Goal: Task Accomplishment & Management: Complete application form

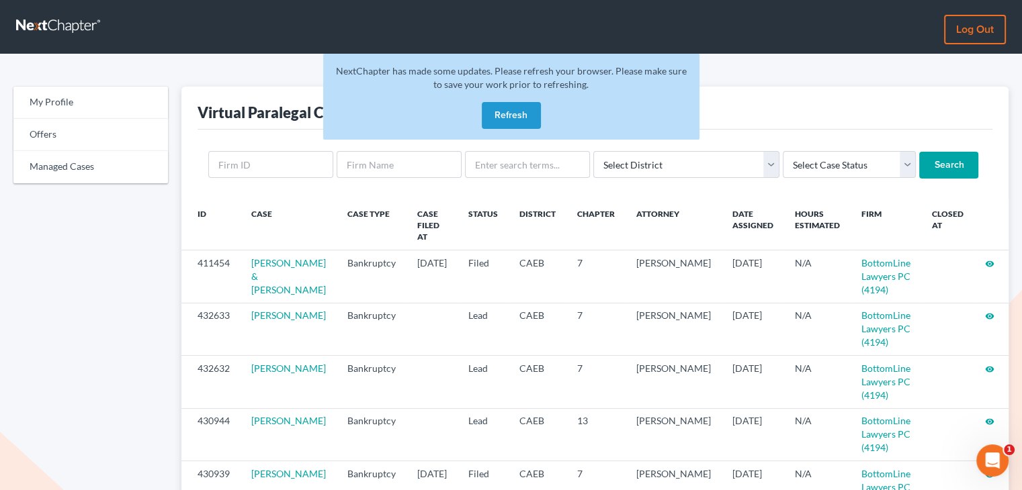
click at [495, 115] on button "Refresh" at bounding box center [511, 115] width 59 height 27
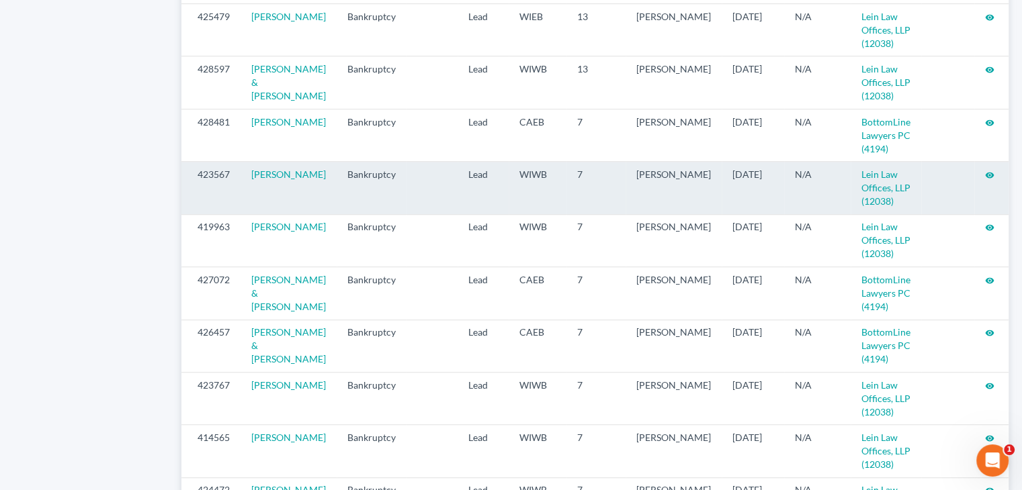
scroll to position [1008, 0]
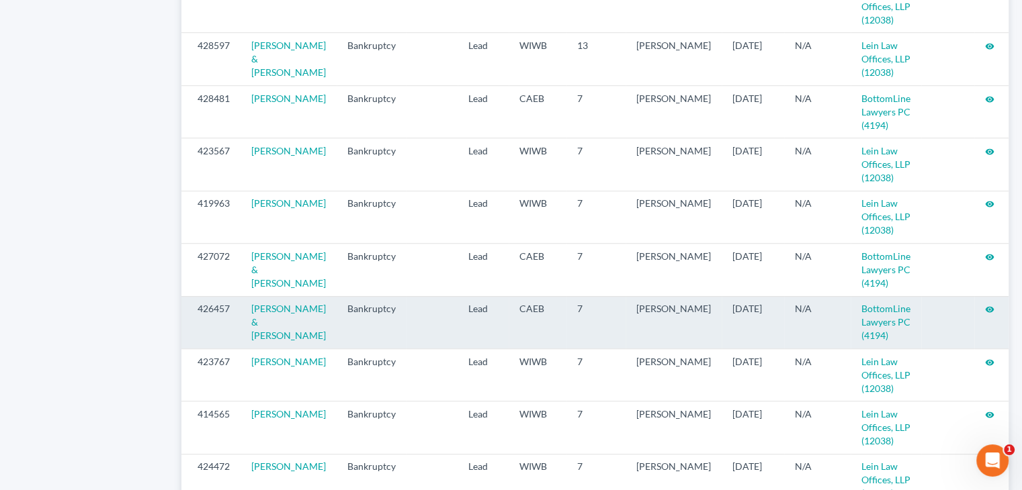
click at [985, 314] on icon "visibility" at bounding box center [989, 309] width 9 height 9
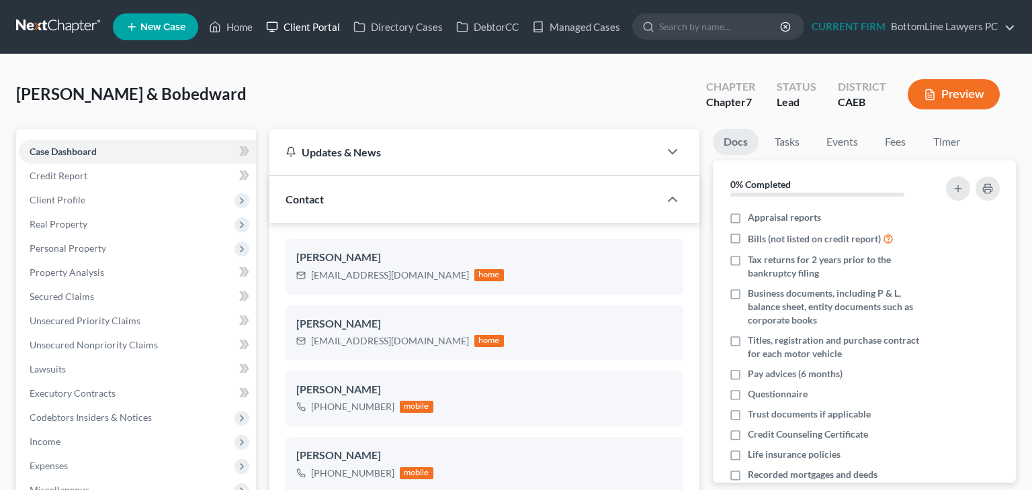
click at [327, 23] on link "Client Portal" at bounding box center [302, 27] width 87 height 24
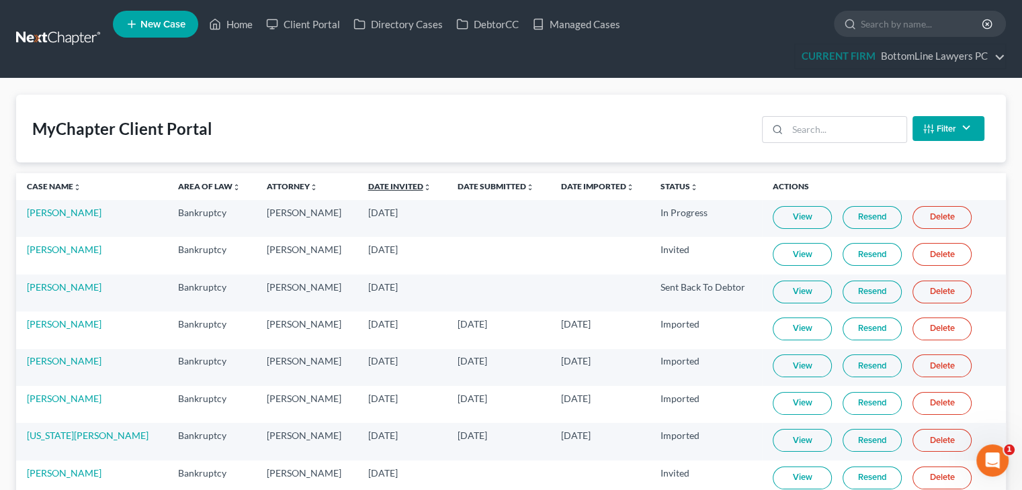
click at [368, 185] on link "Date Invited unfold_more expand_more expand_less" at bounding box center [399, 186] width 63 height 10
click at [367, 185] on link "Date Invited unfold_more expand_more expand_less" at bounding box center [399, 186] width 64 height 10
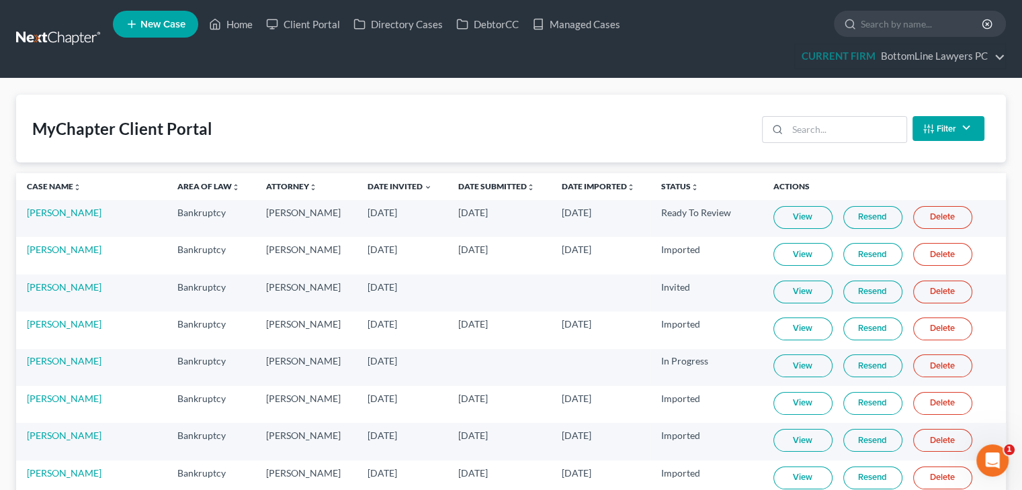
click at [776, 439] on link "View" at bounding box center [802, 440] width 59 height 23
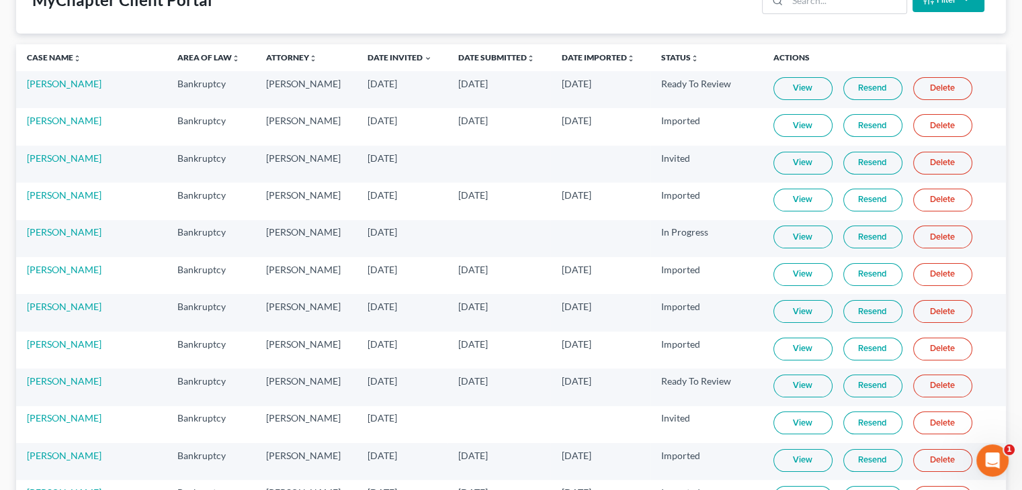
scroll to position [134, 0]
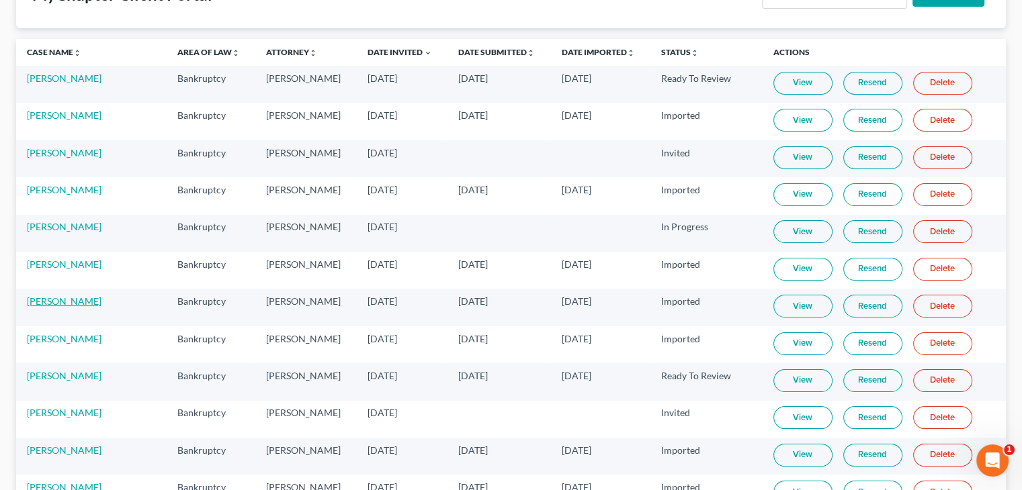
click at [69, 296] on link "[PERSON_NAME]" at bounding box center [64, 301] width 75 height 11
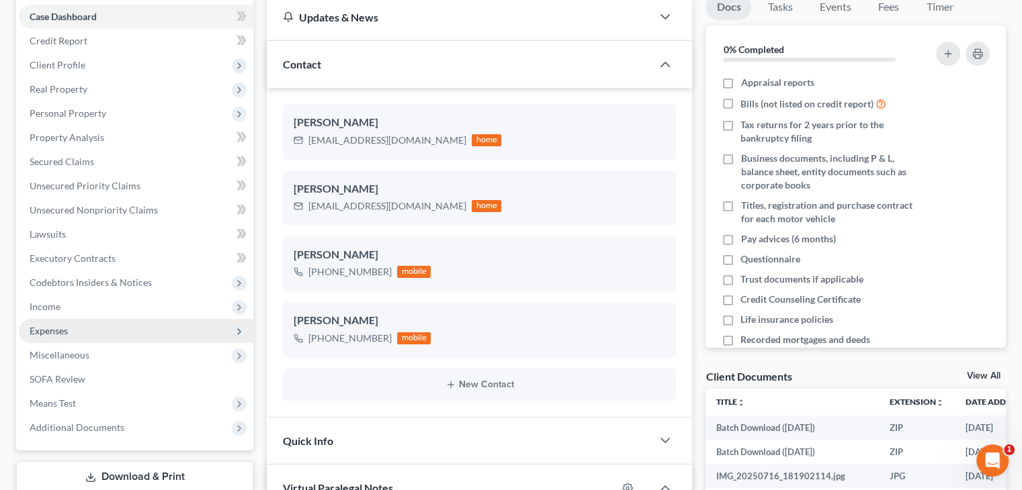
scroll to position [202, 0]
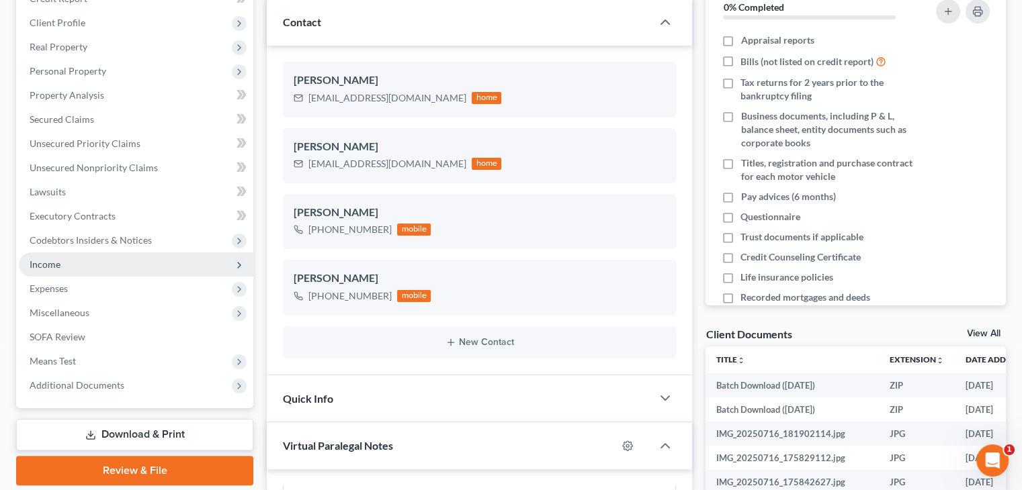
click at [81, 265] on span "Income" at bounding box center [136, 265] width 234 height 24
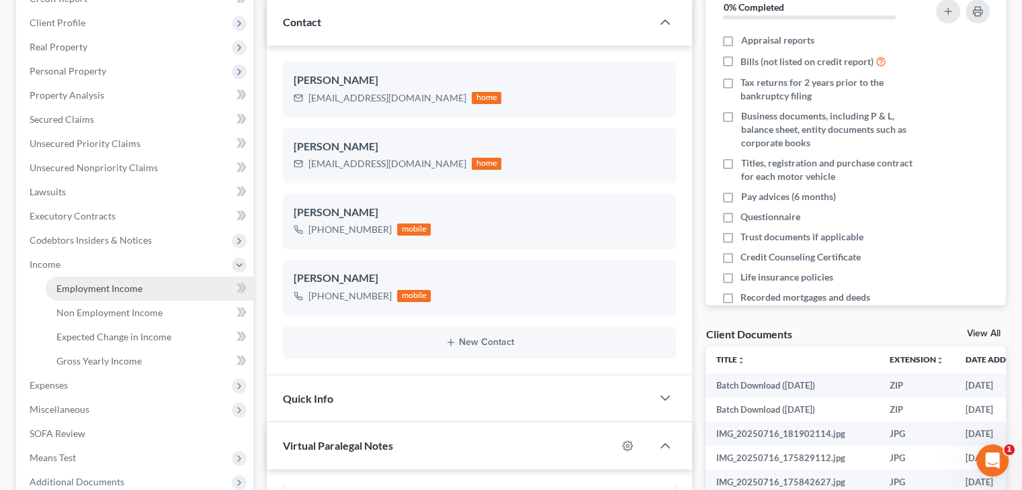
click at [89, 277] on link "Employment Income" at bounding box center [150, 289] width 208 height 24
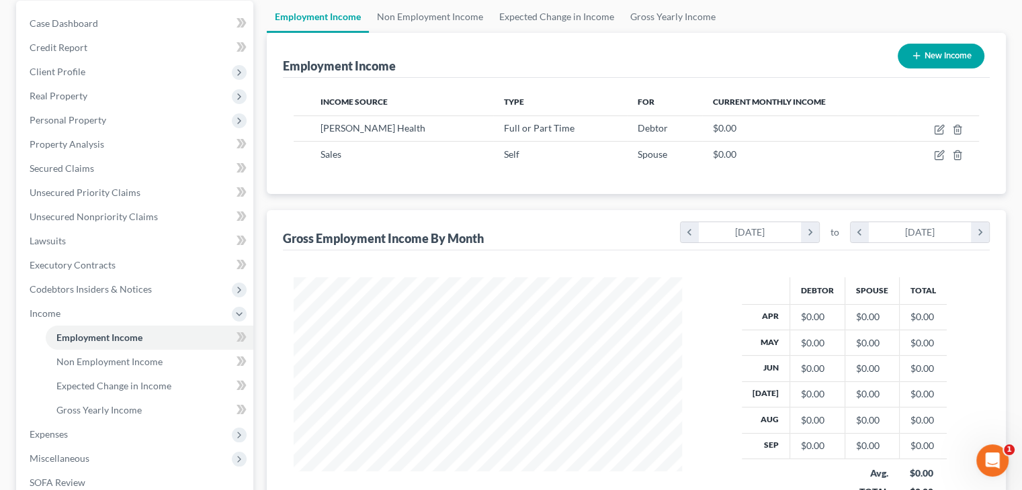
scroll to position [134, 0]
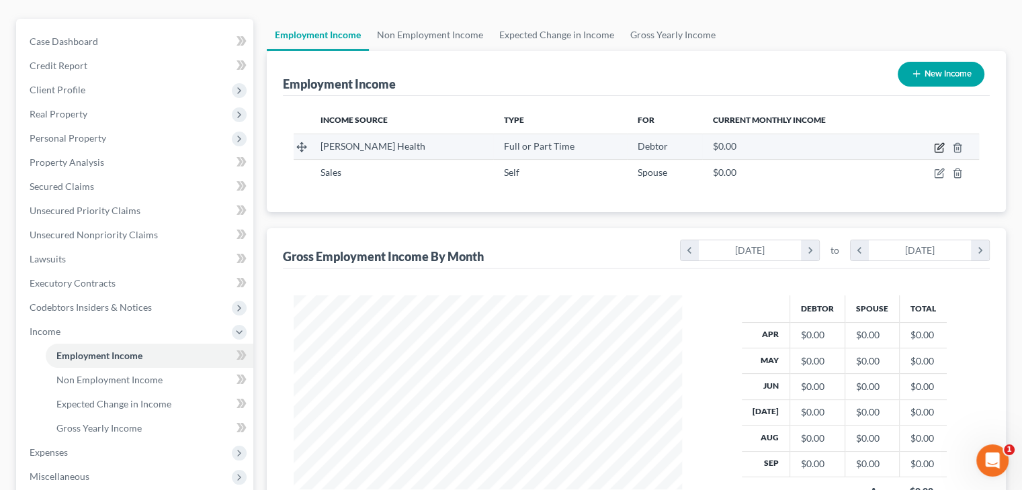
click at [940, 147] on icon "button" at bounding box center [940, 146] width 6 height 6
select select "0"
select select "4"
select select "2"
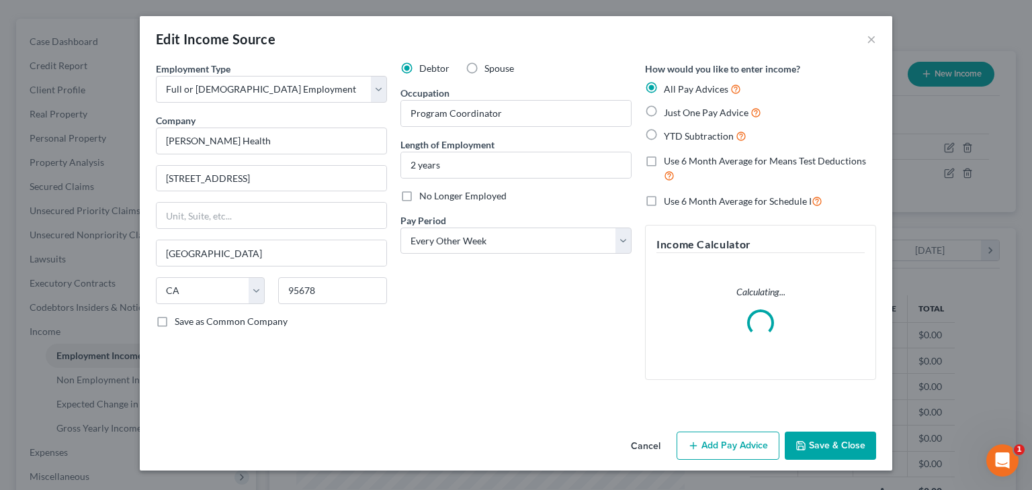
scroll to position [239, 419]
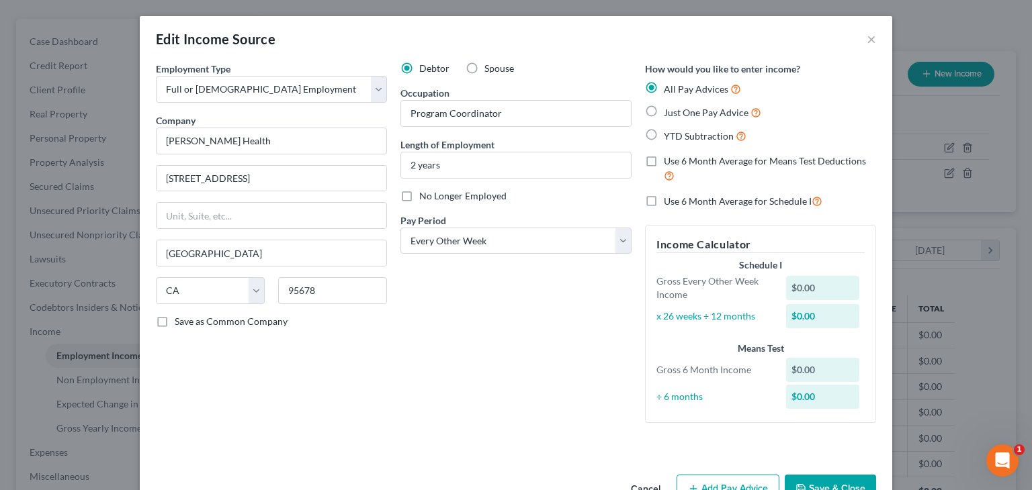
click at [441, 25] on div "Edit Income Source ×" at bounding box center [516, 39] width 752 height 46
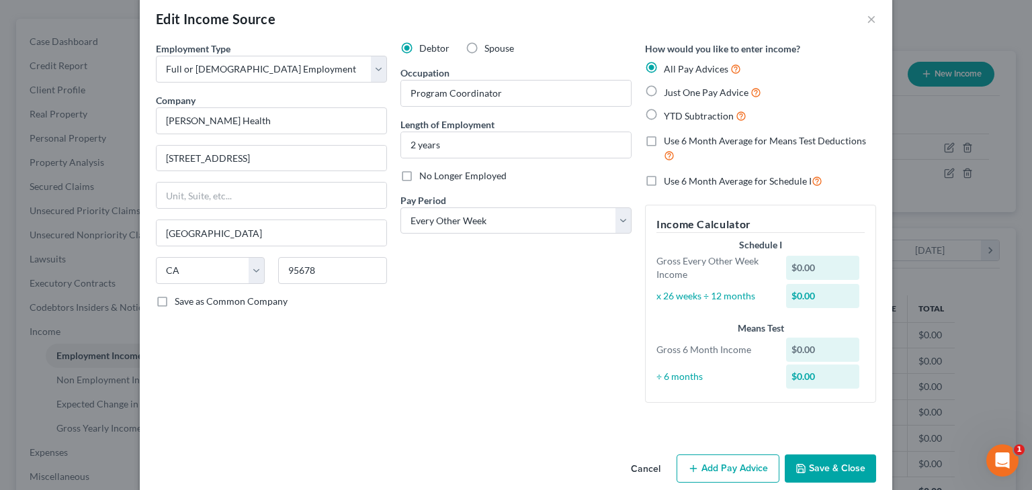
scroll to position [39, 0]
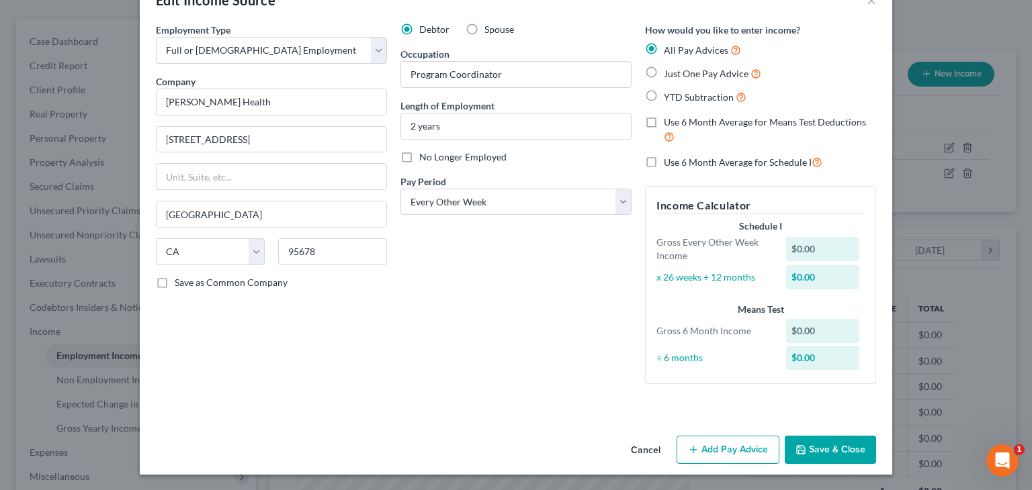
click at [427, 9] on div "Edit Income Source ×" at bounding box center [516, 0] width 752 height 46
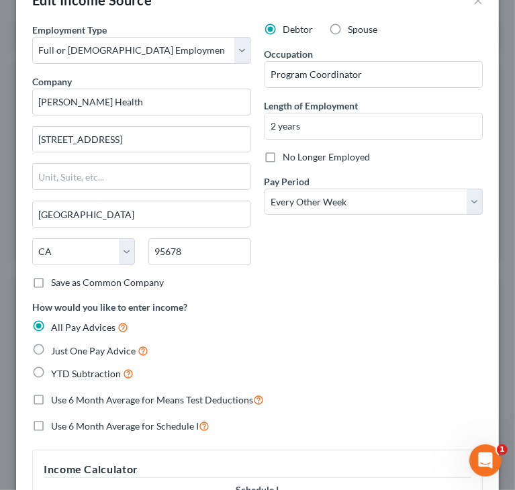
scroll to position [214, 456]
click at [382, 303] on div "How would you like to enter income? All Pay Advices Just One Pay Advice YTD Sub…" at bounding box center [257, 341] width 451 height 82
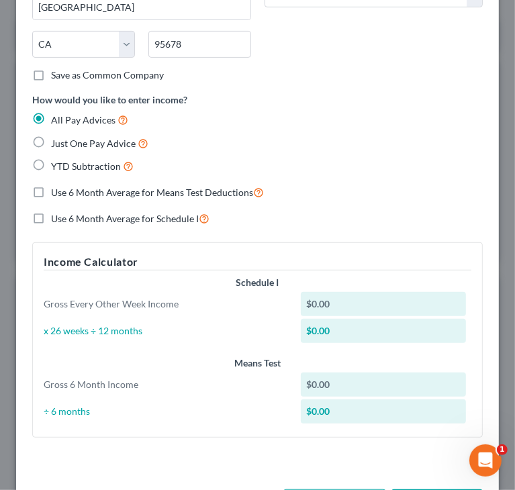
scroll to position [298, 0]
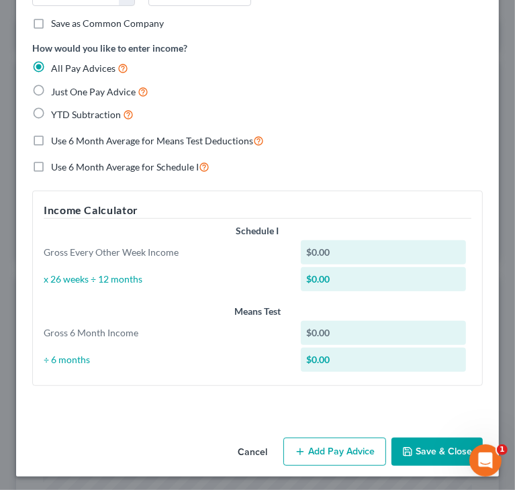
click at [303, 454] on button "Add Pay Advice" at bounding box center [334, 452] width 103 height 28
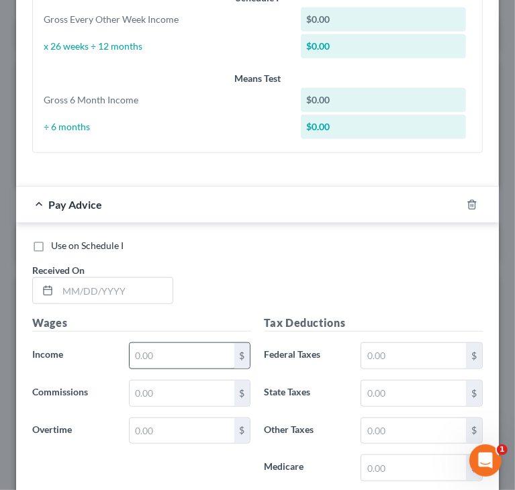
scroll to position [567, 0]
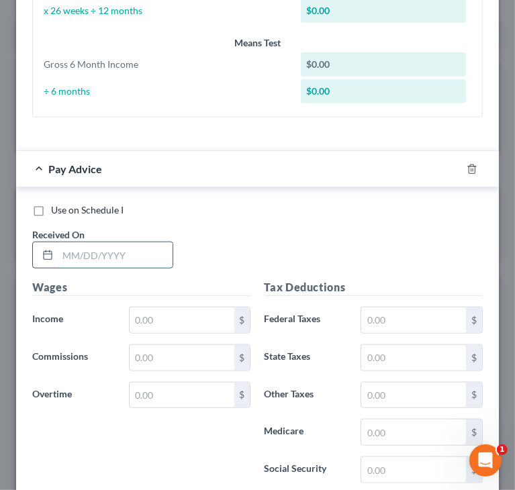
click at [132, 247] on input "text" at bounding box center [115, 255] width 115 height 26
type input "[DATE]"
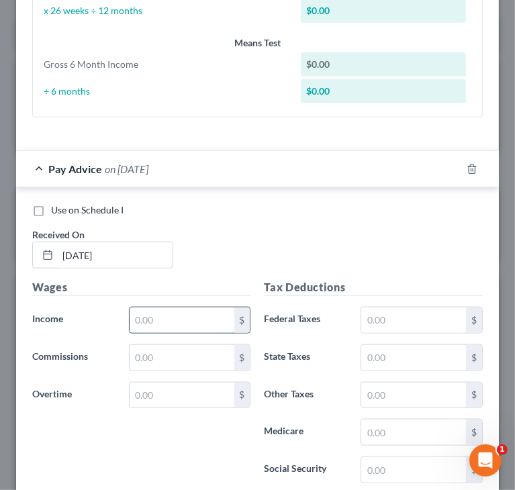
click at [196, 313] on input "text" at bounding box center [182, 321] width 105 height 26
paste input "1,411.69"
type input "1,411.69"
click at [367, 246] on div "Use on Schedule I Received On * [DATE]" at bounding box center [258, 242] width 464 height 76
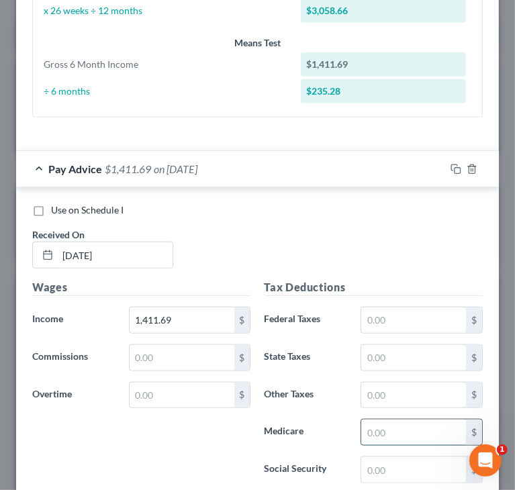
click at [399, 426] on input "text" at bounding box center [413, 433] width 105 height 26
click at [398, 460] on input "text" at bounding box center [413, 470] width 105 height 26
paste input "165.94"
type input "165.94"
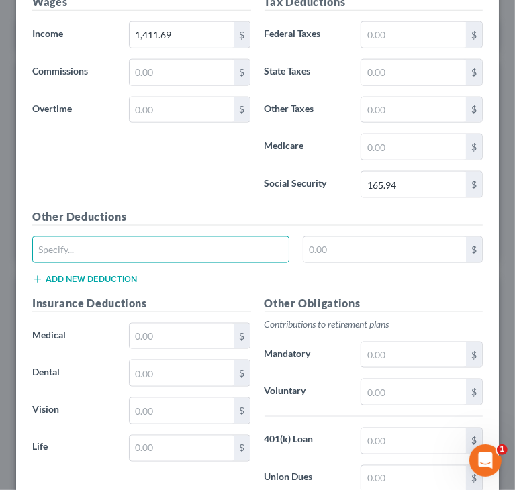
click at [306, 214] on h5 "Other Deductions" at bounding box center [257, 217] width 451 height 17
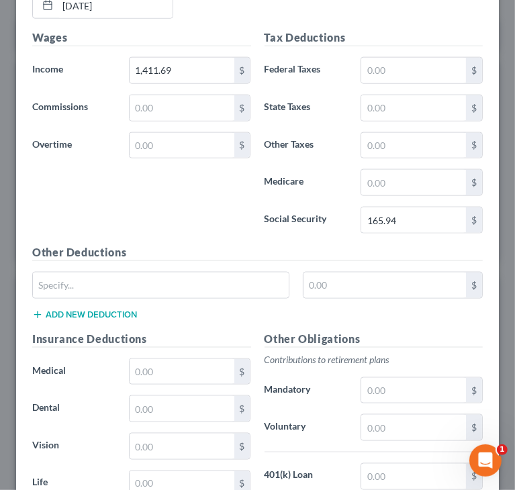
scroll to position [785, 0]
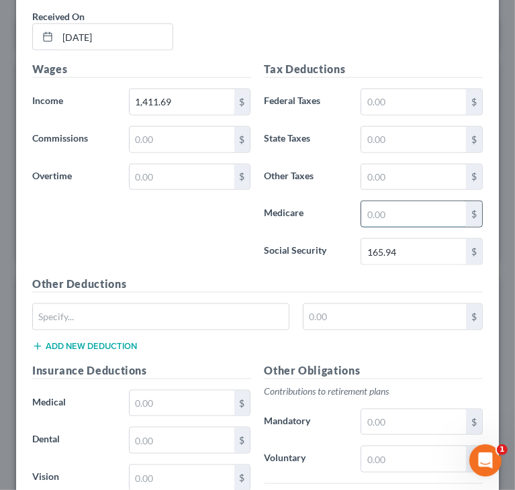
click at [380, 209] on input "text" at bounding box center [413, 215] width 105 height 26
paste input "38.81"
type input "38.81"
click at [420, 103] on input "text" at bounding box center [413, 102] width 105 height 26
paste input "139.37"
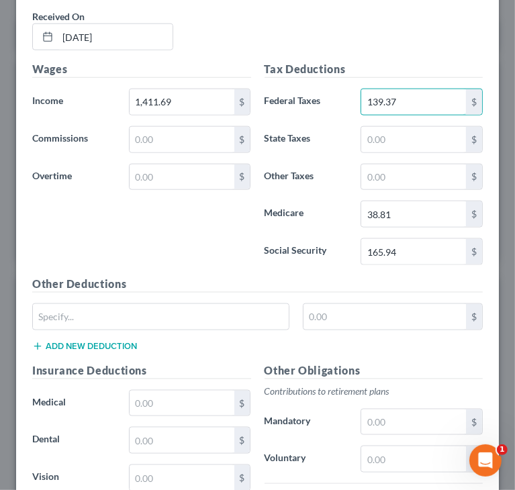
type input "139.37"
click at [386, 130] on input "text" at bounding box center [413, 140] width 105 height 26
paste input "24.46"
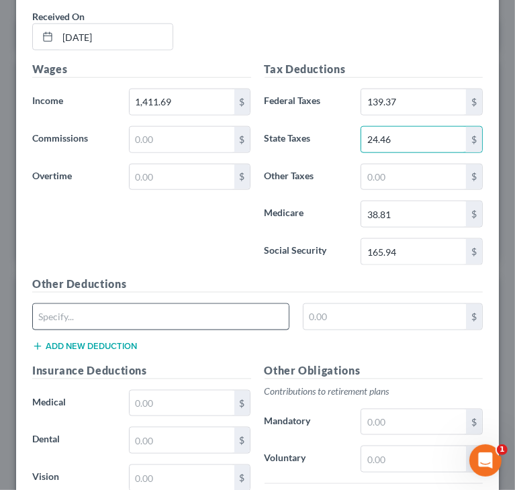
type input "24.46"
click at [237, 312] on input "text" at bounding box center [161, 317] width 256 height 26
type input "CA SDI"
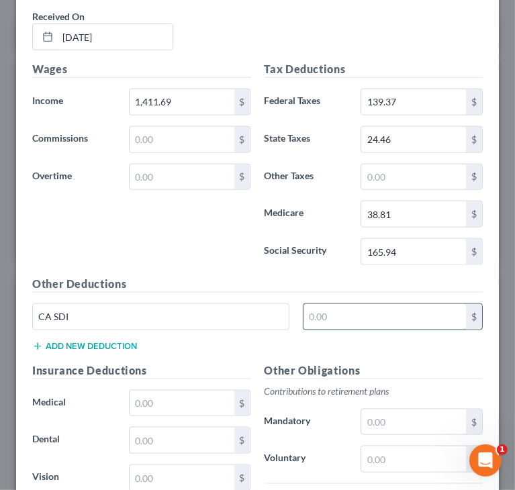
click at [341, 319] on input "text" at bounding box center [385, 317] width 163 height 26
paste input "32.11"
type input "32.11"
click at [167, 232] on div "Wages Income * 1,411.69 $ Commissions $ Overtime $" at bounding box center [142, 168] width 232 height 215
click at [136, 230] on div "Wages Income * 1,411.69 $ Commissions $ Overtime $" at bounding box center [142, 168] width 232 height 215
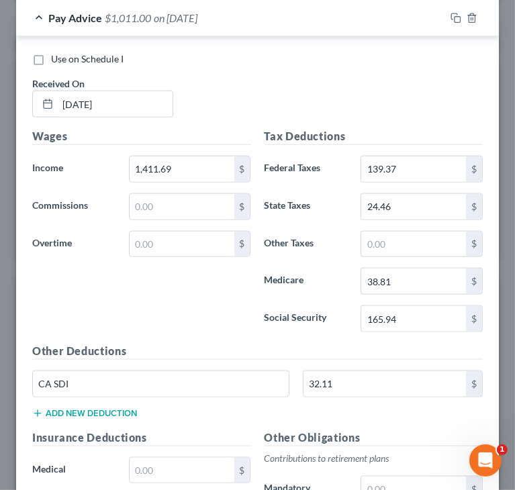
scroll to position [651, 0]
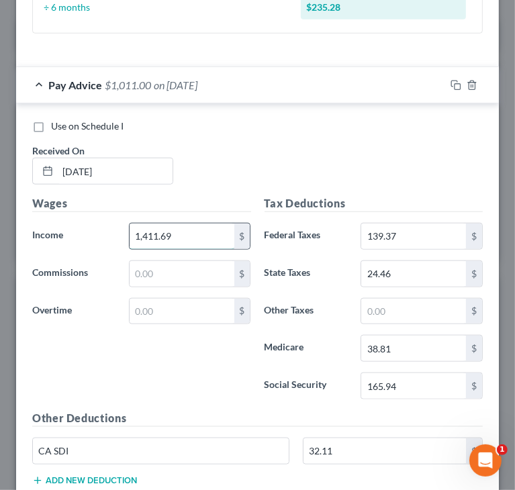
paste input "2,751.09"
type input "2,751.09"
click at [355, 148] on div "Use on Schedule I Received On * [DATE]" at bounding box center [258, 158] width 464 height 76
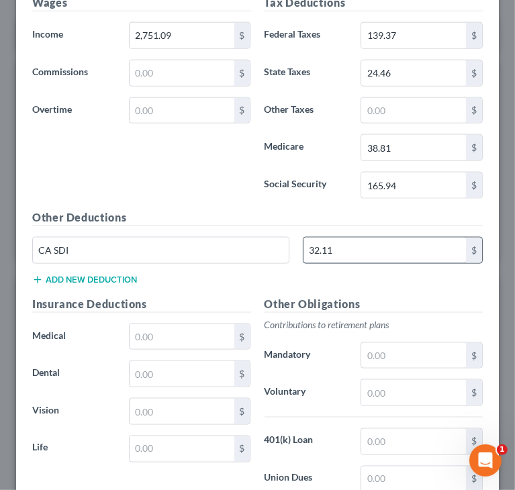
scroll to position [852, 0]
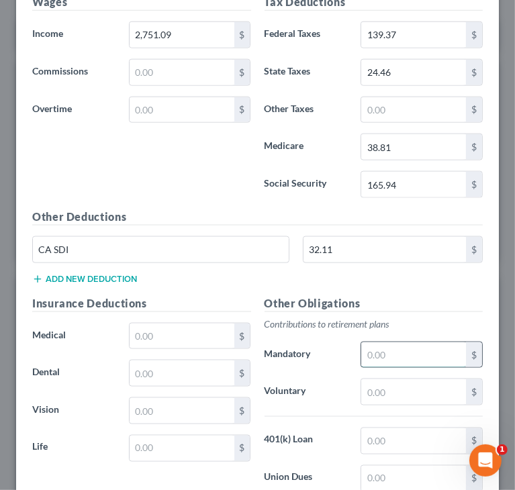
click at [417, 353] on input "text" at bounding box center [413, 356] width 105 height 26
paste input "220.09"
type input "220.09"
click at [190, 367] on input "text" at bounding box center [182, 374] width 105 height 26
paste input "20.04"
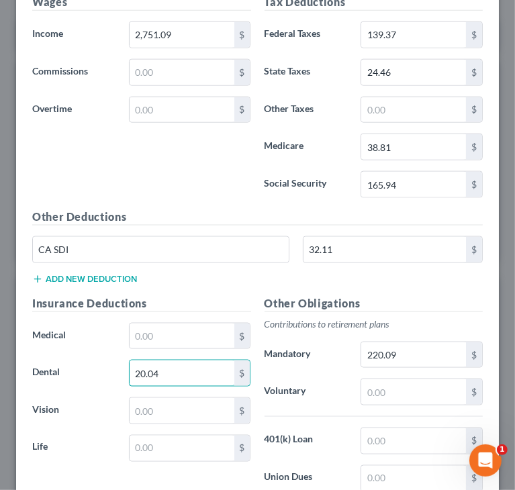
type input "20.04"
click at [150, 331] on input "text" at bounding box center [182, 337] width 105 height 26
paste input "38.46"
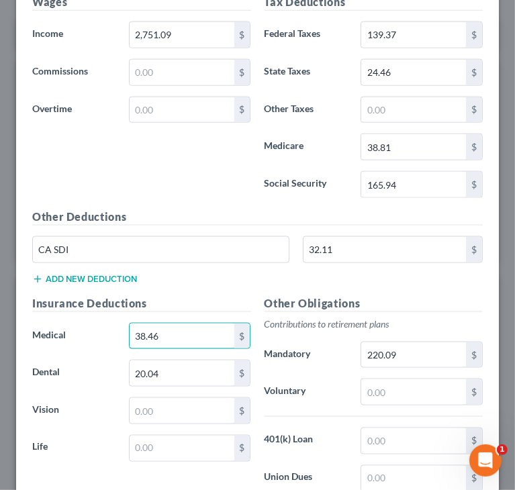
type input "38.46"
click at [183, 405] on input "text" at bounding box center [182, 411] width 105 height 26
paste input "9.49"
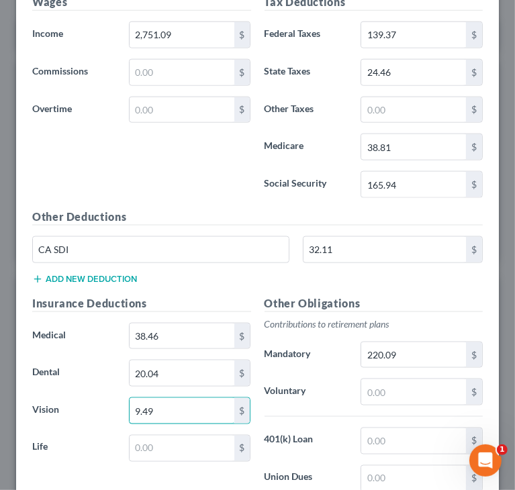
type input "9.49"
click at [134, 276] on button "Add new deduction" at bounding box center [84, 279] width 105 height 11
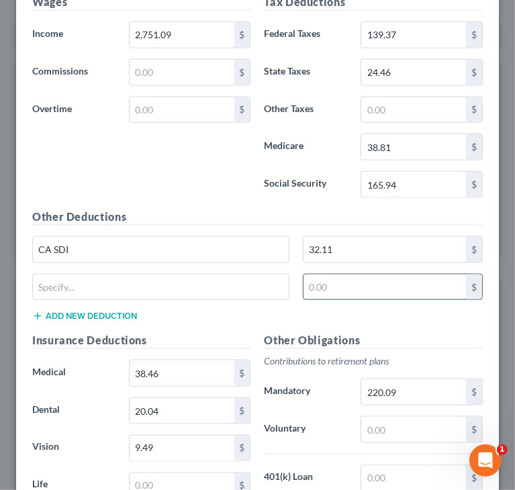
click at [395, 290] on input "text" at bounding box center [385, 288] width 163 height 26
paste input "6.69"
type input "6.69"
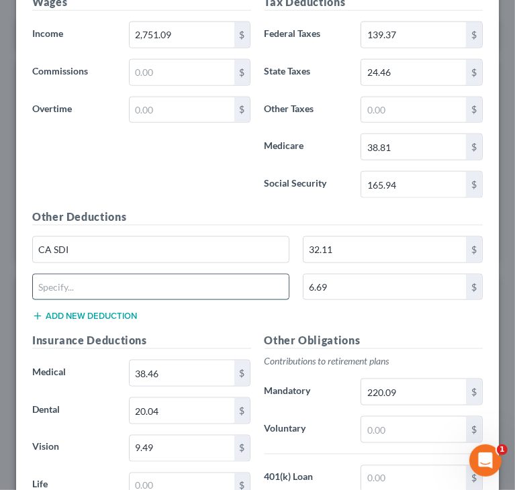
drag, startPoint x: 193, startPoint y: 285, endPoint x: 180, endPoint y: 282, distance: 13.7
click at [193, 285] on input "text" at bounding box center [161, 288] width 256 height 26
type input "Legal ID"
click at [169, 181] on div "Wages Income * 2,751.09 $ Commissions $ Overtime $" at bounding box center [142, 101] width 232 height 215
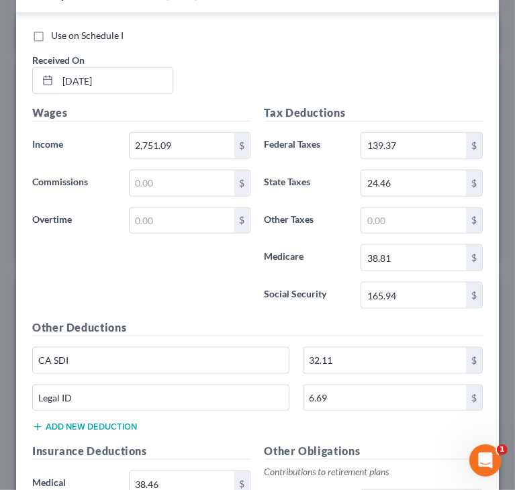
scroll to position [718, 0]
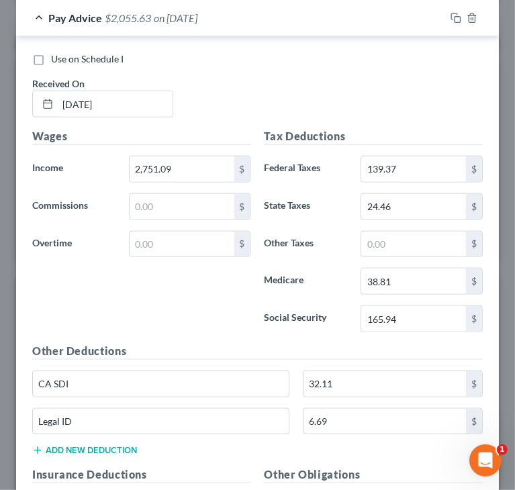
click at [208, 287] on div "Wages Income * 2,751.09 $ Commissions $ Overtime $" at bounding box center [142, 235] width 232 height 215
click at [214, 304] on div "Wages Income * 2,751.09 $ Commissions $ Overtime $" at bounding box center [142, 235] width 232 height 215
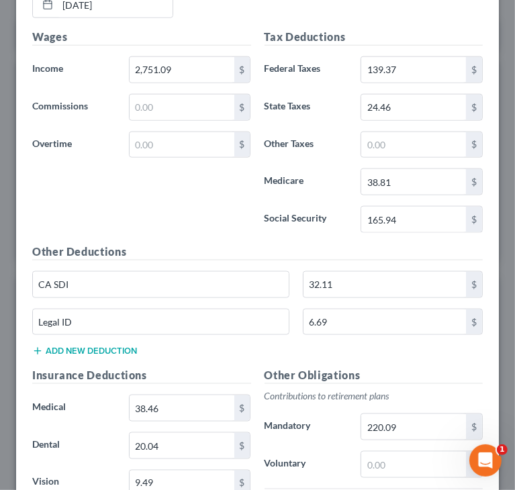
scroll to position [852, 0]
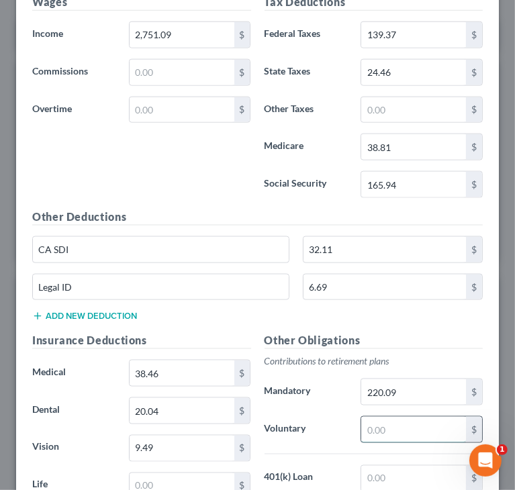
click at [425, 425] on input "text" at bounding box center [413, 430] width 105 height 26
paste input "192.58"
type input "192.58"
click at [192, 225] on div "Other Deductions CA SDI 32.11 $ Legal ID 6.69 $ Add new deduction" at bounding box center [258, 271] width 464 height 124
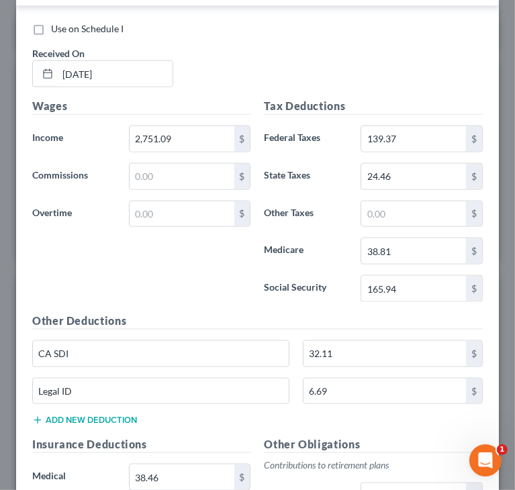
scroll to position [651, 0]
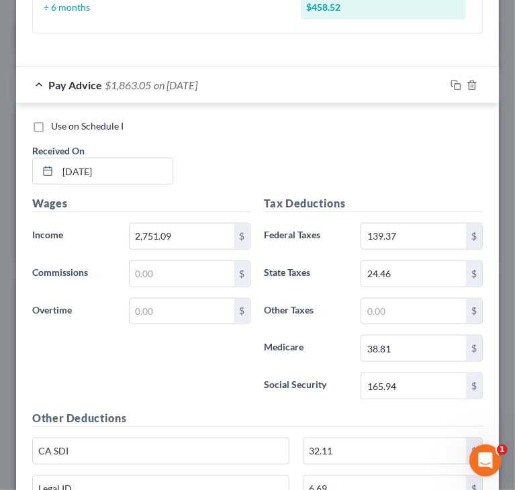
click at [95, 335] on div "Wages Income * 2,751.09 $ Commissions $ Overtime $" at bounding box center [142, 302] width 232 height 215
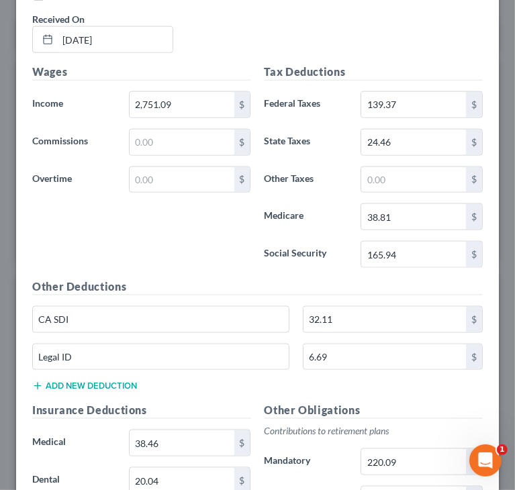
scroll to position [785, 0]
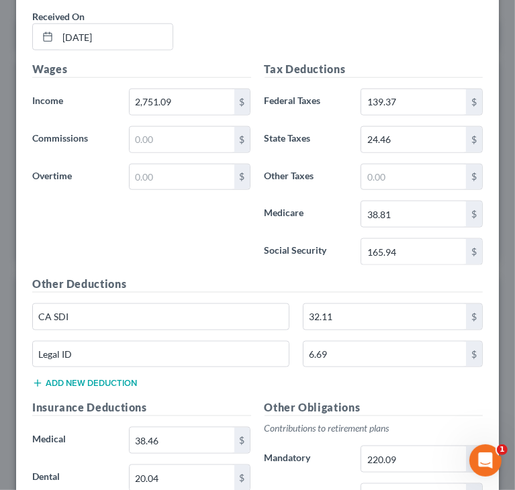
click at [116, 378] on button "Add new deduction" at bounding box center [84, 383] width 105 height 11
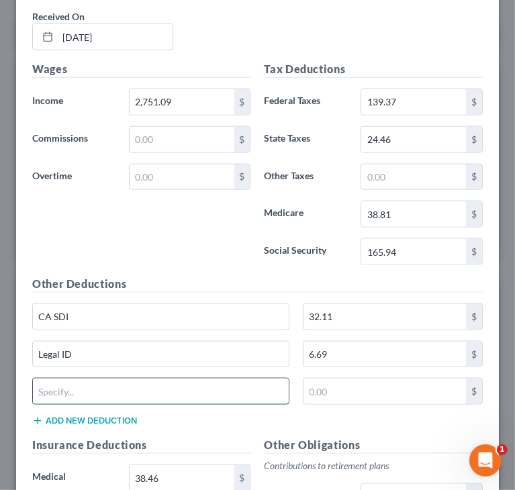
click at [112, 382] on input "text" at bounding box center [161, 392] width 256 height 26
click at [361, 379] on input "text" at bounding box center [385, 392] width 163 height 26
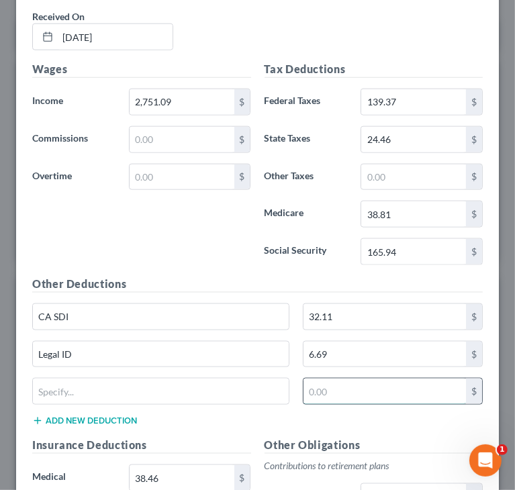
paste input "2.46"
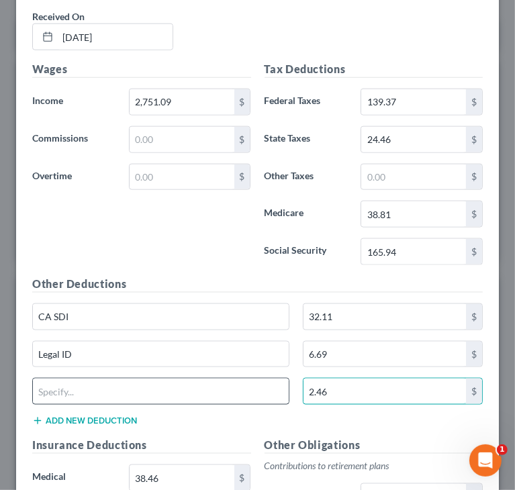
type input "2.46"
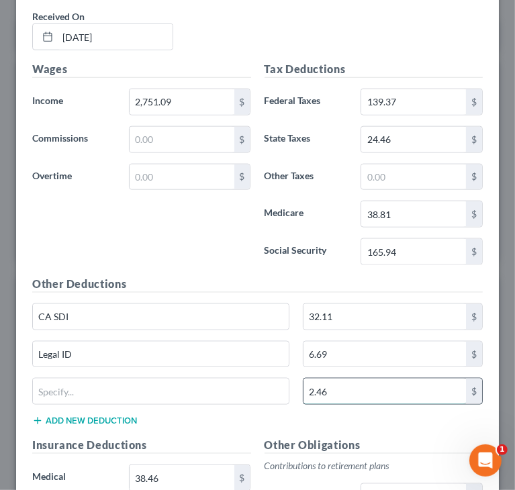
click at [354, 380] on input "2.46" at bounding box center [385, 392] width 163 height 26
click at [183, 260] on div "Wages Income * 2,751.09 $ Commissions $ Overtime $" at bounding box center [142, 168] width 232 height 215
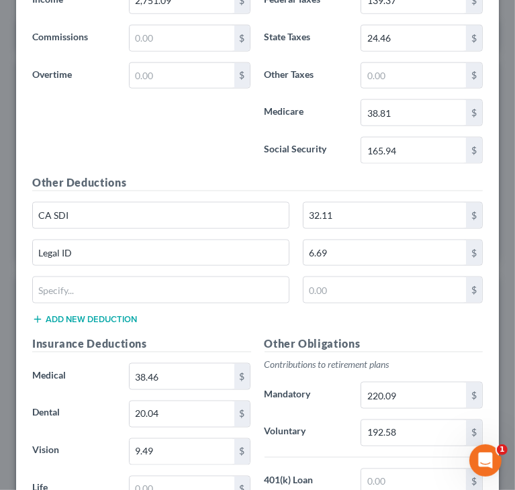
scroll to position [920, 0]
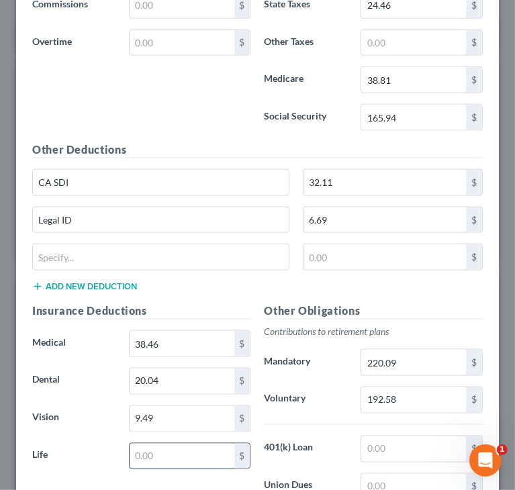
click at [163, 455] on input "text" at bounding box center [182, 457] width 105 height 26
paste input "2.46"
type input "2.46"
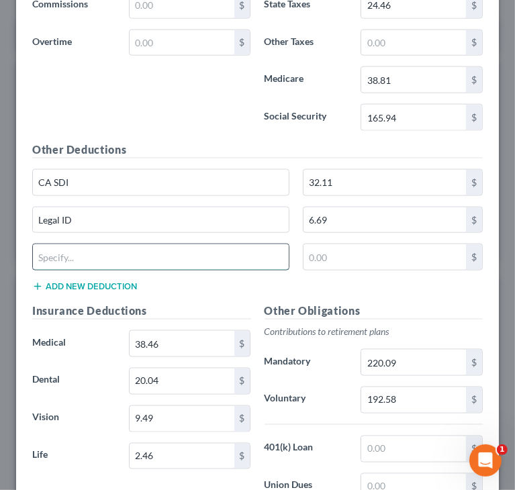
click at [232, 253] on input "text" at bounding box center [161, 258] width 256 height 26
paste input "Meals/Gift/Pharmac"
type input "Meals/Gift/Pharmacy"
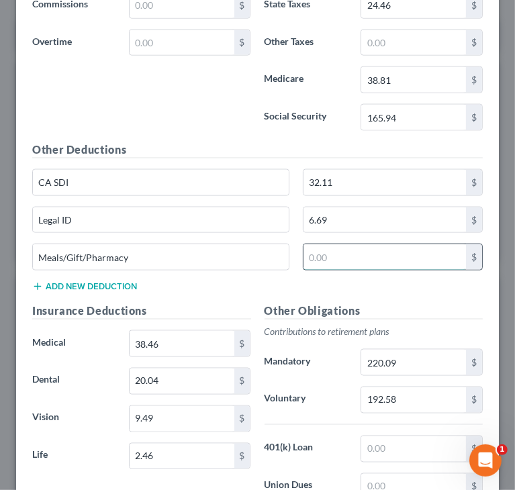
click at [357, 247] on input "text" at bounding box center [385, 258] width 163 height 26
paste input "39.85"
type input "39.85"
click at [192, 136] on div "Wages Income * 2,751.09 $ Commissions $ Overtime $" at bounding box center [142, 34] width 232 height 215
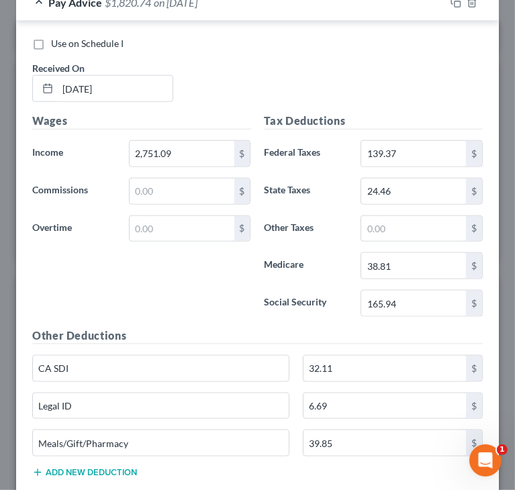
scroll to position [718, 0]
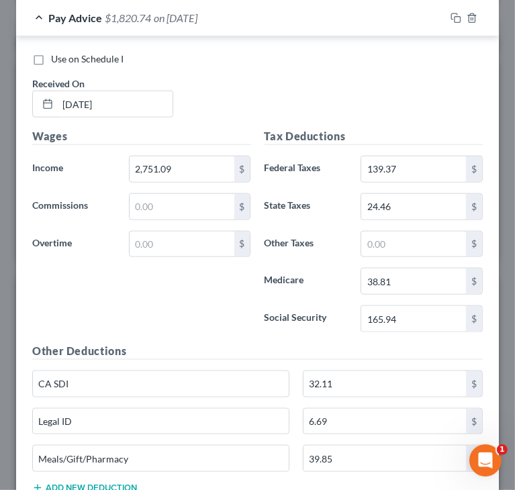
click at [360, 97] on div "Use on Schedule I Received On * [DATE]" at bounding box center [258, 90] width 464 height 76
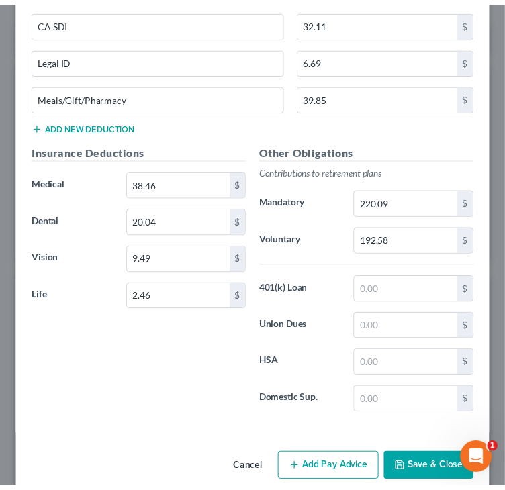
scroll to position [1093, 0]
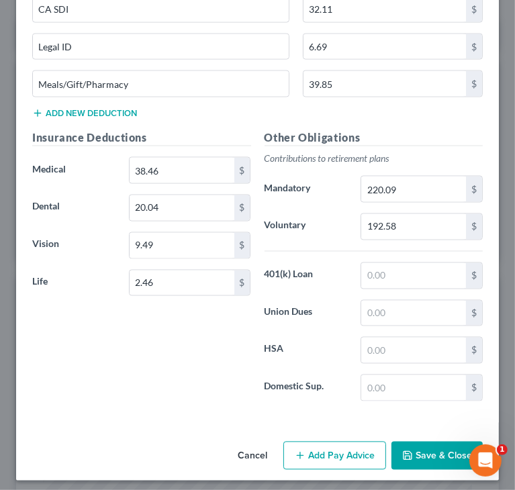
click at [416, 448] on button "Save & Close" at bounding box center [437, 456] width 91 height 28
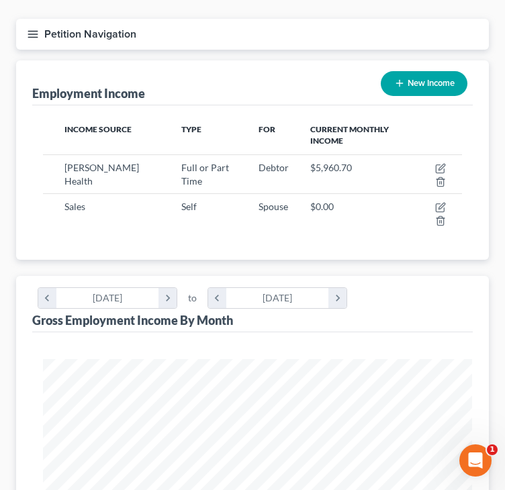
scroll to position [671497, 671261]
click at [83, 235] on div "Income Source Type For Current Monthly Income [PERSON_NAME] Health Full or Part…" at bounding box center [252, 182] width 441 height 154
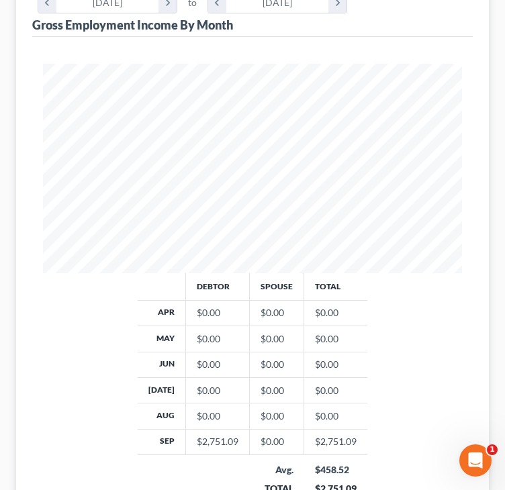
scroll to position [478, 0]
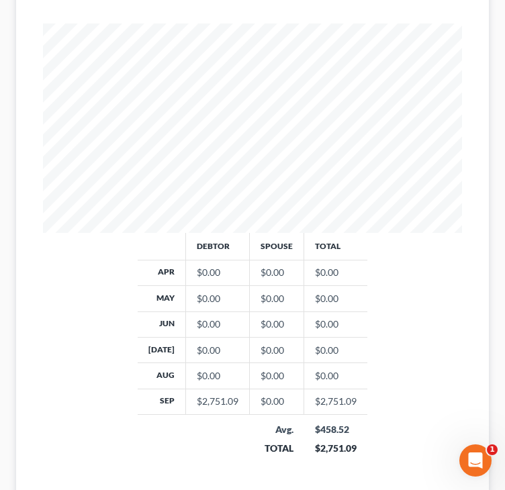
click at [106, 318] on div "Debtor Spouse Total Apr $0.00 $0.00 $0.00 May $0.00 $0.00 $0.00 Jun $0.00 $0.00…" at bounding box center [253, 353] width 446 height 240
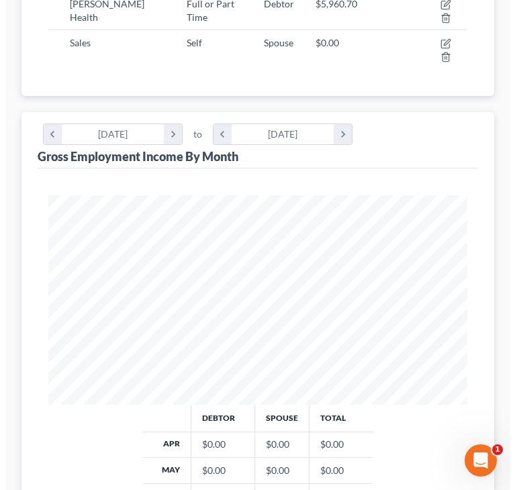
scroll to position [210, 0]
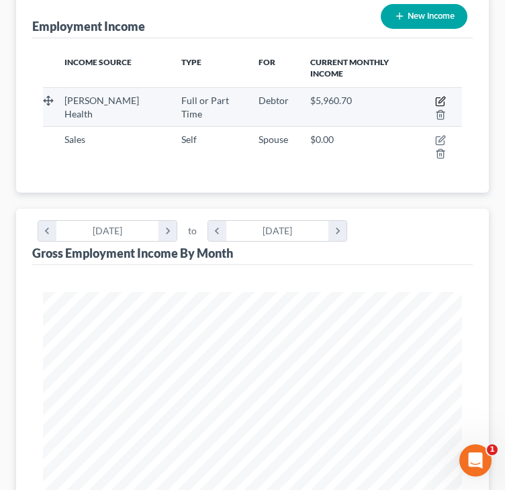
click at [439, 100] on icon "button" at bounding box center [442, 100] width 6 height 6
select select "0"
select select "4"
select select "2"
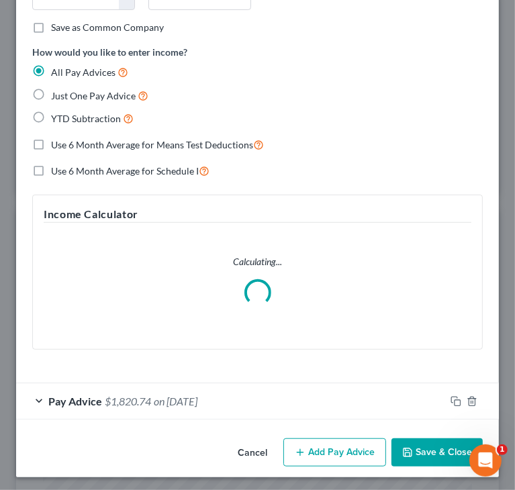
scroll to position [296, 0]
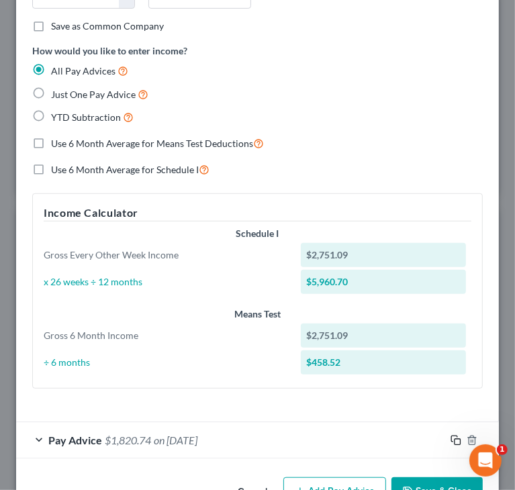
click at [451, 436] on icon "button" at bounding box center [456, 440] width 11 height 11
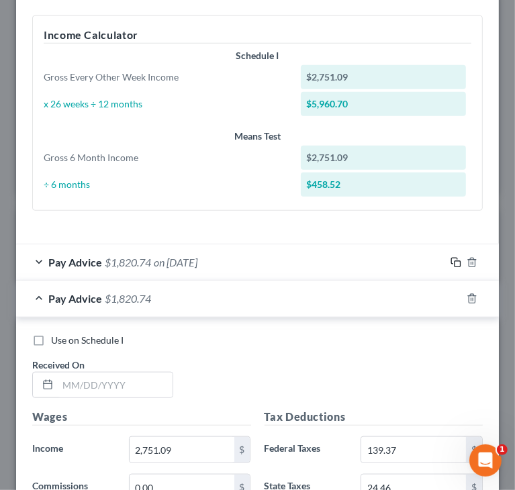
scroll to position [497, 0]
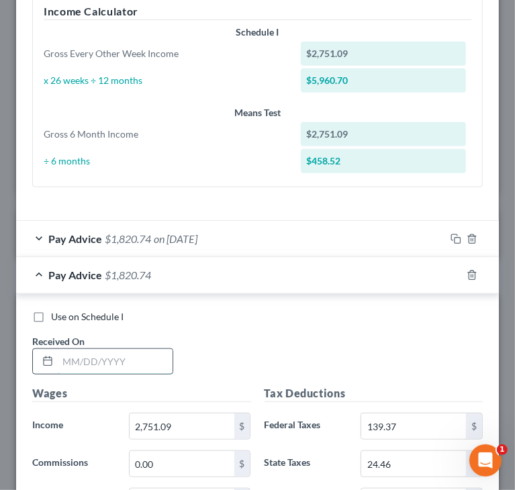
click at [142, 356] on input "text" at bounding box center [115, 362] width 115 height 26
click at [126, 361] on input "text" at bounding box center [115, 362] width 115 height 26
type input "[DATE]"
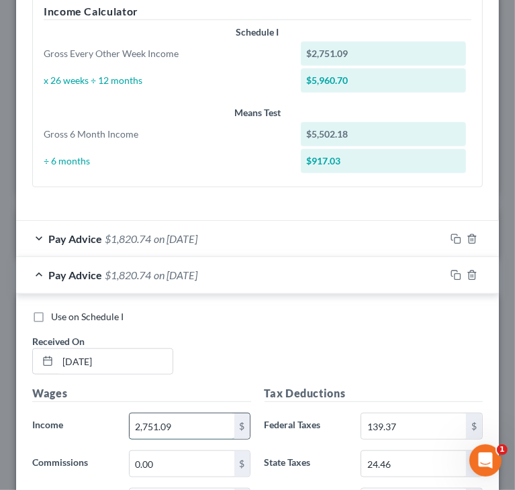
click at [207, 417] on input "2,751.09" at bounding box center [182, 427] width 105 height 26
type input "2,519.94"
click at [408, 360] on div "Use on Schedule I Received On * [DATE]" at bounding box center [258, 348] width 464 height 76
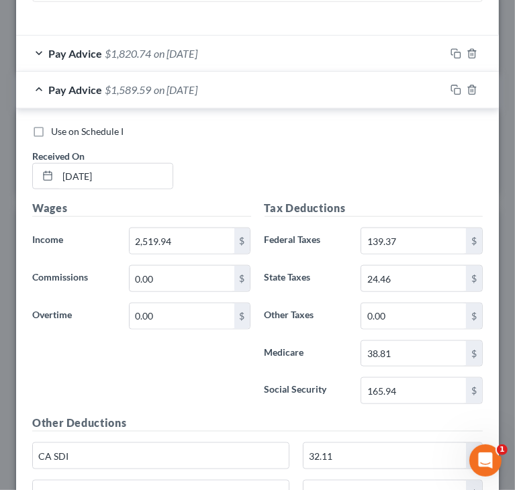
scroll to position [699, 0]
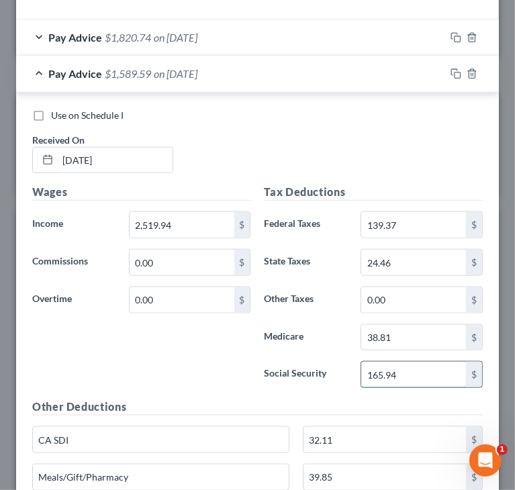
click at [408, 364] on input "165.94" at bounding box center [413, 375] width 105 height 26
type input "151.81"
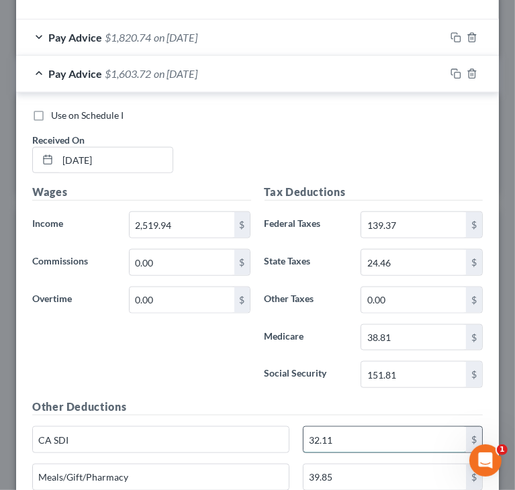
click at [406, 432] on input "32.11" at bounding box center [385, 440] width 163 height 26
type input "29.34"
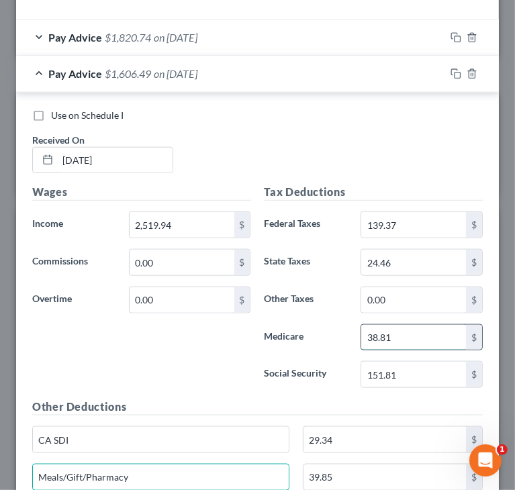
click at [400, 334] on input "38.81" at bounding box center [413, 338] width 105 height 26
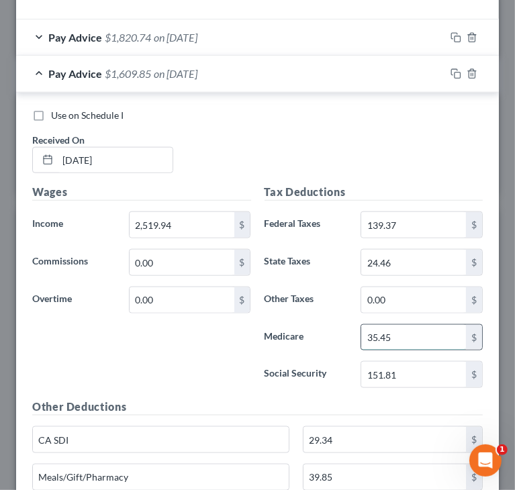
type input "35.45"
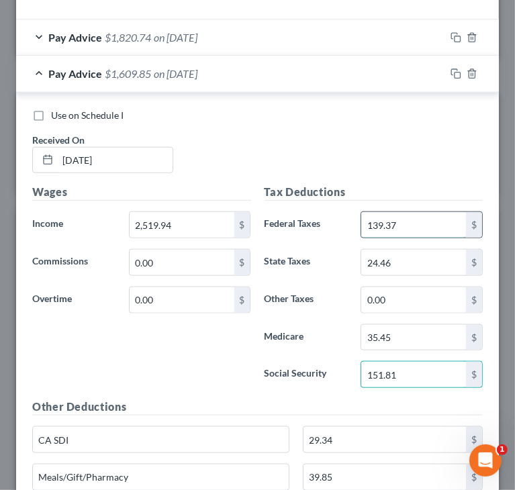
click at [443, 224] on input "139.37" at bounding box center [413, 225] width 105 height 26
type input "116.88"
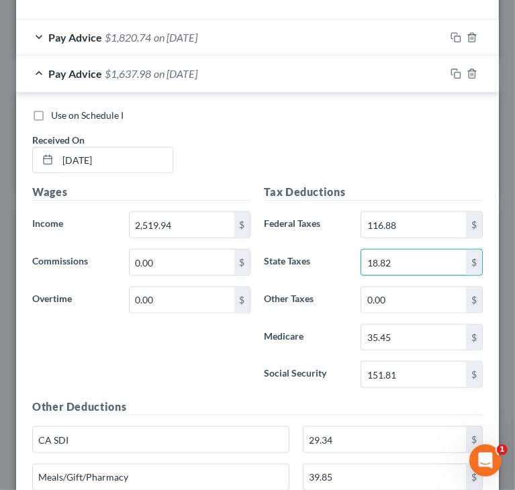
type input "18.82"
click at [429, 171] on div "Use on Schedule I Received On * [DATE]" at bounding box center [258, 147] width 464 height 76
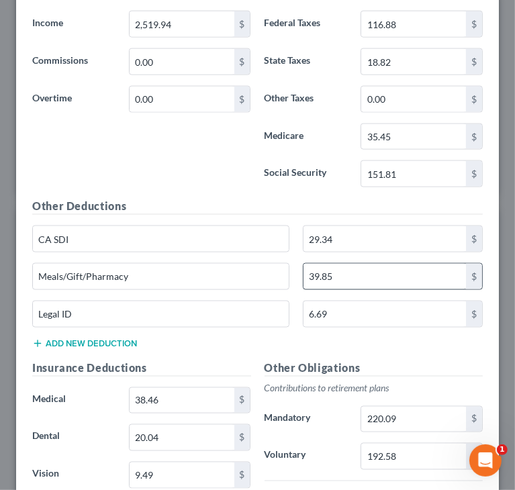
scroll to position [900, 0]
click at [365, 267] on input "39.85" at bounding box center [385, 276] width 163 height 26
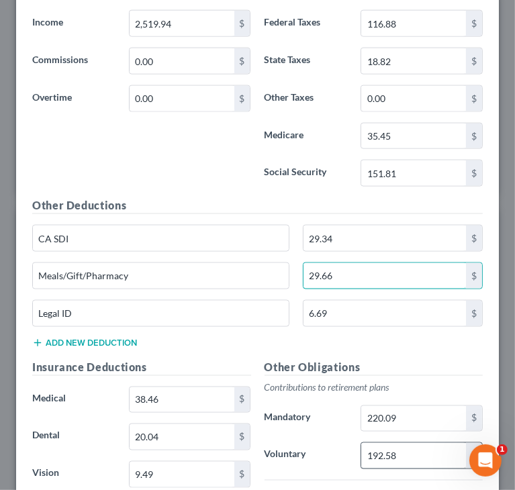
type input "29.66"
click at [414, 445] on input "192.58" at bounding box center [413, 456] width 105 height 26
type input "176.4"
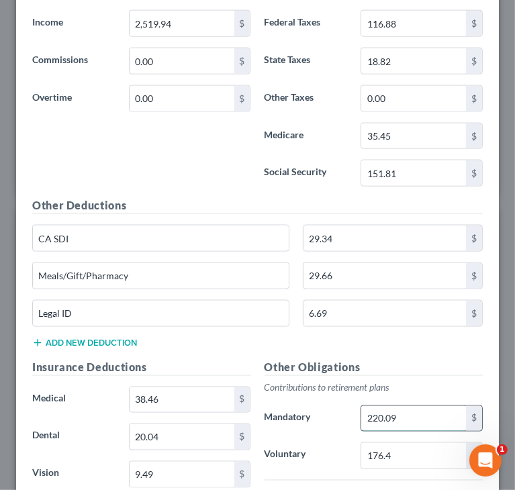
click at [392, 414] on input "220.09" at bounding box center [413, 419] width 105 height 26
type input "176.4"
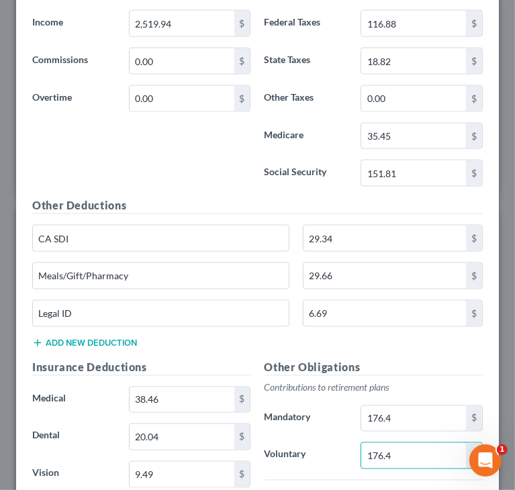
click at [183, 345] on div "Other Deductions CA SDI 29.34 $ Meals/Gift/Pharmacy 29.66 $ Legal ID 6.69 $ Add…" at bounding box center [258, 277] width 464 height 161
click at [199, 353] on div "Other Deductions CA SDI 29.34 $ Meals/Gift/Pharmacy 29.66 $ Legal ID 6.69 $ Add…" at bounding box center [258, 277] width 464 height 161
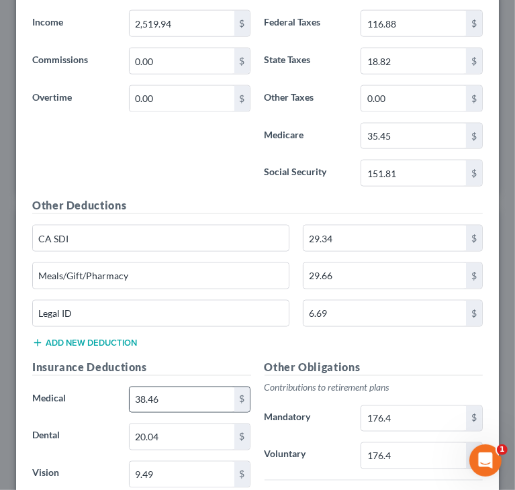
scroll to position [967, 0]
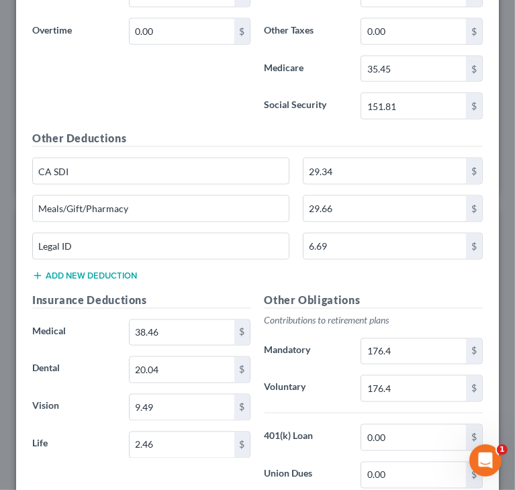
click at [369, 278] on div "Other Deductions CA SDI 29.34 $ Meals/Gift/Pharmacy 29.66 $ Legal ID 6.69 $ Add…" at bounding box center [258, 210] width 464 height 161
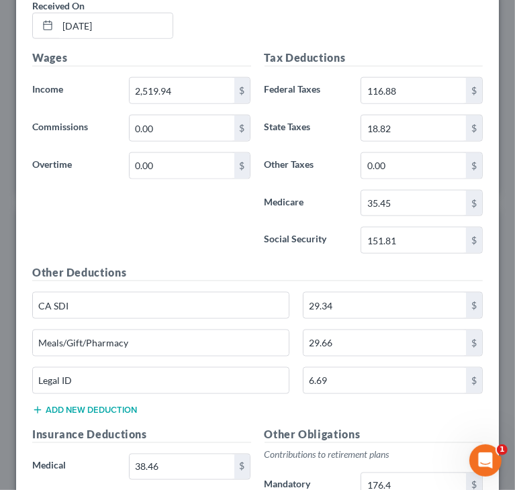
scroll to position [766, 0]
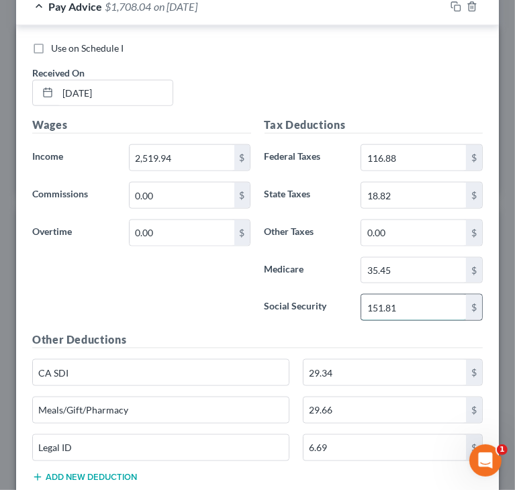
click at [380, 309] on input "151.81" at bounding box center [413, 308] width 105 height 26
click at [380, 307] on input "151.81" at bounding box center [413, 308] width 105 height 26
type input "151.61"
click at [244, 291] on div "Wages Income * 2,519.94 $ Commissions 0.00 $ Overtime 0.00 $" at bounding box center [142, 224] width 232 height 215
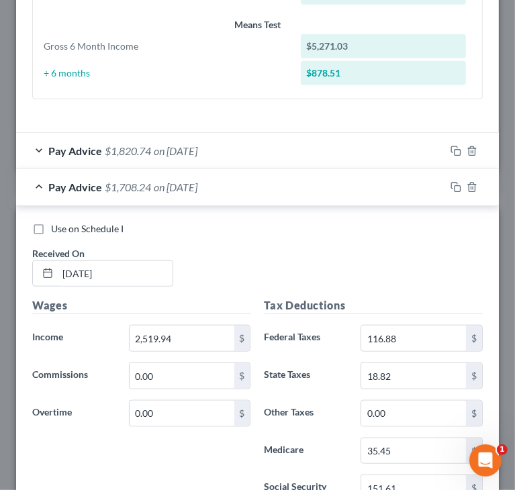
scroll to position [497, 0]
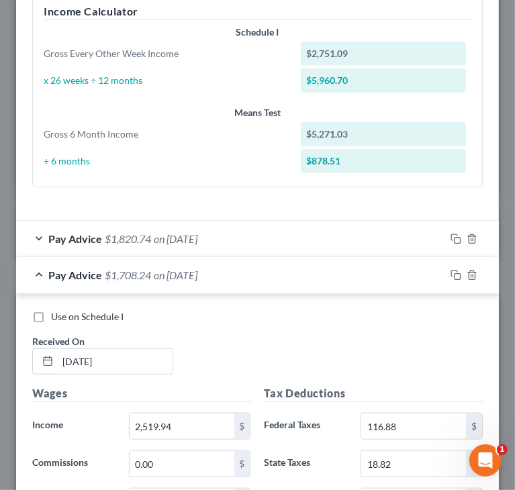
click at [43, 272] on div "Pay Advice $1,708.24 on [DATE]" at bounding box center [230, 275] width 429 height 36
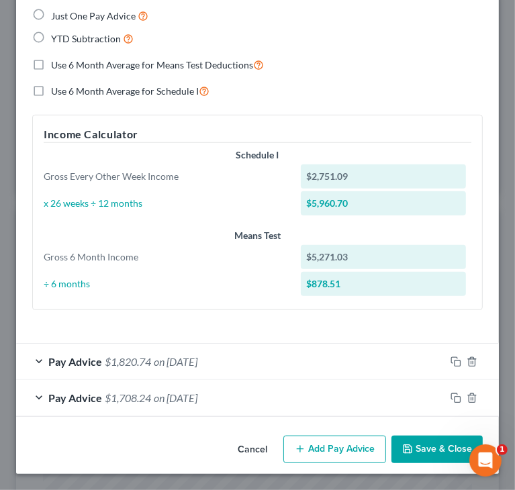
scroll to position [372, 0]
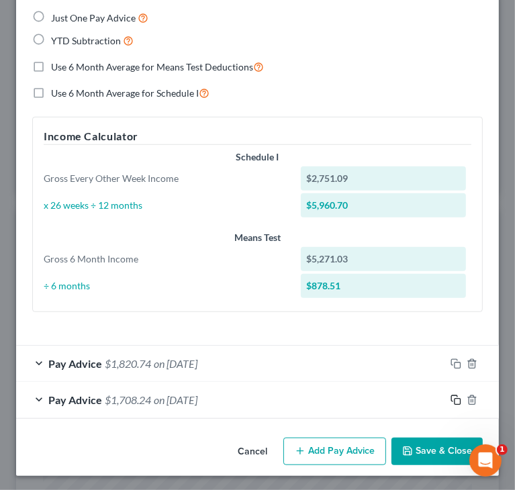
click at [451, 396] on icon "button" at bounding box center [456, 400] width 11 height 11
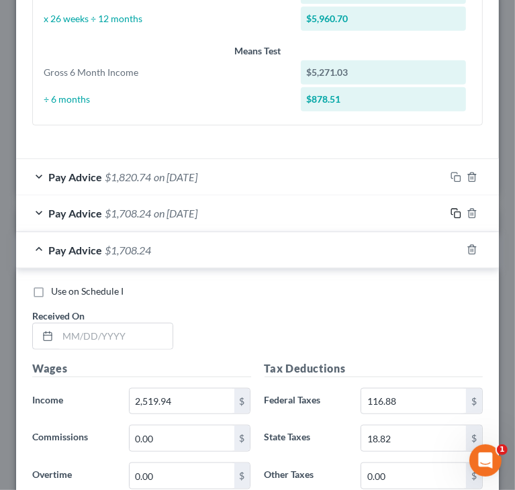
scroll to position [574, 0]
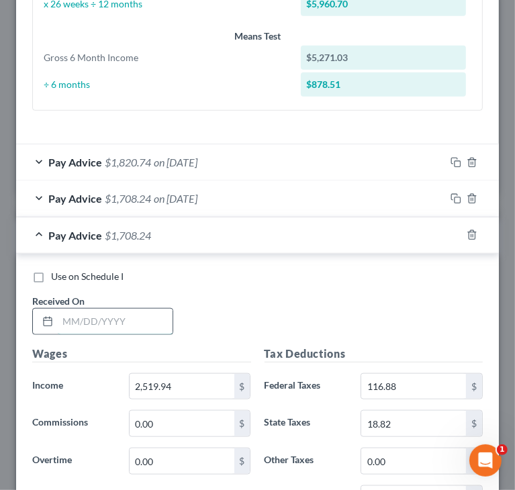
click at [101, 325] on input "text" at bounding box center [115, 322] width 115 height 26
type input "[DATE]"
click at [269, 290] on div "Use on Schedule I Received On * [DATE]" at bounding box center [258, 308] width 464 height 76
click at [354, 326] on div "Use on Schedule I Received On * [DATE]" at bounding box center [258, 308] width 464 height 76
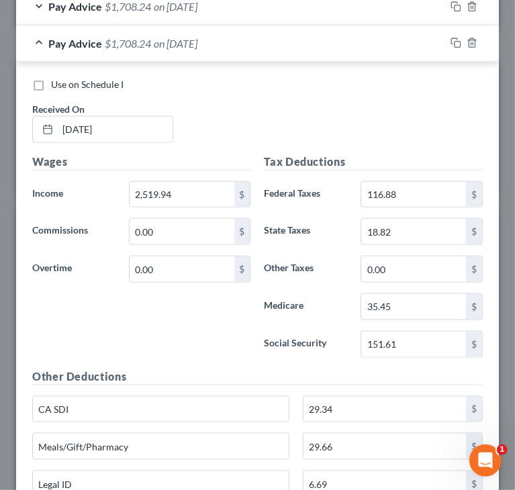
scroll to position [775, 0]
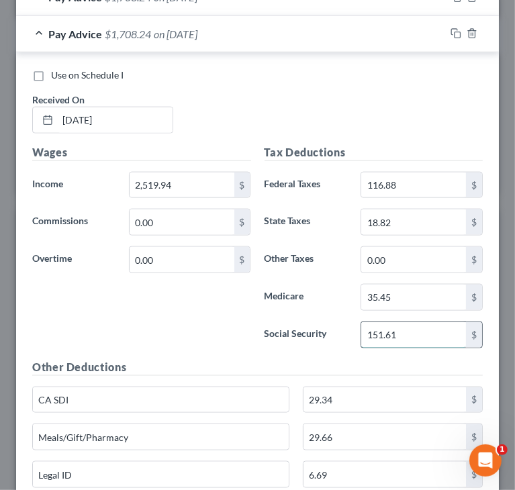
click at [410, 334] on input "151.61" at bounding box center [413, 335] width 105 height 26
click at [410, 331] on input "151.61" at bounding box center [413, 335] width 105 height 26
click at [404, 326] on input "151.61" at bounding box center [413, 335] width 105 height 26
click at [402, 324] on input "151.61" at bounding box center [413, 335] width 105 height 26
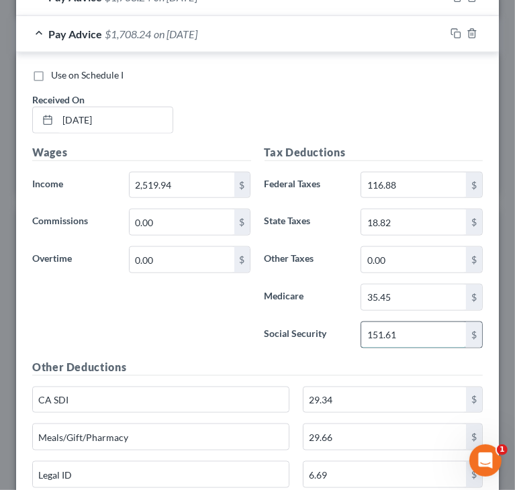
click at [396, 326] on input "151.61" at bounding box center [413, 335] width 105 height 26
click at [392, 328] on input "151.61" at bounding box center [413, 335] width 105 height 26
type input "151.60"
click at [148, 332] on div "Wages Income * 2,519.94 $ Commissions 0.00 $ Overtime 0.00 $" at bounding box center [142, 251] width 232 height 215
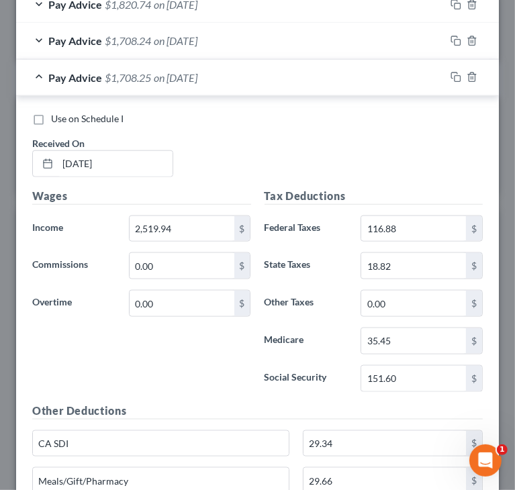
scroll to position [708, 0]
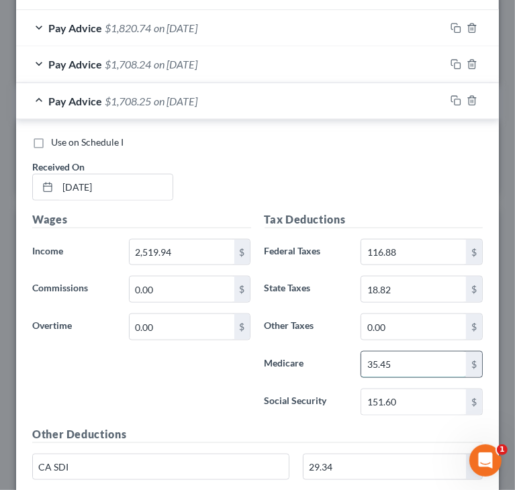
click at [393, 357] on input "35.45" at bounding box center [413, 365] width 105 height 26
click at [394, 358] on input "35.45" at bounding box center [413, 365] width 105 height 26
click at [390, 358] on input "35.45" at bounding box center [413, 365] width 105 height 26
type input "35.46"
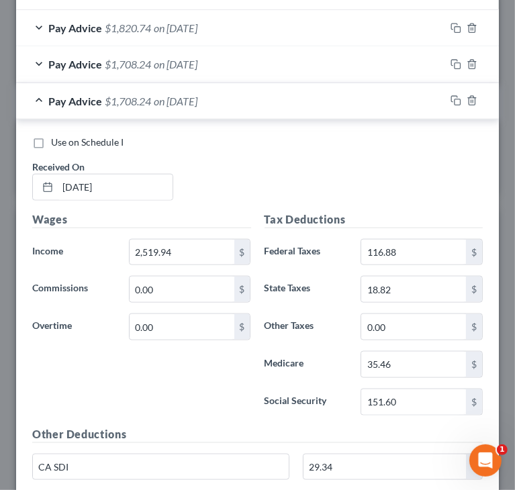
click at [218, 386] on div "Wages Income * 2,519.94 $ Commissions 0.00 $ Overtime 0.00 $" at bounding box center [142, 319] width 232 height 215
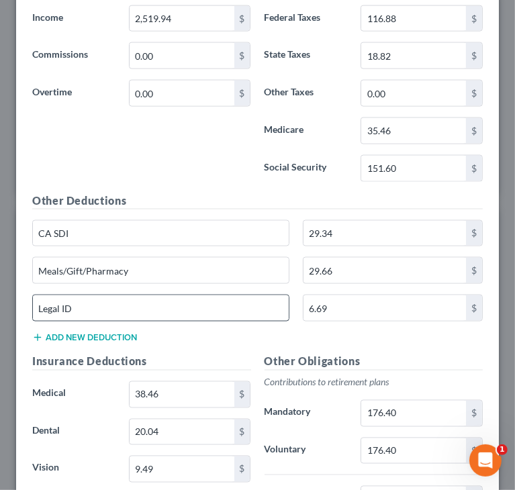
scroll to position [977, 0]
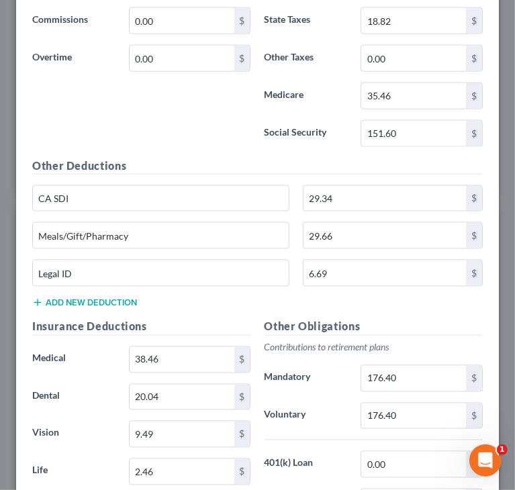
click at [177, 309] on div "Other Deductions CA SDI 29.34 $ Meals/Gift/Pharmacy 29.66 $ Legal ID 6.69 $ Add…" at bounding box center [258, 238] width 464 height 161
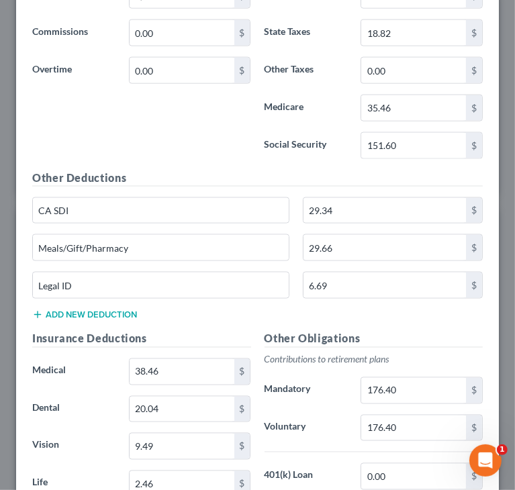
scroll to position [964, 0]
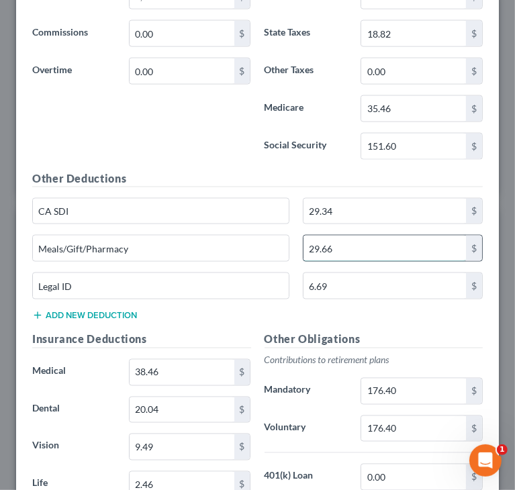
click at [384, 248] on input "29.66" at bounding box center [385, 249] width 163 height 26
type input "14.07"
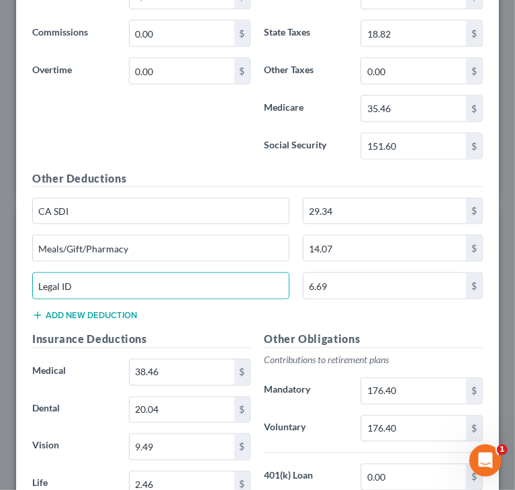
click at [161, 175] on h5 "Other Deductions" at bounding box center [257, 179] width 451 height 17
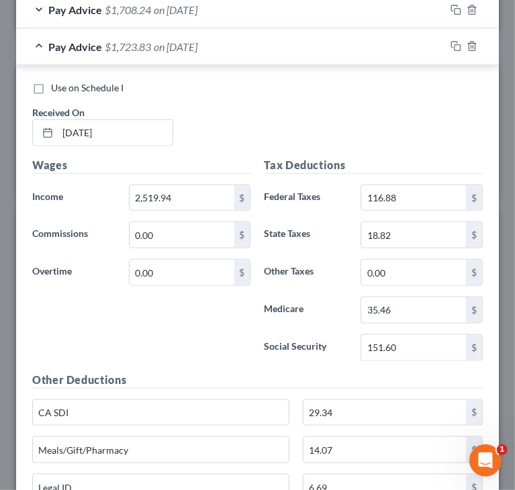
click at [40, 48] on div "Pay Advice $1,723.83 on [DATE]" at bounding box center [230, 47] width 429 height 36
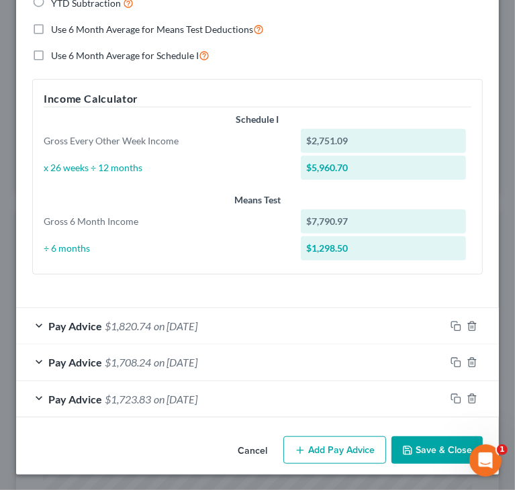
scroll to position [408, 0]
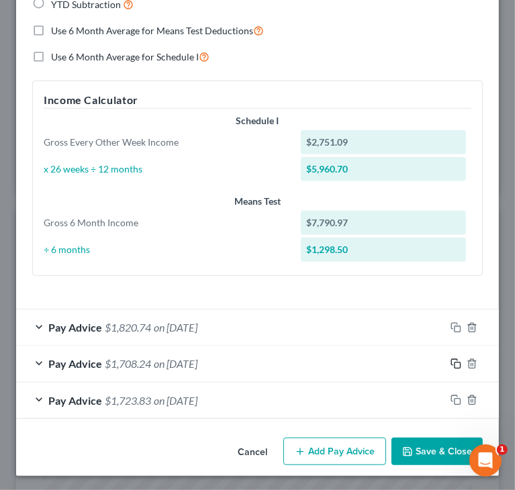
click at [455, 363] on rect "button" at bounding box center [458, 366] width 6 height 6
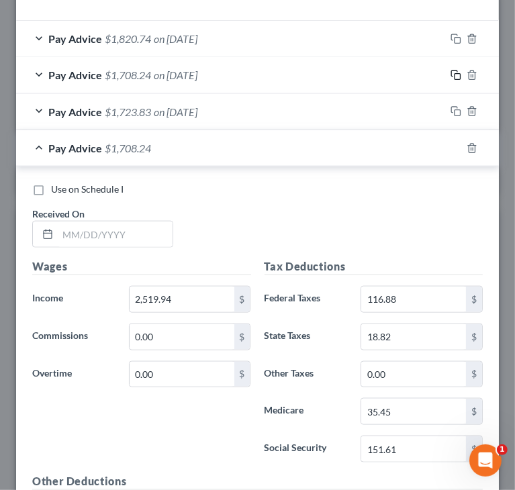
scroll to position [744, 0]
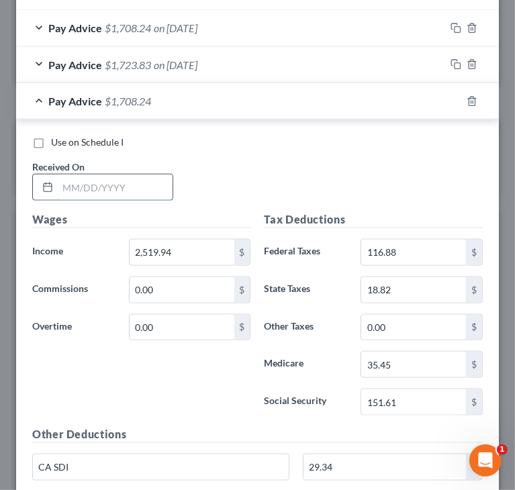
click at [102, 179] on input "text" at bounding box center [115, 188] width 115 height 26
type input "[DATE]"
click at [286, 162] on div "Use on Schedule I Received On * [DATE]" at bounding box center [258, 174] width 464 height 76
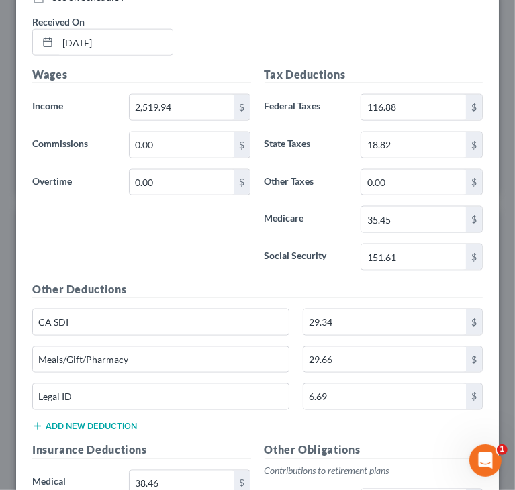
scroll to position [946, 0]
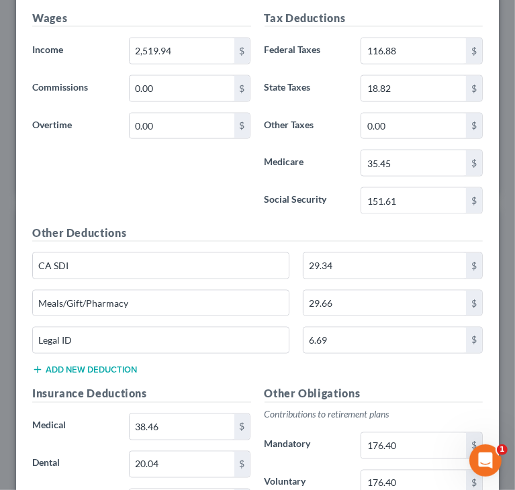
click at [189, 182] on div "Wages Income * 2,519.94 $ Commissions 0.00 $ Overtime 0.00 $" at bounding box center [142, 117] width 232 height 215
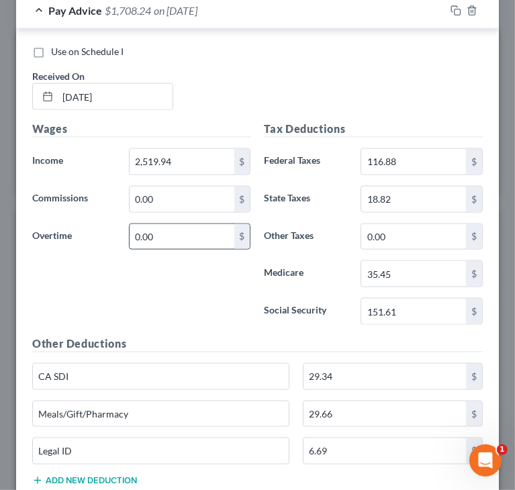
scroll to position [811, 0]
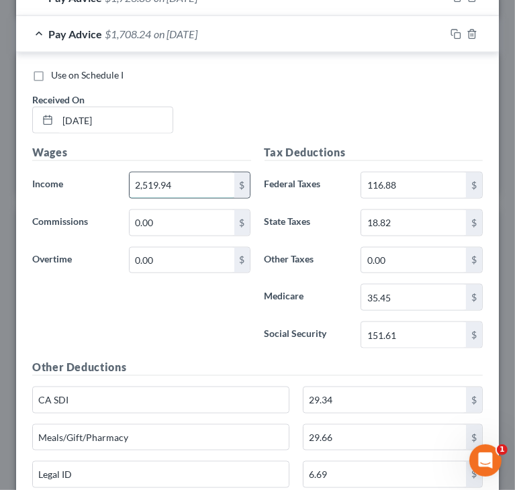
click at [186, 179] on input "2,519.94" at bounding box center [182, 186] width 105 height 26
type input "2,482.97"
click at [440, 336] on input "151.61" at bounding box center [413, 335] width 105 height 26
type input "149.32"
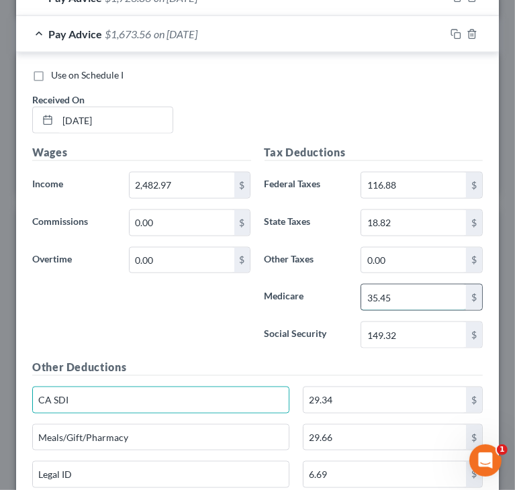
click at [433, 300] on input "35.45" at bounding box center [413, 298] width 105 height 26
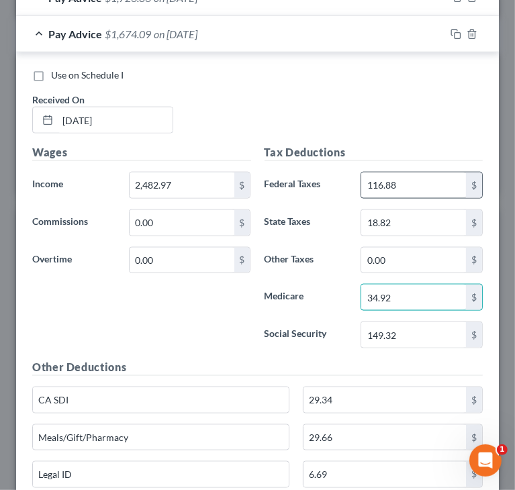
type input "34.92"
click at [425, 192] on input "116.88" at bounding box center [413, 186] width 105 height 26
type input "112.75"
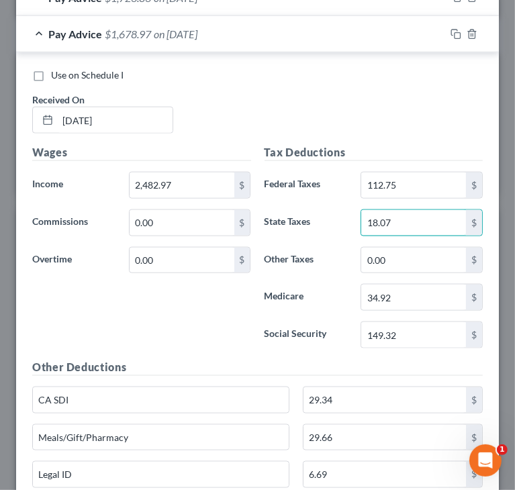
type input "18.07"
click at [502, 388] on div "Edit Income Source × Employment Type * Select Full or [DEMOGRAPHIC_DATA] Employ…" at bounding box center [257, 245] width 515 height 490
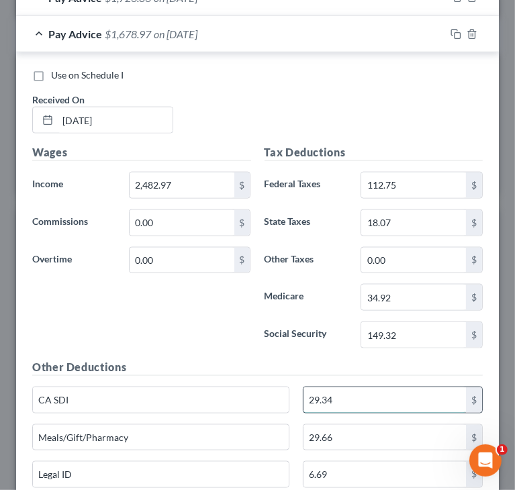
click at [433, 388] on input "29.34" at bounding box center [385, 401] width 163 height 26
type input "28.9"
click at [230, 332] on div "Wages Income * 2,482.97 $ Commissions 0.00 $ Overtime 0.00 $" at bounding box center [142, 251] width 232 height 215
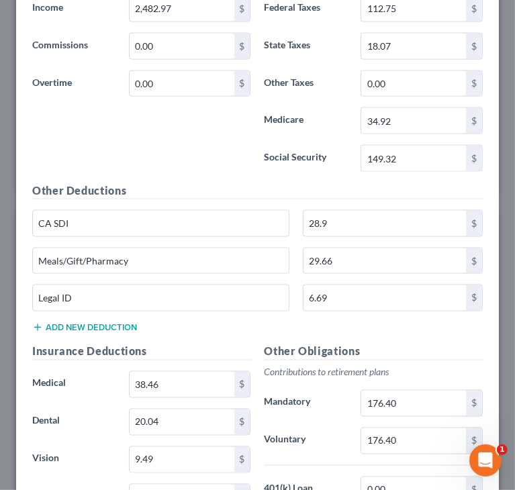
scroll to position [1013, 0]
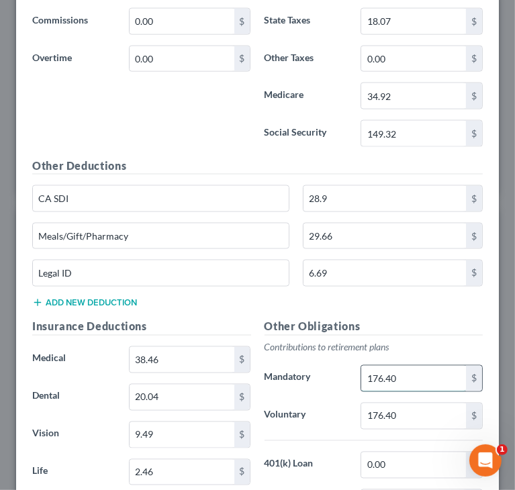
click at [412, 374] on input "176.40" at bounding box center [413, 379] width 105 height 26
drag, startPoint x: 402, startPoint y: 371, endPoint x: 327, endPoint y: 380, distance: 75.7
click at [327, 380] on div "Mandatory 173.81 $" at bounding box center [374, 378] width 232 height 27
type input "173.81"
click at [406, 412] on input "176.40" at bounding box center [413, 417] width 105 height 26
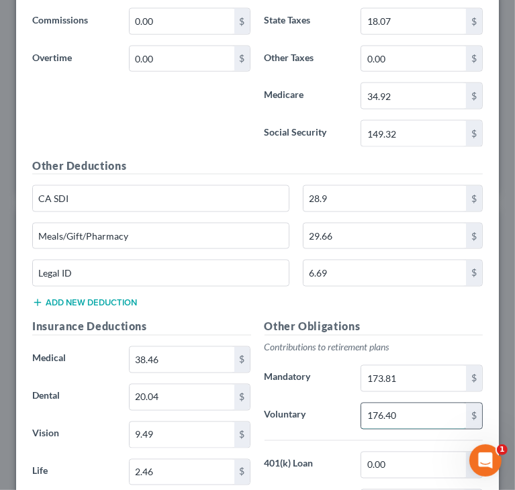
paste input "3.81"
type input "173.81"
click at [363, 226] on input "29.66" at bounding box center [385, 237] width 163 height 26
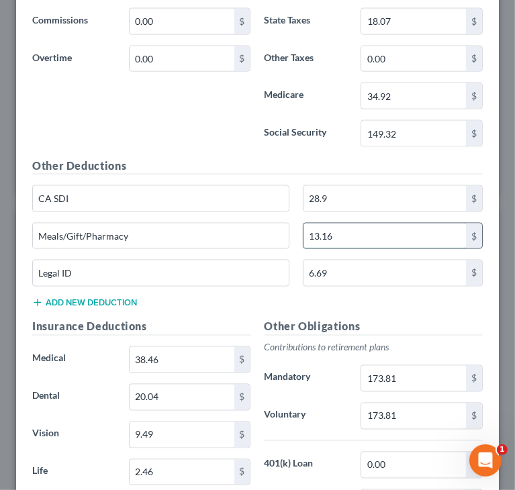
type input "13.16"
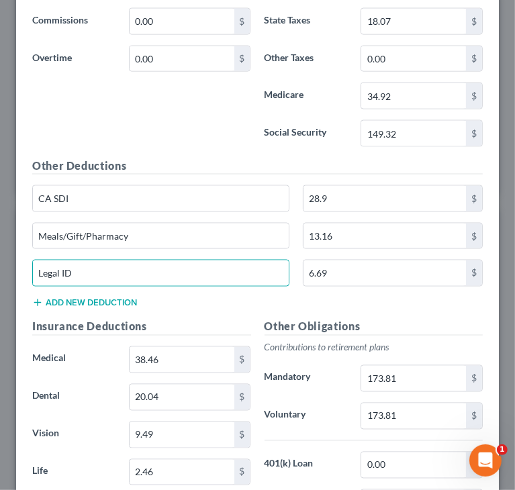
click at [238, 310] on div "Other Deductions CA SDI 28.9 $ Meals/Gift/Pharmacy 13.16 $ Legal ID 6.69 $ Add …" at bounding box center [258, 238] width 464 height 161
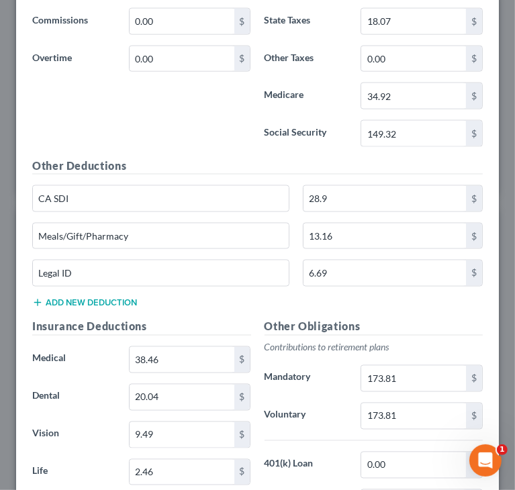
click at [254, 297] on div "Other Deductions CA SDI 28.9 $ Meals/Gift/Pharmacy 13.16 $ Legal ID 6.69 $ Add …" at bounding box center [258, 238] width 464 height 161
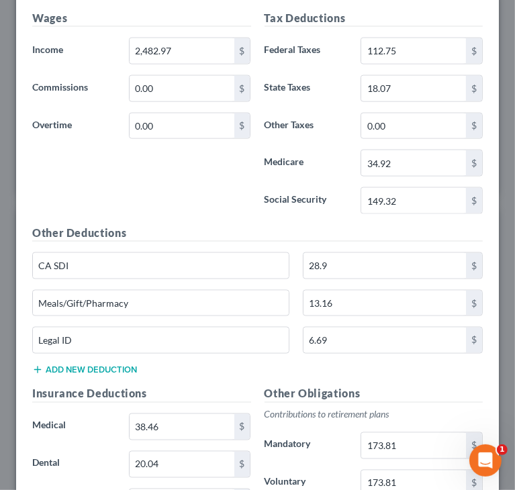
scroll to position [879, 0]
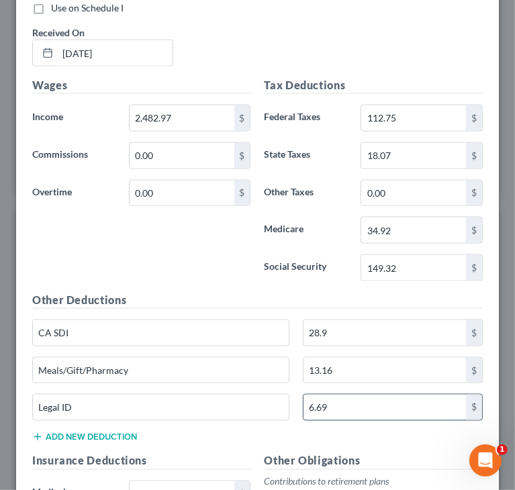
click at [355, 396] on input "6.69" at bounding box center [385, 408] width 163 height 26
click at [233, 267] on div "Wages Income * 2,482.97 $ Commissions 0.00 $ Overtime 0.00 $" at bounding box center [142, 184] width 232 height 215
click at [384, 395] on input "text" at bounding box center [385, 408] width 163 height 26
type input "6.69"
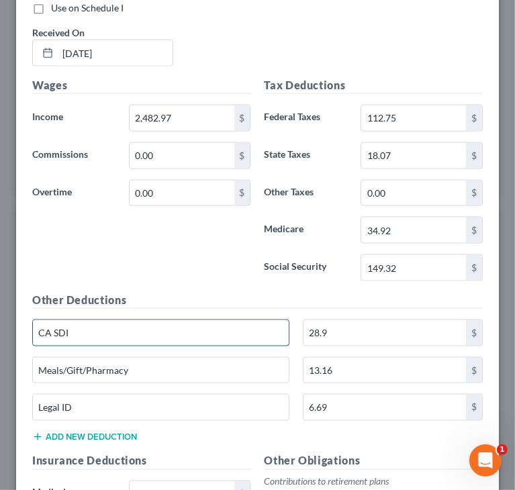
click at [257, 325] on input "CA SDI" at bounding box center [161, 333] width 256 height 26
click at [245, 299] on h5 "Other Deductions" at bounding box center [257, 300] width 451 height 17
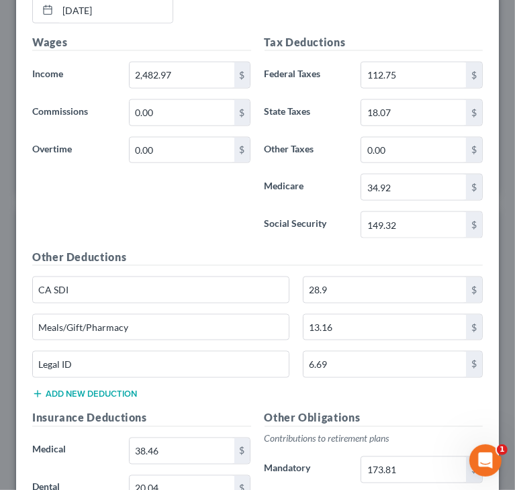
scroll to position [946, 0]
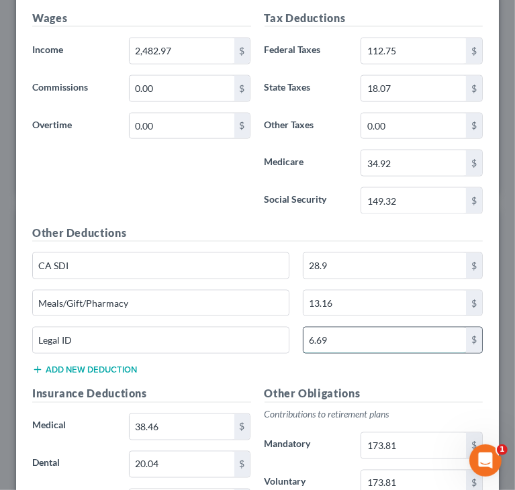
click at [389, 336] on input "6.69" at bounding box center [385, 341] width 163 height 26
click at [175, 218] on div "Wages Income * 2,482.97 $ Commissions 0.00 $ Overtime 0.00 $" at bounding box center [142, 117] width 232 height 215
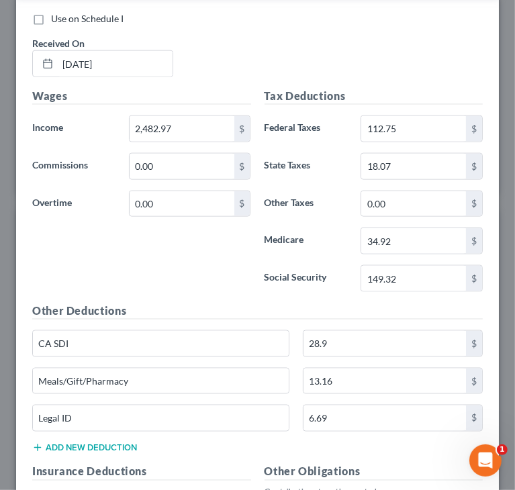
scroll to position [811, 0]
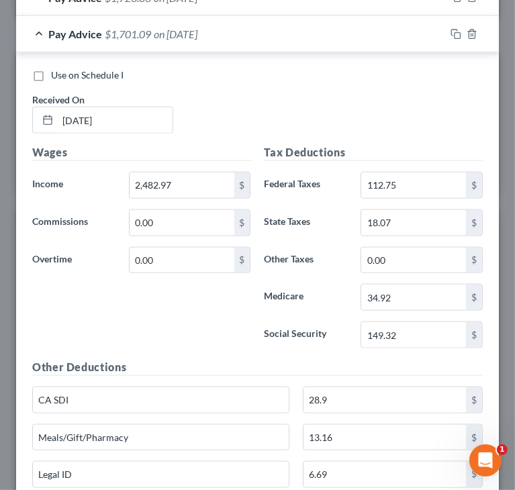
click at [38, 33] on div "Pay Advice $1,701.09 on [DATE]" at bounding box center [230, 34] width 429 height 36
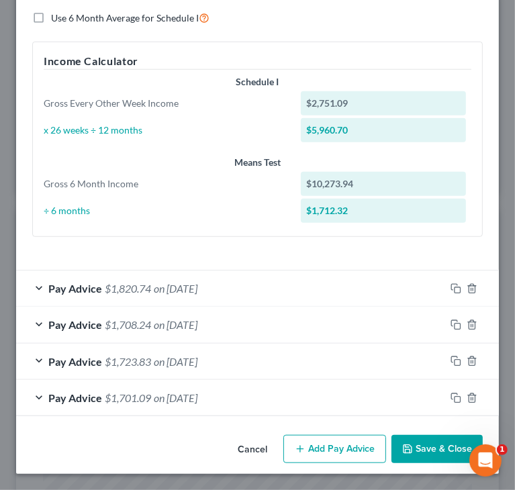
scroll to position [445, 0]
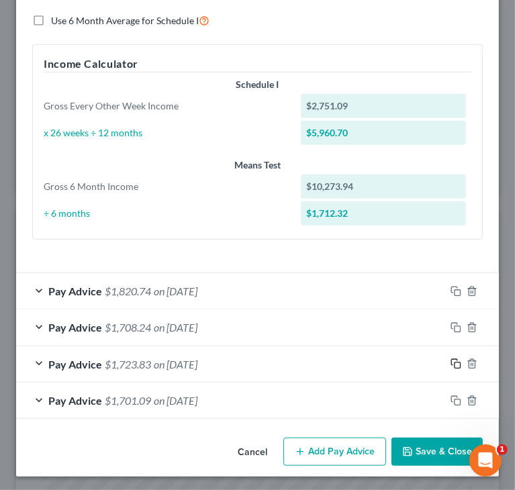
click at [451, 363] on icon "button" at bounding box center [456, 364] width 11 height 11
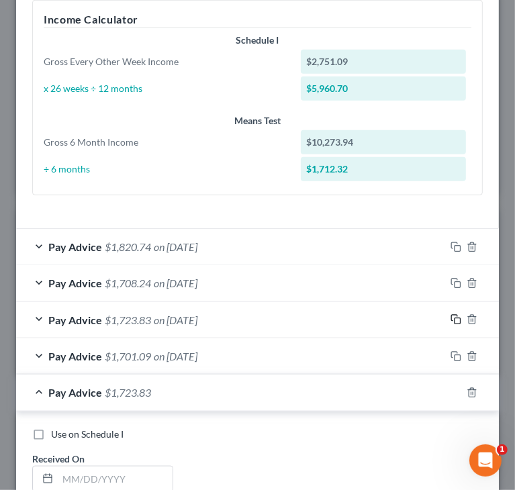
scroll to position [512, 0]
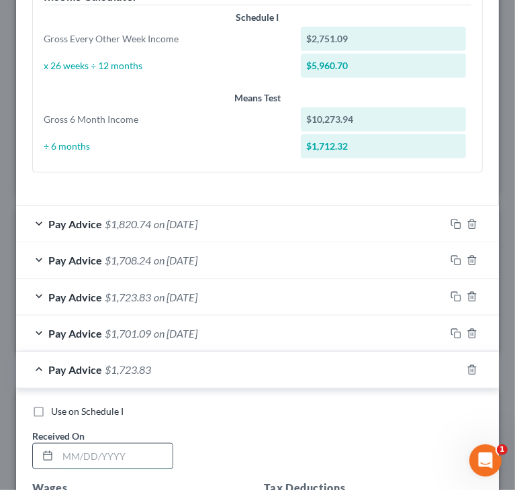
click at [120, 451] on input "text" at bounding box center [115, 457] width 115 height 26
type input "[DATE]"
click at [191, 421] on div "Use on Schedule I Received On * [DATE]" at bounding box center [258, 443] width 464 height 76
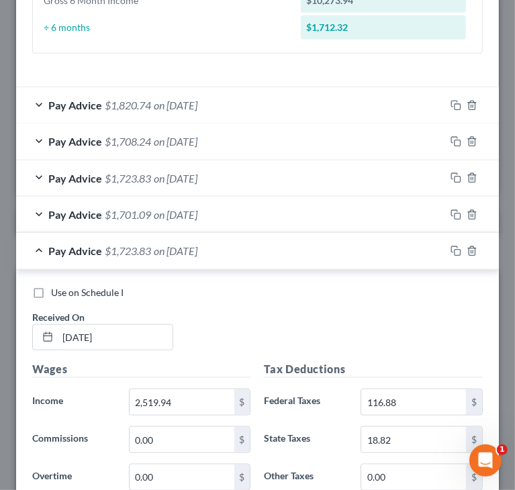
scroll to position [646, 0]
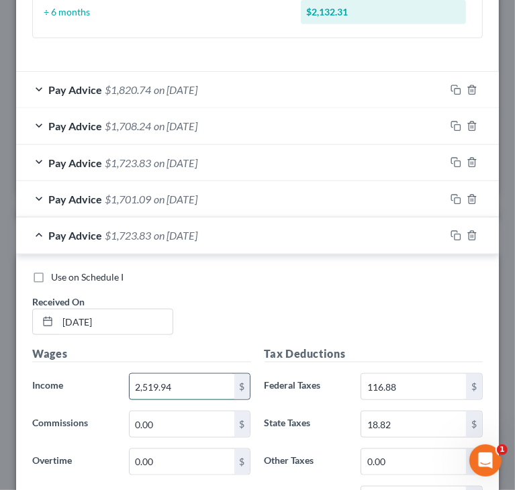
click at [148, 387] on input "2,519.94" at bounding box center [182, 387] width 105 height 26
click at [150, 384] on input "2,519.94" at bounding box center [182, 387] width 105 height 26
click at [161, 382] on input "25,169.94" at bounding box center [182, 387] width 105 height 26
click at [185, 377] on input "2,516.94" at bounding box center [182, 387] width 105 height 26
type input "2,516.78"
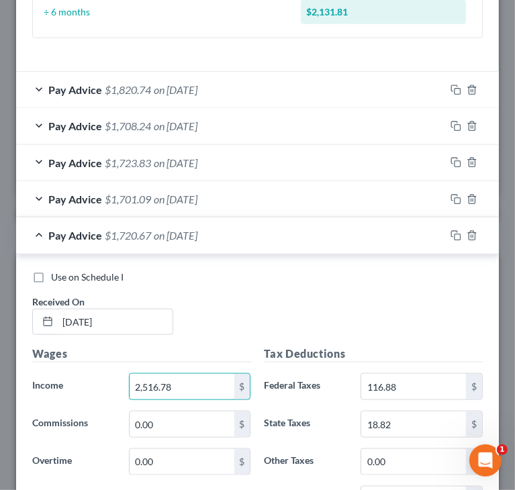
click at [331, 294] on div "Use on Schedule I Received On * [DATE]" at bounding box center [258, 309] width 464 height 76
click at [385, 304] on div "Use on Schedule I Received On * [DATE]" at bounding box center [258, 309] width 464 height 76
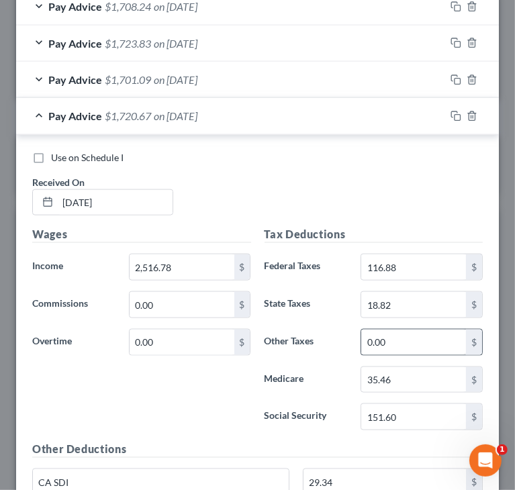
scroll to position [781, 0]
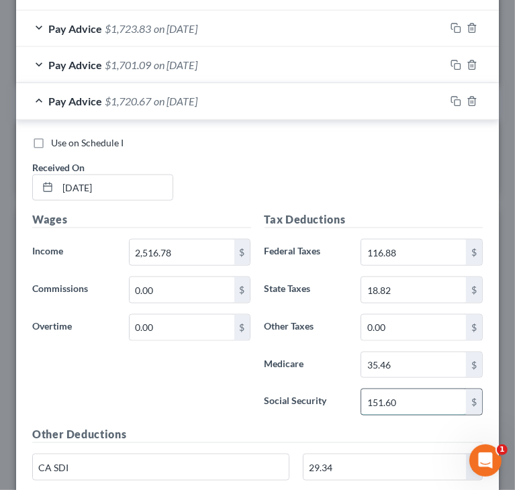
click at [414, 399] on input "151.60" at bounding box center [413, 403] width 105 height 26
type input "151.41"
click at [431, 366] on input "35.46" at bounding box center [413, 366] width 105 height 26
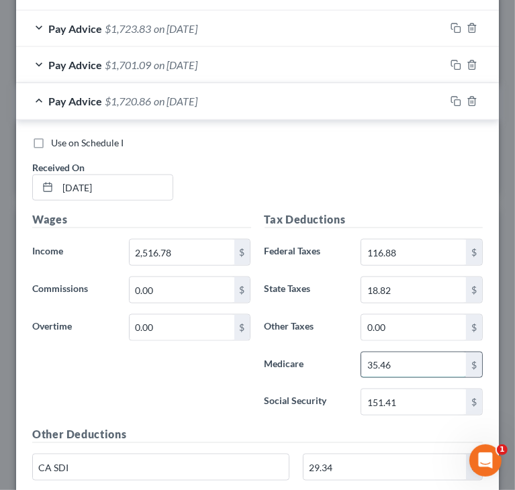
click at [431, 366] on input "35.46" at bounding box center [413, 366] width 105 height 26
click at [429, 358] on input "35.46" at bounding box center [413, 366] width 105 height 26
click at [390, 359] on input "35.46" at bounding box center [413, 366] width 105 height 26
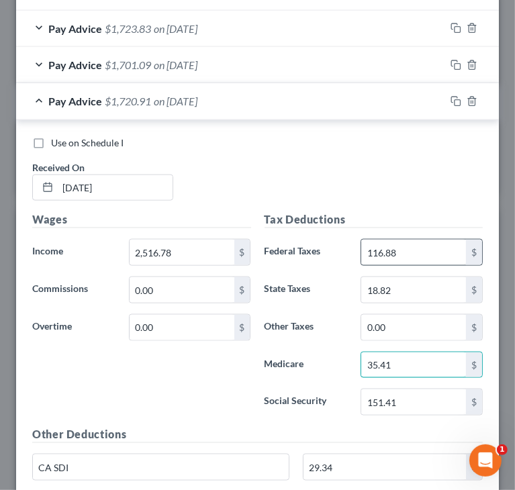
type input "35.41"
click at [427, 253] on input "116.88" at bounding box center [413, 253] width 105 height 26
click at [425, 251] on input "116.88" at bounding box center [413, 253] width 105 height 26
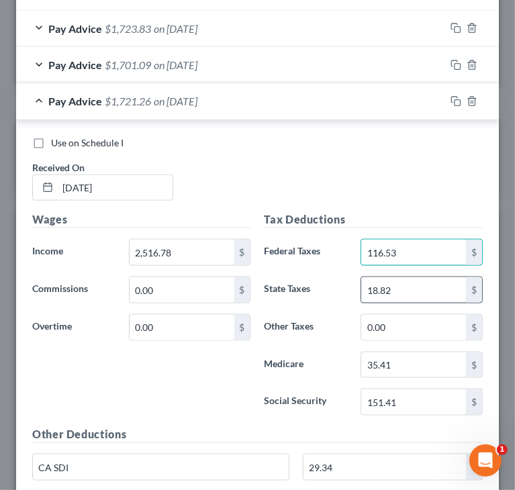
type input "116.53"
click at [425, 287] on input "18.82" at bounding box center [413, 290] width 105 height 26
click at [393, 283] on input "18.82" at bounding box center [413, 290] width 105 height 26
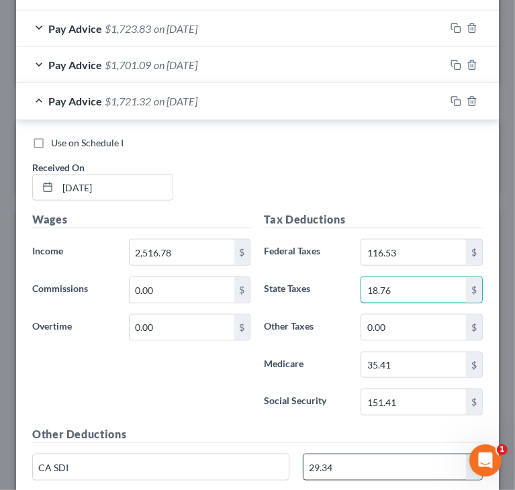
type input "18.76"
click at [341, 457] on input "29.34" at bounding box center [385, 468] width 163 height 26
click at [336, 463] on input "29.34" at bounding box center [385, 468] width 163 height 26
type input "29.31"
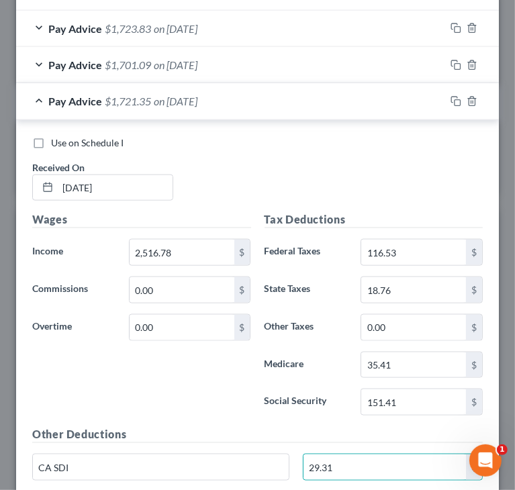
click at [150, 347] on div "Wages Income * 2,516.78 $ Commissions 0.00 $ Overtime 0.00 $" at bounding box center [142, 319] width 232 height 215
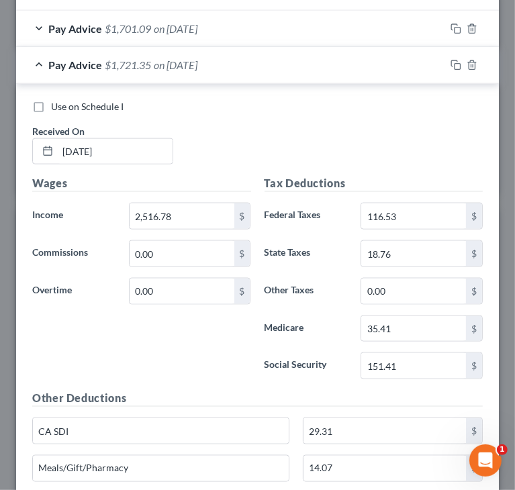
scroll to position [848, 0]
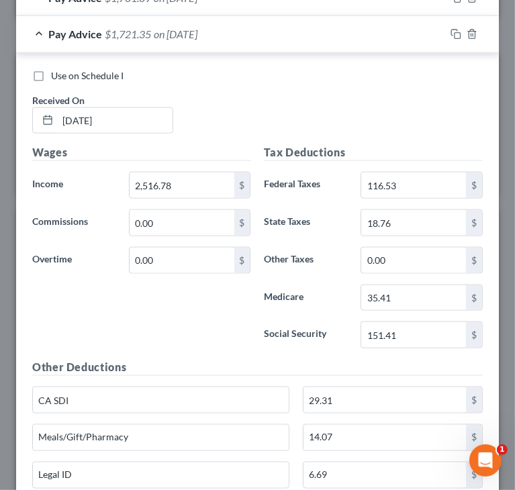
click at [392, 362] on h5 "Other Deductions" at bounding box center [257, 367] width 451 height 17
click at [193, 339] on div "Wages Income * 2,516.78 $ Commissions 0.00 $ Overtime 0.00 $" at bounding box center [142, 251] width 232 height 215
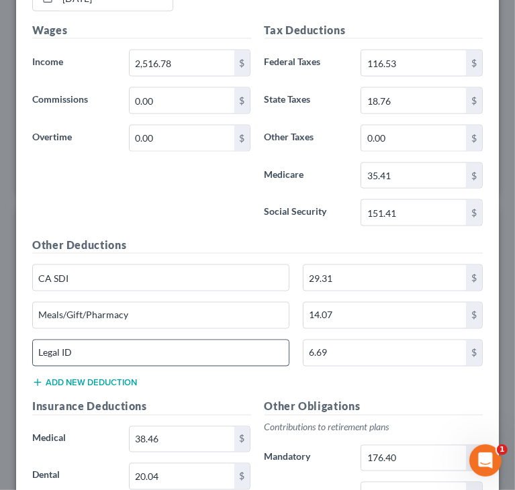
scroll to position [982, 0]
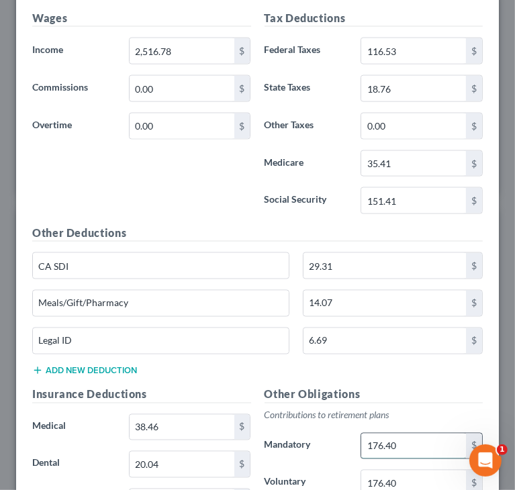
click at [423, 441] on input "176.40" at bounding box center [413, 447] width 105 height 26
click at [421, 441] on input "176.40" at bounding box center [413, 447] width 105 height 26
type input "176.18"
click at [454, 474] on input "176.40" at bounding box center [413, 484] width 105 height 26
click at [443, 476] on input "176.40" at bounding box center [413, 484] width 105 height 26
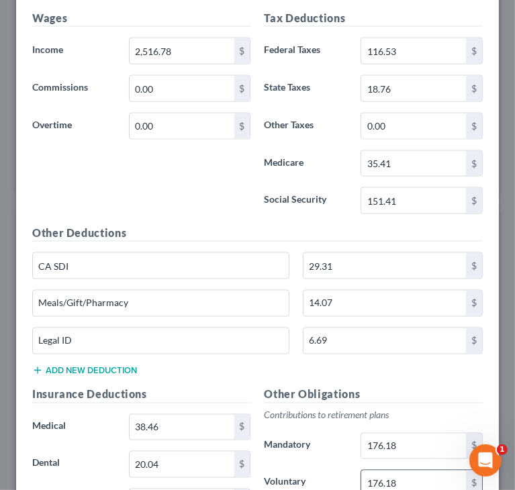
type input "176.18"
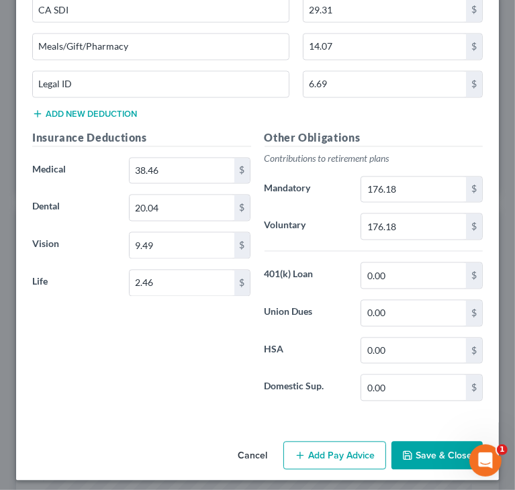
click at [219, 130] on h5 "Insurance Deductions" at bounding box center [141, 138] width 219 height 17
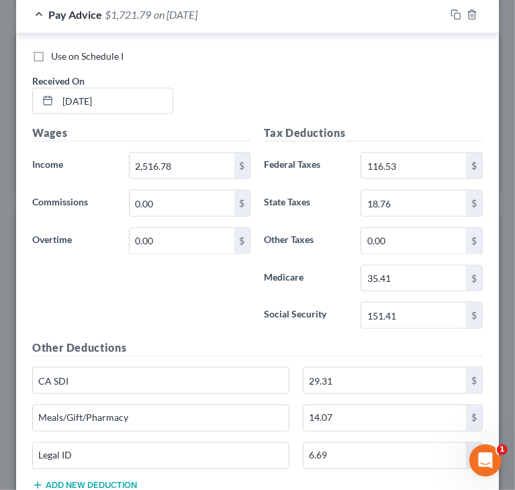
scroll to position [836, 0]
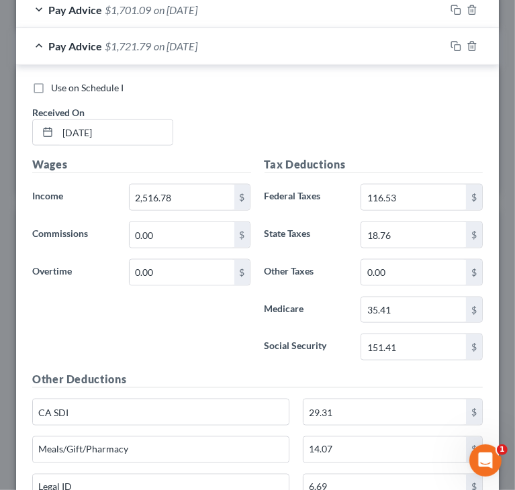
click at [259, 351] on label "Social Security" at bounding box center [306, 347] width 97 height 27
click at [367, 437] on input "14.07" at bounding box center [385, 450] width 163 height 26
click at [363, 439] on input "14.07" at bounding box center [385, 450] width 163 height 26
type input "14.29"
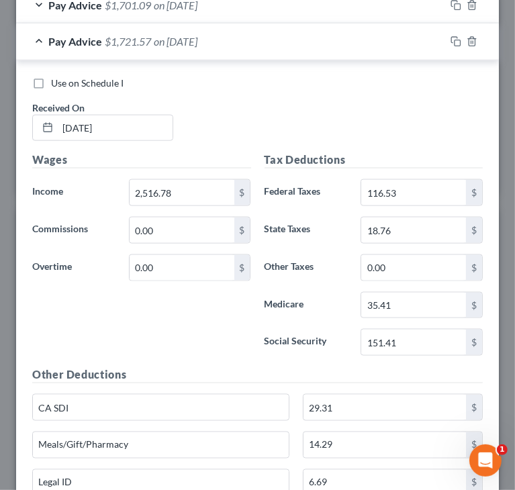
click at [149, 296] on div "Wages Income * 2,516.78 $ Commissions 0.00 $ Overtime 0.00 $" at bounding box center [142, 259] width 232 height 215
click at [42, 40] on div "Pay Advice $1,721.57 on [DATE]" at bounding box center [230, 42] width 429 height 36
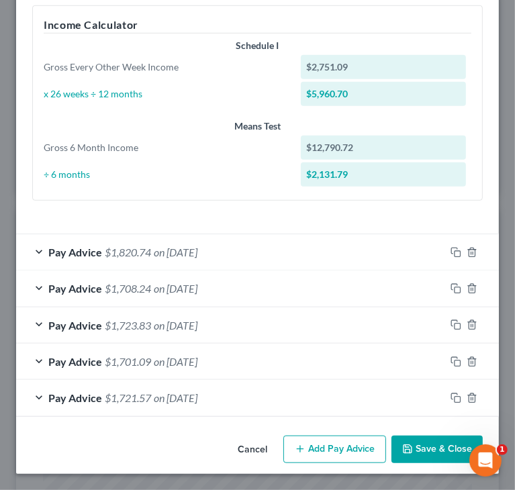
scroll to position [481, 0]
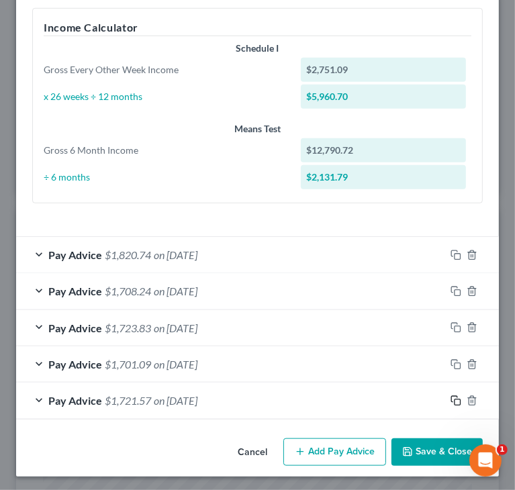
click at [451, 398] on icon "button" at bounding box center [456, 401] width 11 height 11
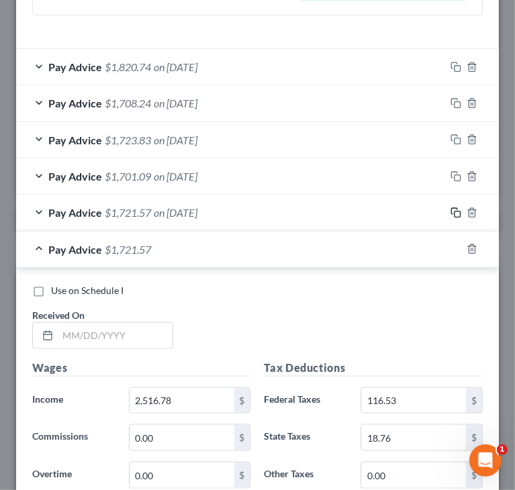
scroll to position [682, 0]
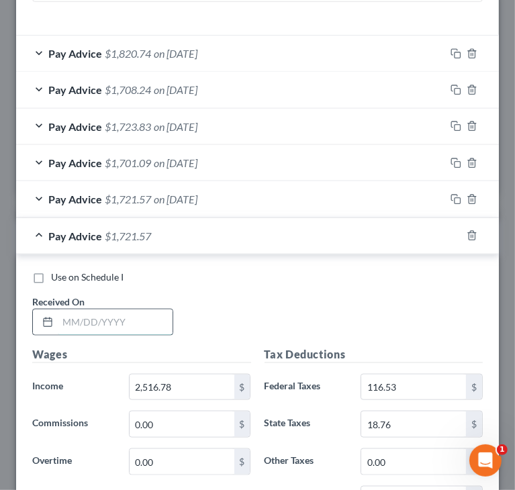
click at [145, 324] on input "text" at bounding box center [115, 323] width 115 height 26
type input "[DATE]"
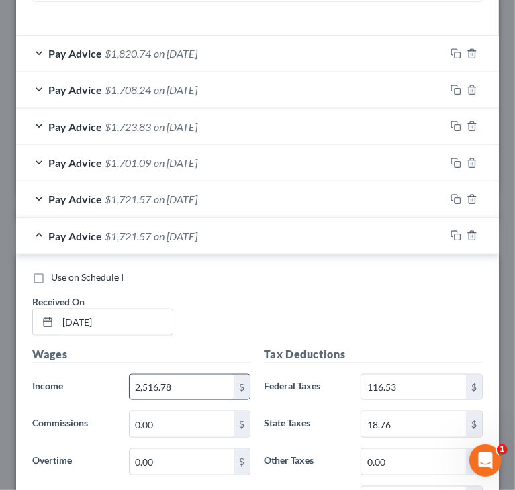
click at [194, 385] on input "2,516.78" at bounding box center [182, 388] width 105 height 26
type input "2,527.14"
click at [429, 289] on div "Use on Schedule I Received On * [DATE]" at bounding box center [258, 309] width 464 height 76
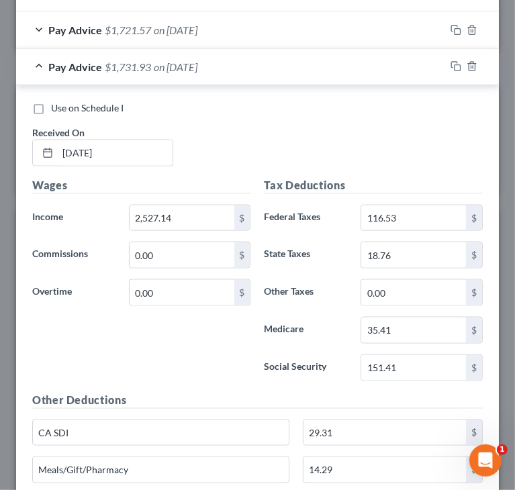
scroll to position [884, 0]
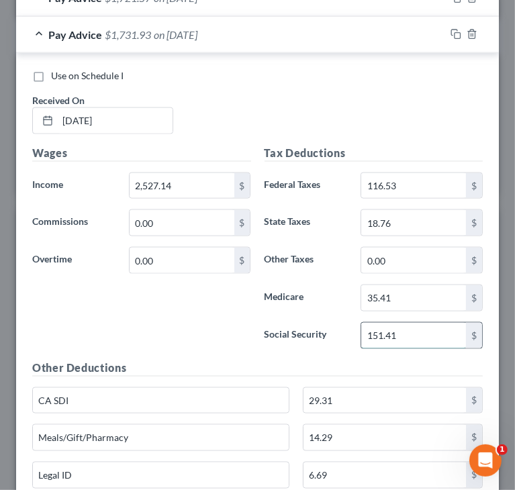
click at [402, 324] on input "151.41" at bounding box center [413, 336] width 105 height 26
type input "152.05"
click at [383, 302] on input "35.41" at bounding box center [413, 298] width 105 height 26
click at [392, 295] on input "35.41" at bounding box center [413, 298] width 105 height 26
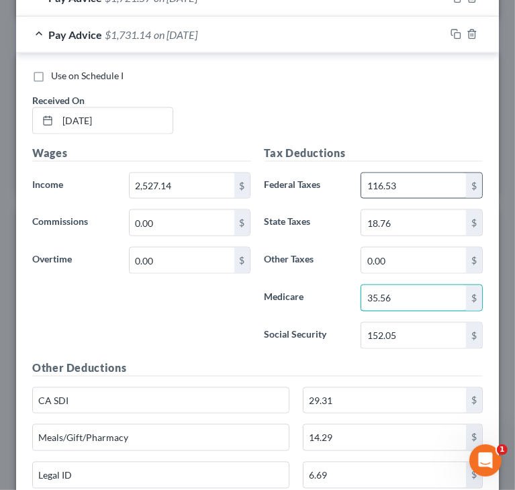
type input "35.56"
click at [400, 178] on input "116.53" at bounding box center [413, 186] width 105 height 26
type input "117.68"
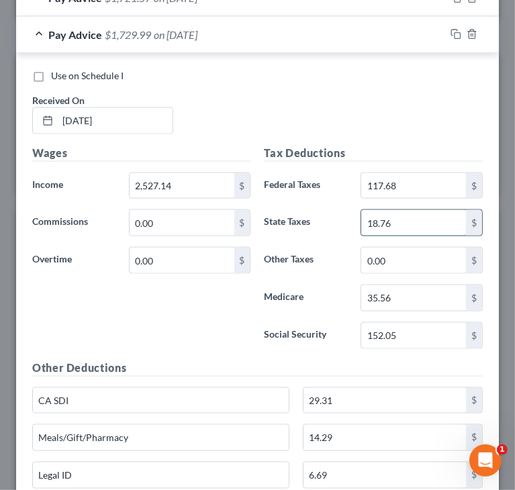
click at [417, 221] on input "18.76" at bounding box center [413, 223] width 105 height 26
type input "18.97"
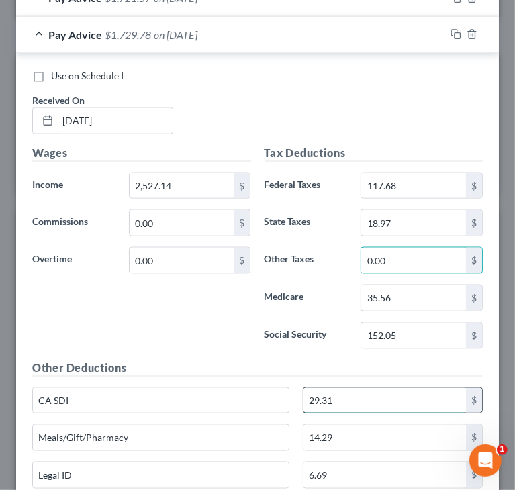
click at [382, 399] on input "29.31" at bounding box center [385, 401] width 163 height 26
click at [382, 398] on input "29.31" at bounding box center [385, 401] width 163 height 26
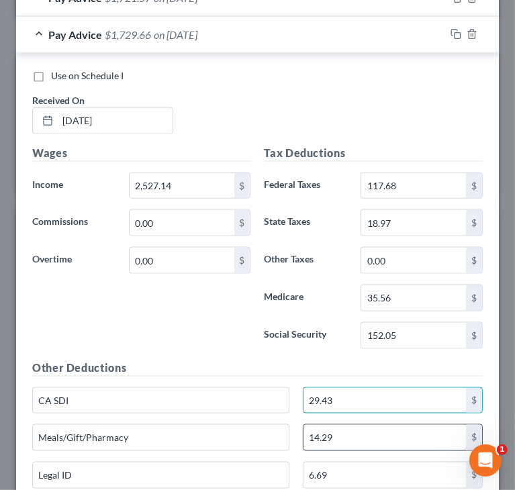
type input "29.43"
click at [339, 428] on input "14.29" at bounding box center [385, 438] width 163 height 26
type input "20.57"
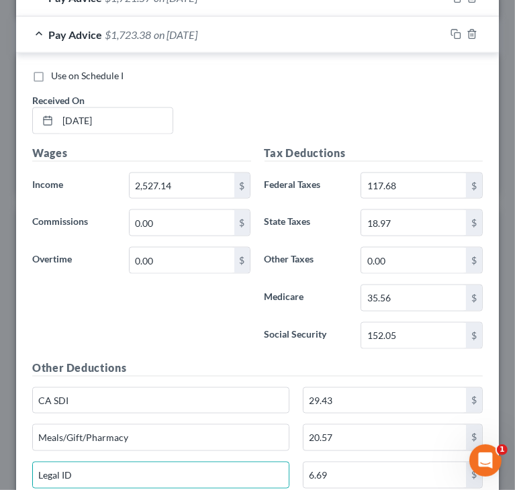
click at [227, 324] on div "Wages Income * 2,527.14 $ Commissions 0.00 $ Overtime 0.00 $" at bounding box center [142, 252] width 232 height 215
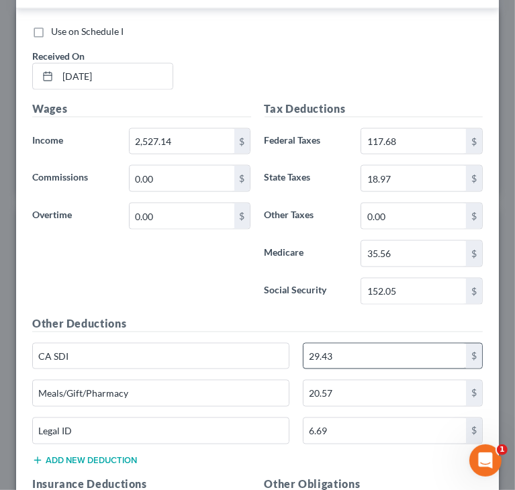
scroll to position [951, 0]
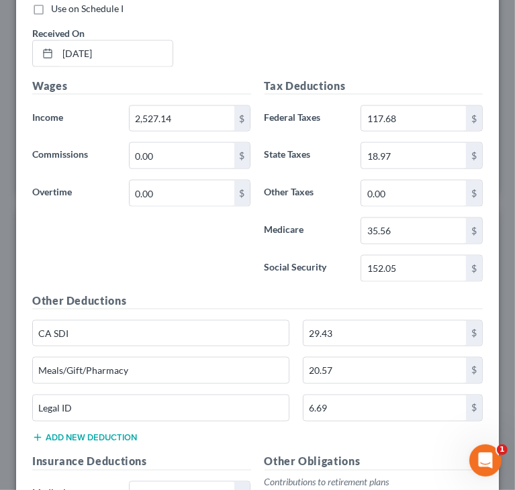
click at [218, 268] on div "Wages Income * 2,527.14 $ Commissions 0.00 $ Overtime 0.00 $" at bounding box center [142, 185] width 232 height 215
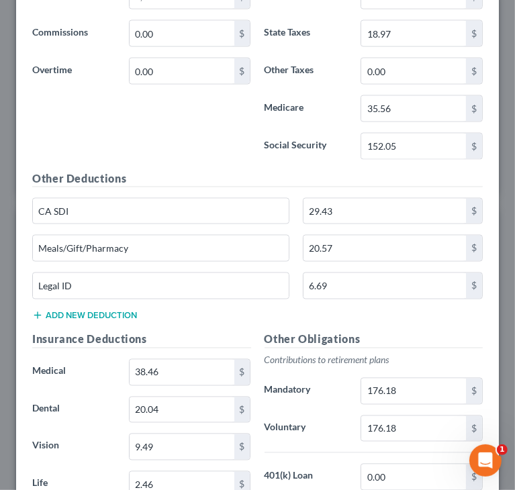
scroll to position [1085, 0]
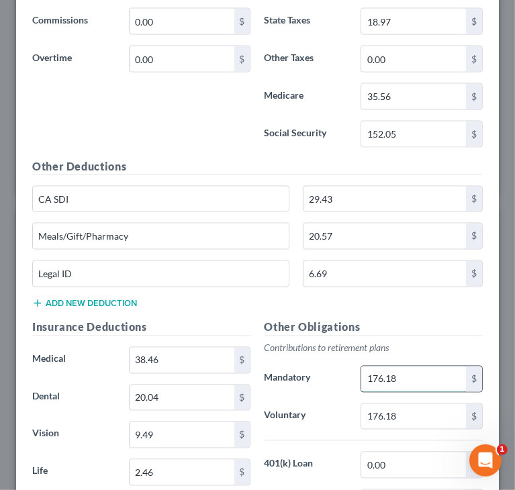
click at [418, 377] on input "176.18" at bounding box center [413, 380] width 105 height 26
type input "176.90"
click at [412, 412] on input "176.18" at bounding box center [413, 417] width 105 height 26
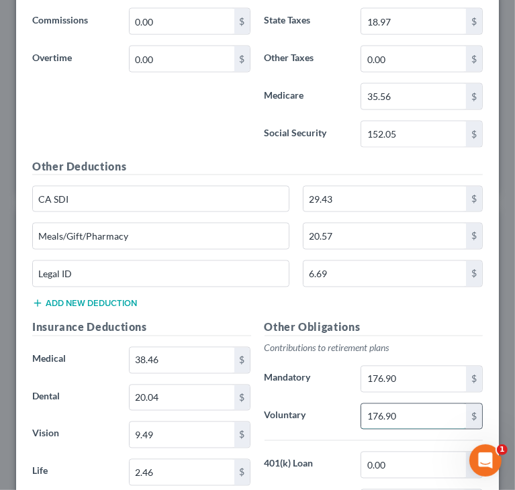
type input "176.90"
click at [290, 300] on div "Other Deductions CA SDI 29.43 $ Meals/Gift/Pharmacy 20.57 $ Legal ID 6.69 $ Add…" at bounding box center [258, 239] width 464 height 161
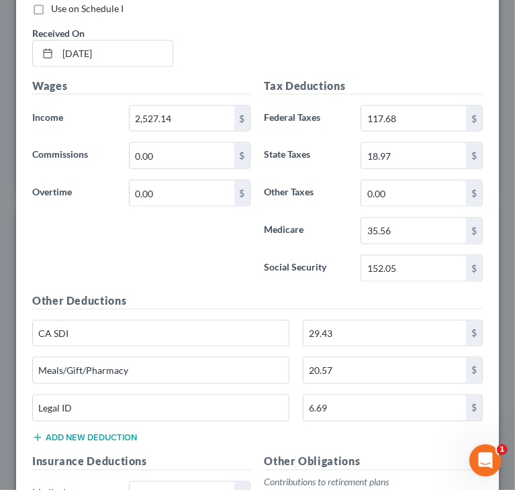
scroll to position [884, 0]
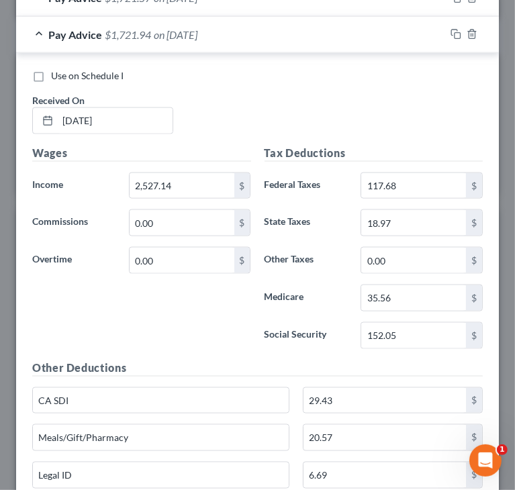
click at [41, 29] on div "Pay Advice $1,721.94 on [DATE]" at bounding box center [230, 35] width 429 height 36
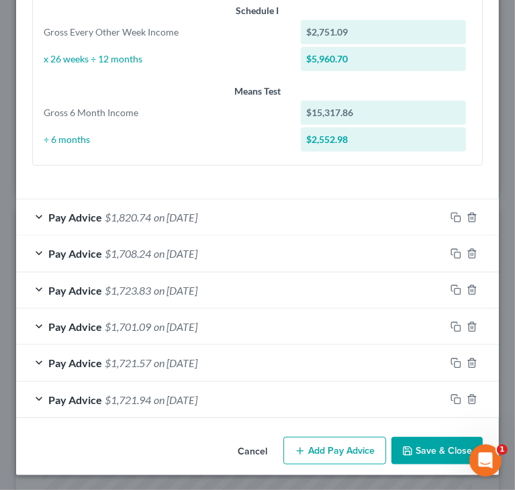
scroll to position [517, 0]
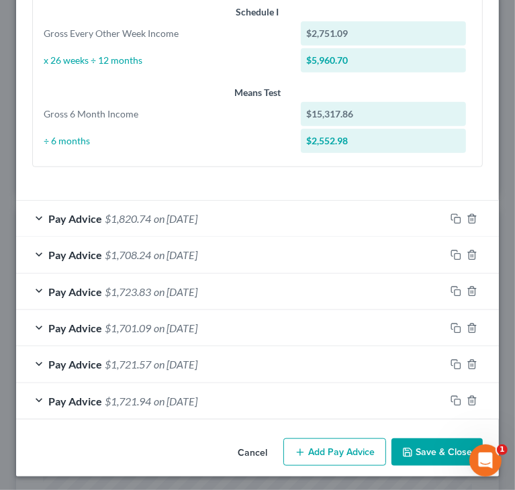
click at [451, 215] on icon "button" at bounding box center [456, 219] width 11 height 11
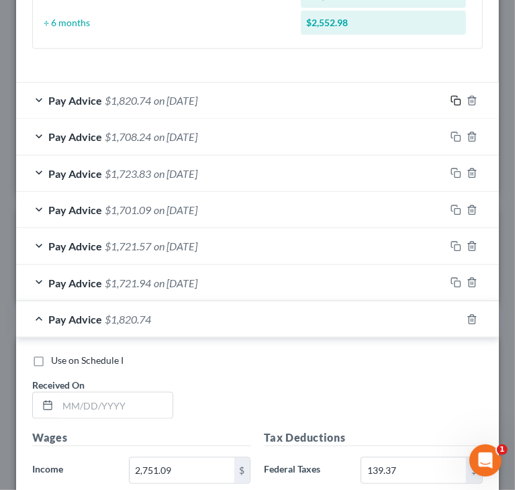
scroll to position [652, 0]
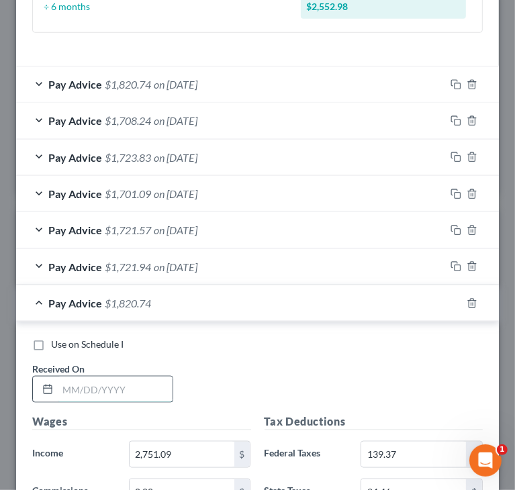
click at [132, 390] on input "text" at bounding box center [115, 390] width 115 height 26
type input "[DATE]"
click at [232, 349] on div "Use on Schedule I Received On * [DATE]" at bounding box center [258, 376] width 464 height 76
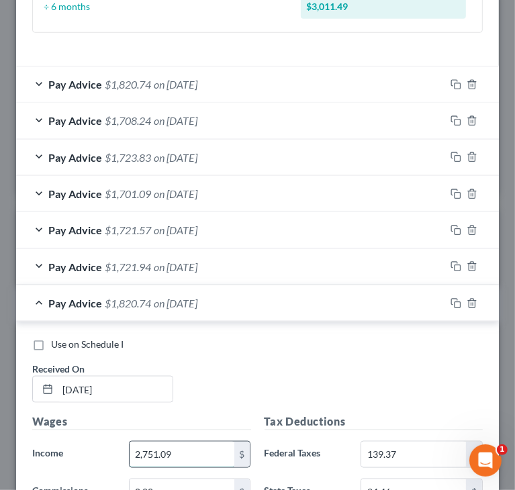
click at [189, 442] on input "2,751.09" at bounding box center [182, 455] width 105 height 26
type input "2,695.09"
click at [231, 359] on div "Use on Schedule I Received On * [DATE]" at bounding box center [258, 376] width 464 height 76
click at [298, 375] on div "Use on Schedule I Received On * [DATE]" at bounding box center [258, 376] width 464 height 76
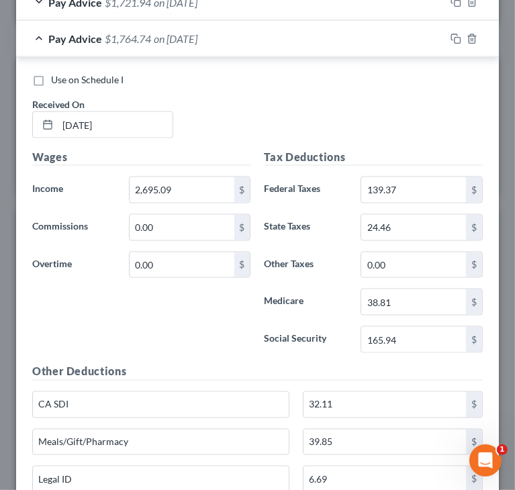
scroll to position [920, 0]
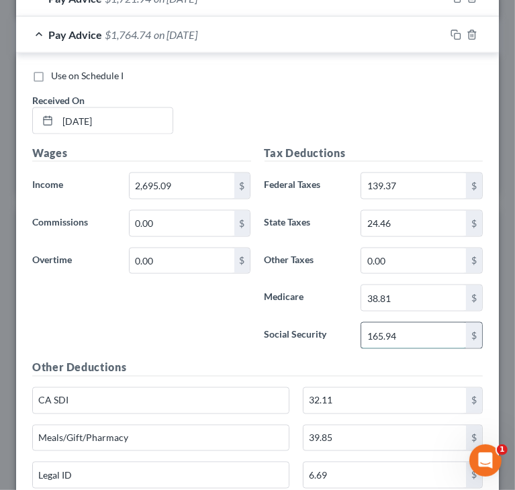
click at [402, 334] on input "165.94" at bounding box center [413, 336] width 105 height 26
type input "162.47"
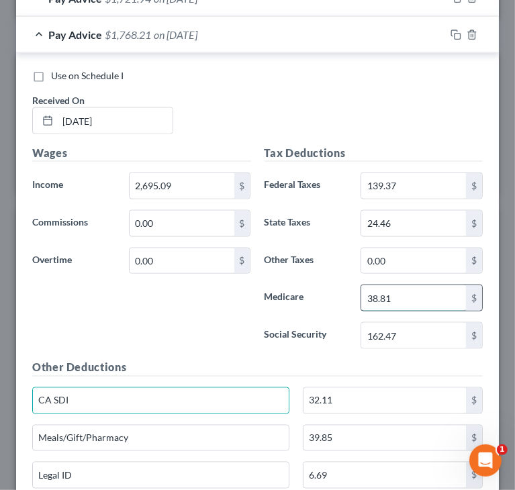
click at [418, 291] on input "38.81" at bounding box center [413, 298] width 105 height 26
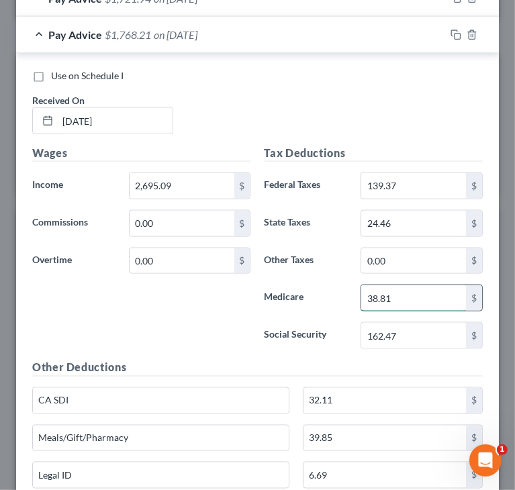
click at [418, 290] on input "38.81" at bounding box center [413, 298] width 105 height 26
type input "38."
click at [414, 183] on input "139.37" at bounding box center [413, 186] width 105 height 26
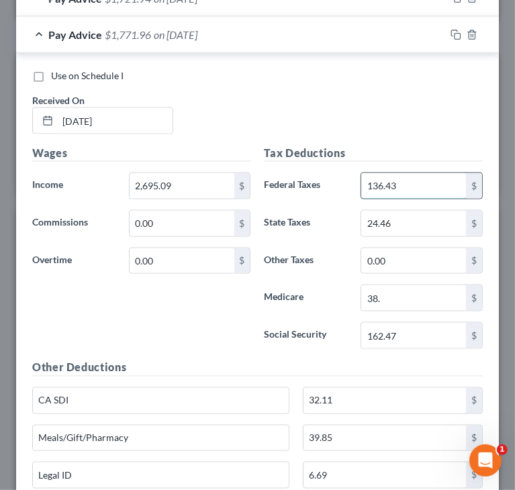
type input "136.43"
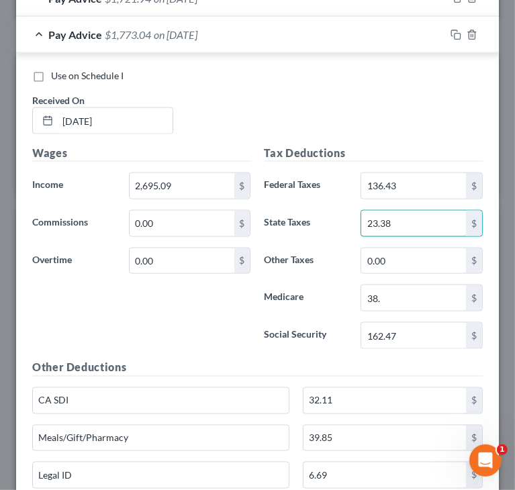
type input "23.38"
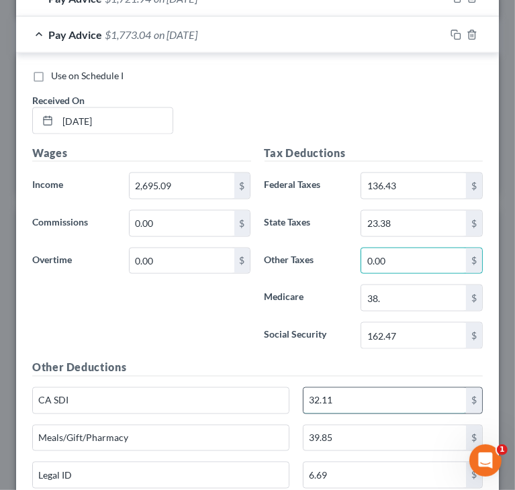
click at [379, 404] on input "32.11" at bounding box center [385, 401] width 163 height 26
type input "31.44"
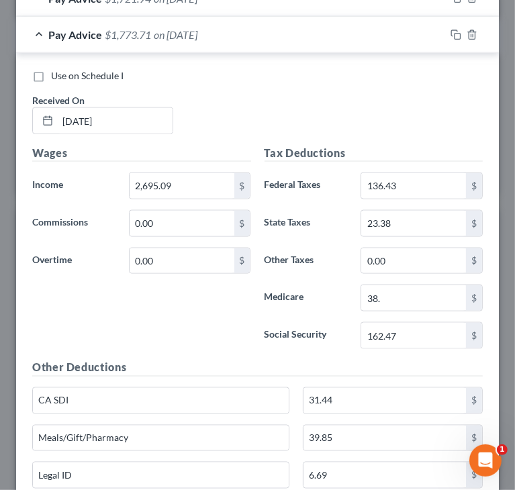
click at [190, 334] on div "Wages Income * 2,695.09 $ Commissions 0.00 $ Overtime 0.00 $" at bounding box center [142, 252] width 232 height 215
click at [305, 97] on div "Use on Schedule I Received On * [DATE]" at bounding box center [258, 107] width 464 height 76
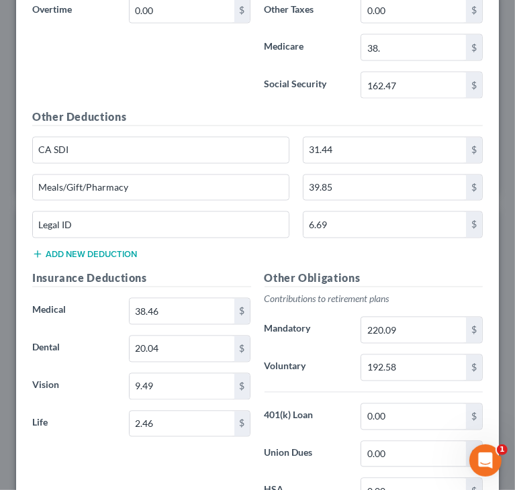
scroll to position [1189, 0]
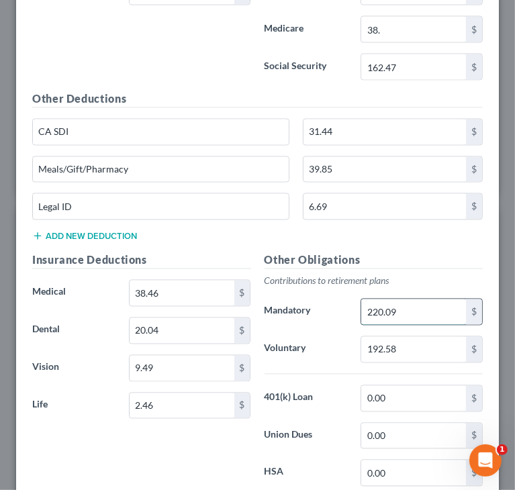
click at [425, 308] on input "220.09" at bounding box center [413, 313] width 105 height 26
type input "188.66"
click at [407, 341] on input "192.58" at bounding box center [413, 350] width 105 height 26
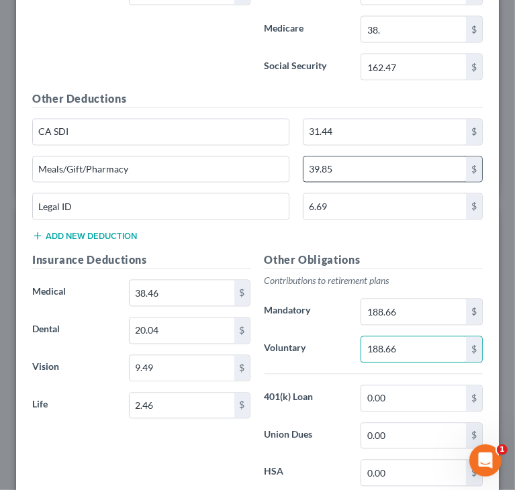
type input "188.66"
click at [362, 165] on input "39.85" at bounding box center [385, 170] width 163 height 26
type input "14.46"
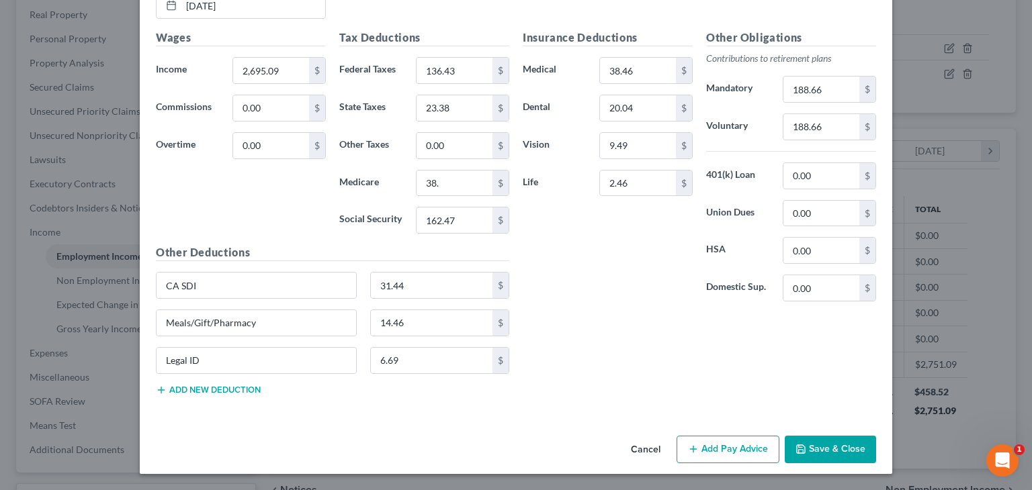
scroll to position [661, 0]
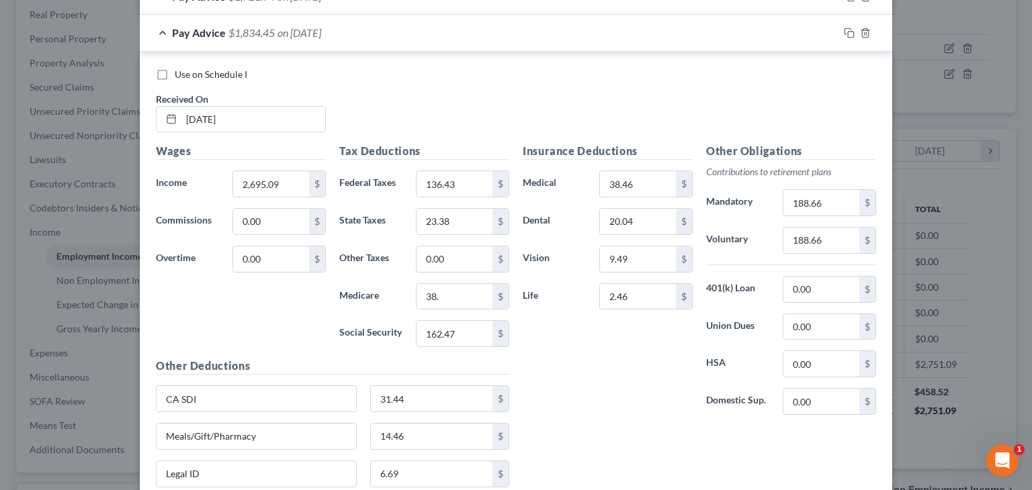
click at [578, 350] on div "Insurance Deductions Medical 38.46 $ Dental 20.04 $ Vision 9.49 $ Life 2.46 $" at bounding box center [607, 284] width 183 height 283
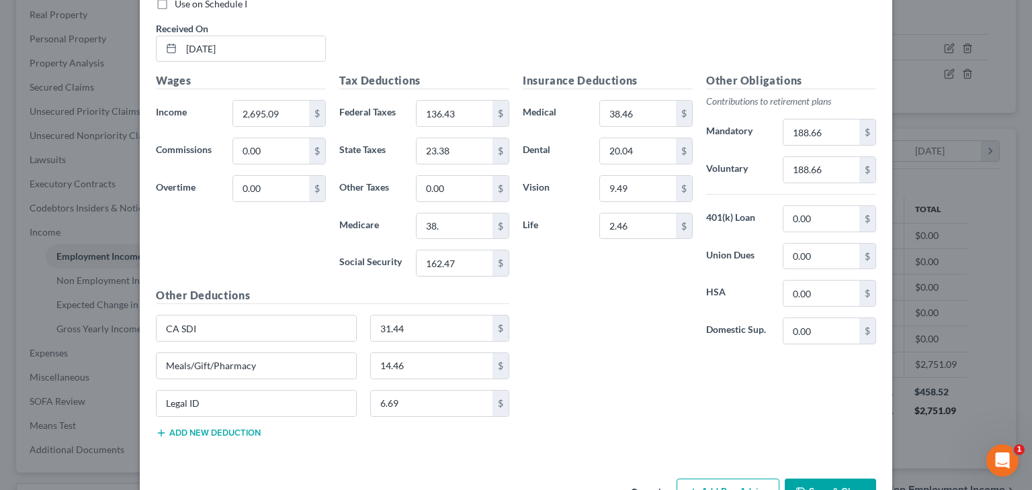
scroll to position [770, 0]
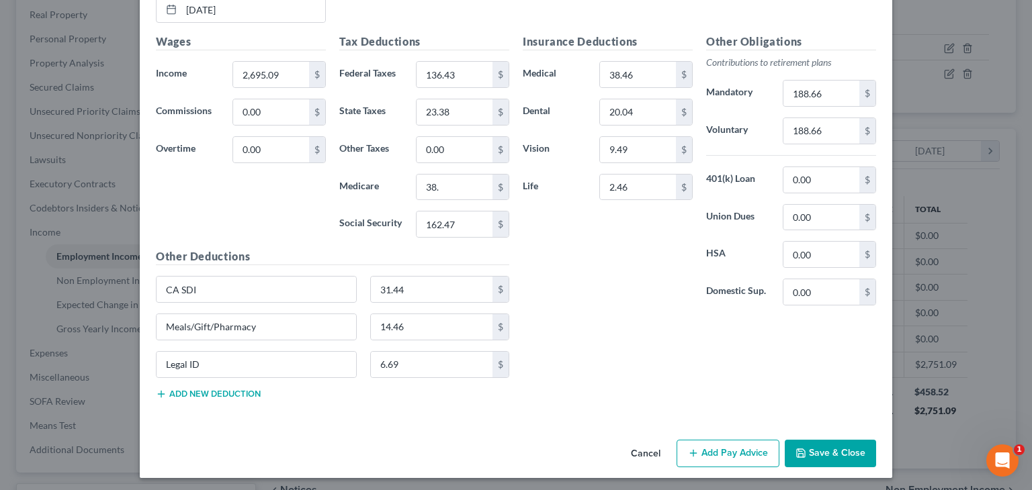
click at [804, 444] on button "Save & Close" at bounding box center [830, 454] width 91 height 28
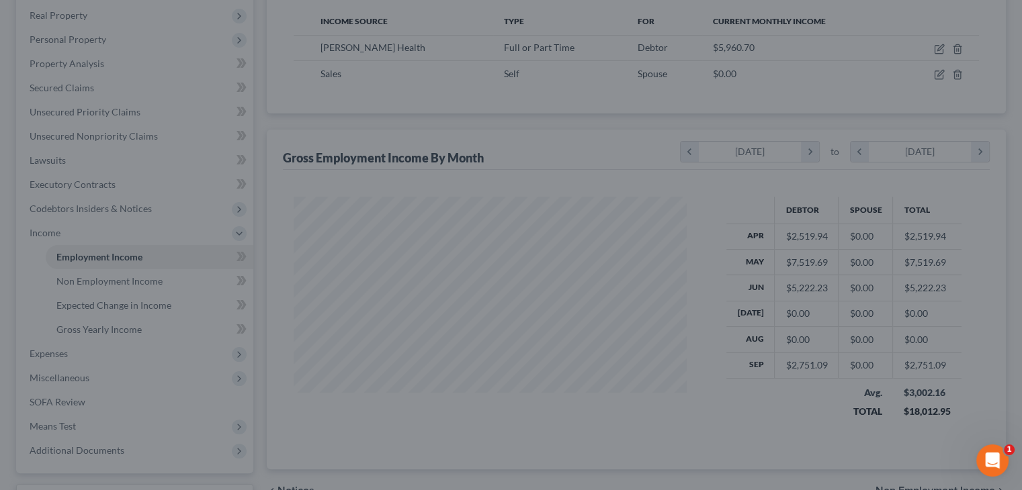
scroll to position [671467, 671291]
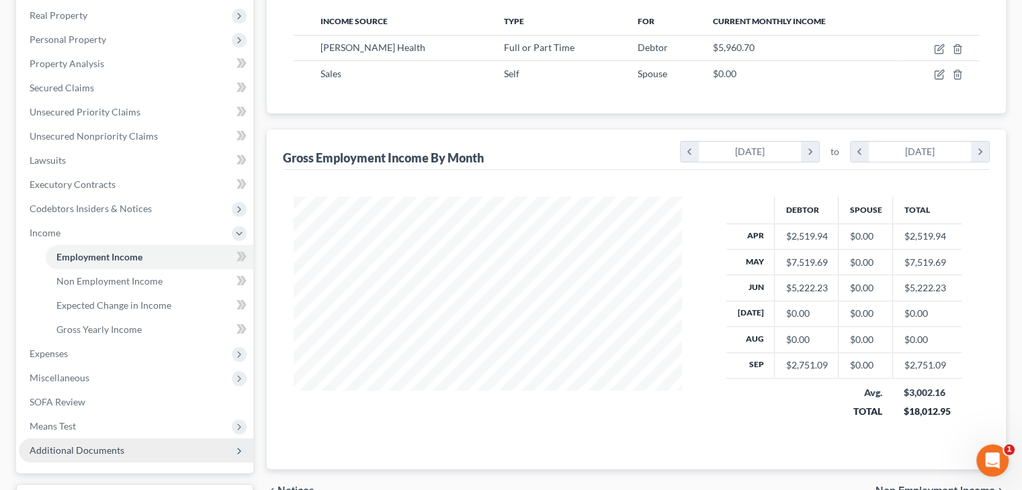
click at [105, 447] on span "Additional Documents" at bounding box center [77, 450] width 95 height 11
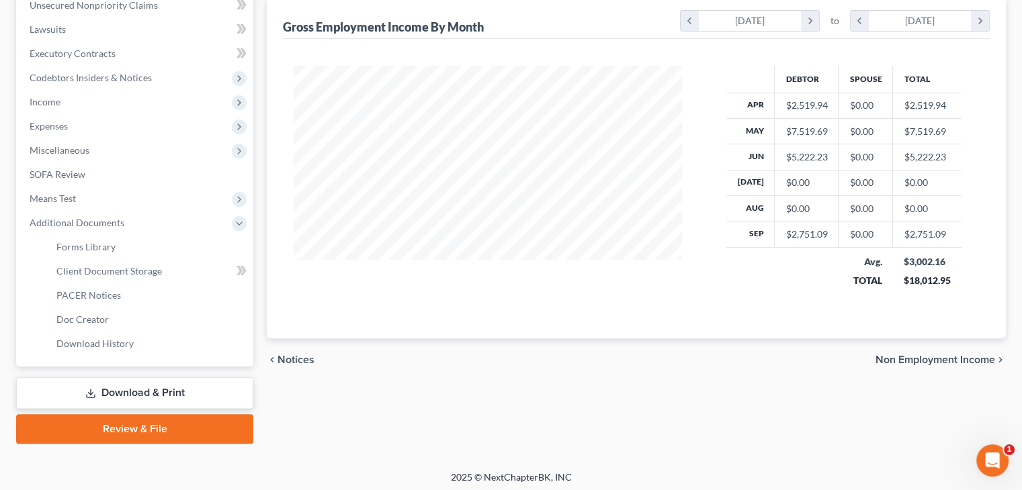
scroll to position [367, 0]
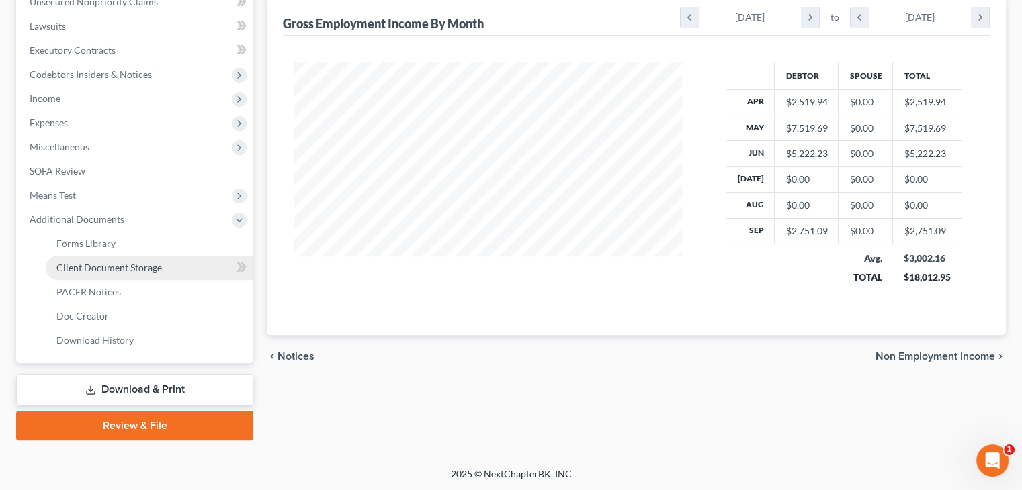
click at [113, 265] on span "Client Document Storage" at bounding box center [108, 267] width 105 height 11
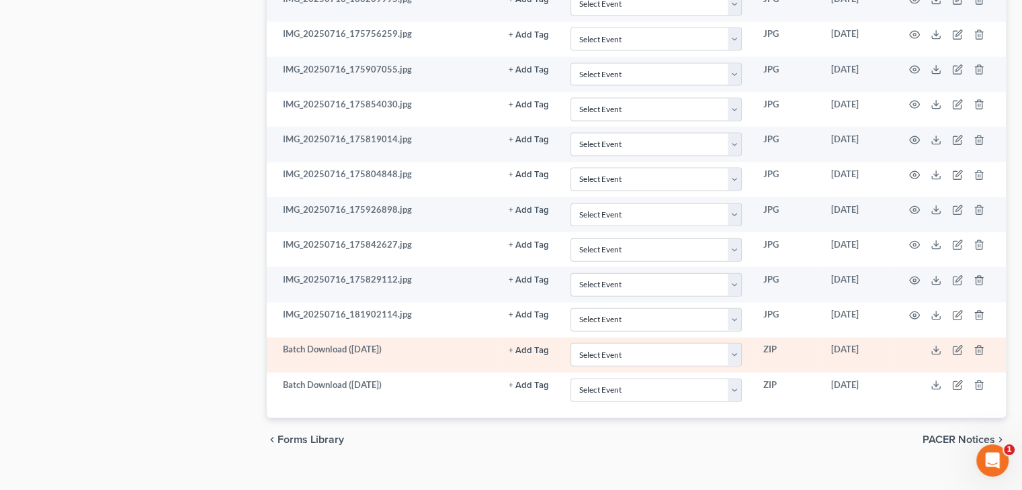
scroll to position [2992, 0]
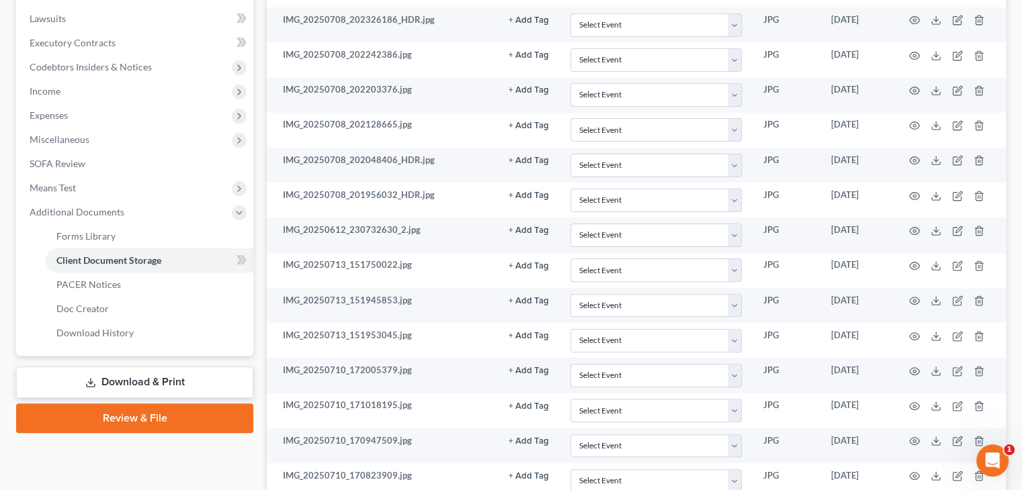
scroll to position [306, 0]
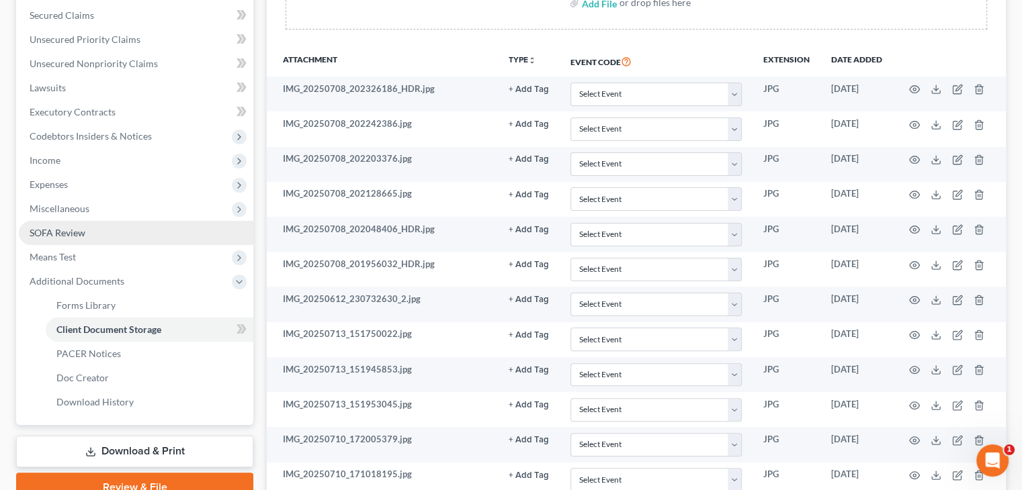
click at [73, 232] on span "SOFA Review" at bounding box center [58, 232] width 56 height 11
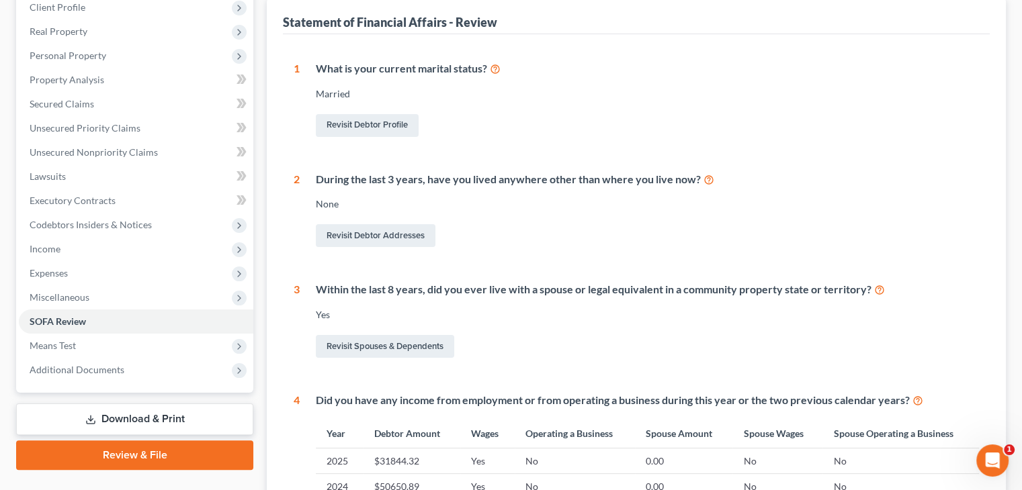
scroll to position [269, 0]
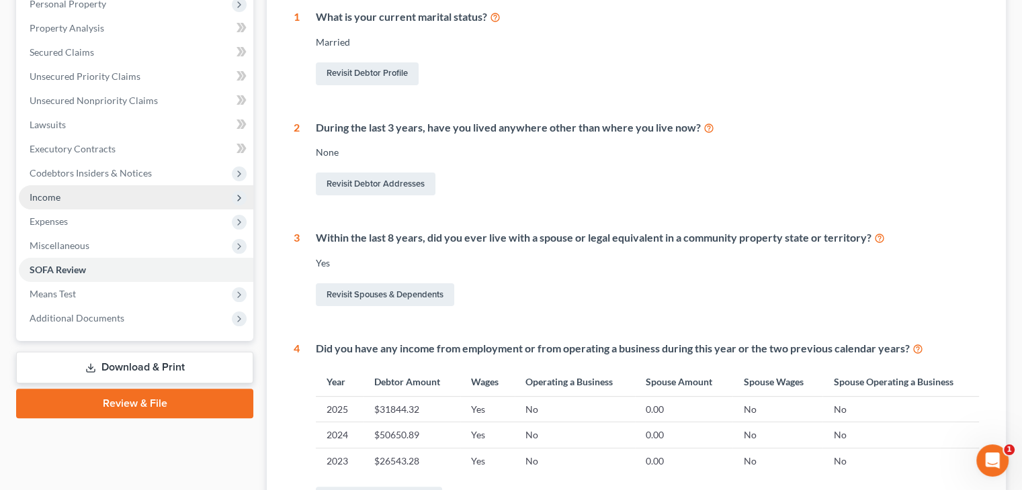
click at [79, 206] on span "Income" at bounding box center [136, 197] width 234 height 24
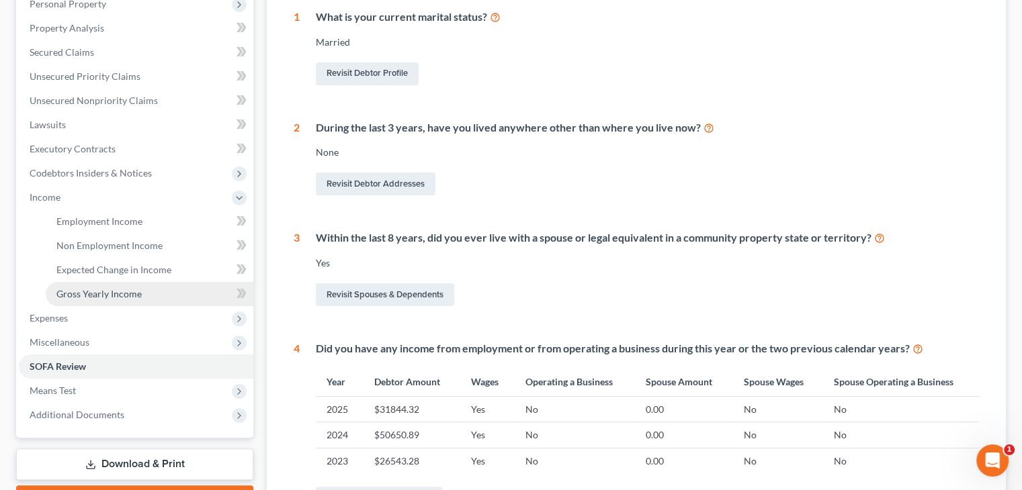
click at [94, 293] on span "Gross Yearly Income" at bounding box center [98, 293] width 85 height 11
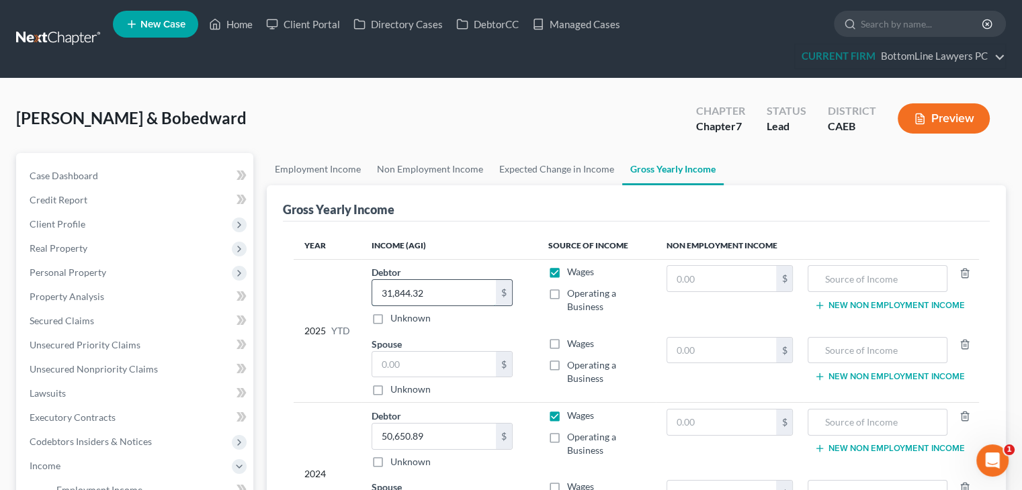
click at [467, 289] on input "31,844.32" at bounding box center [434, 293] width 124 height 26
paste input "32,168.03"
type input "32,168.03"
click at [478, 224] on div "Year Income (AGI) Source of Income Non Employment Income 2025 YTD Debtor 32,168…" at bounding box center [636, 469] width 707 height 494
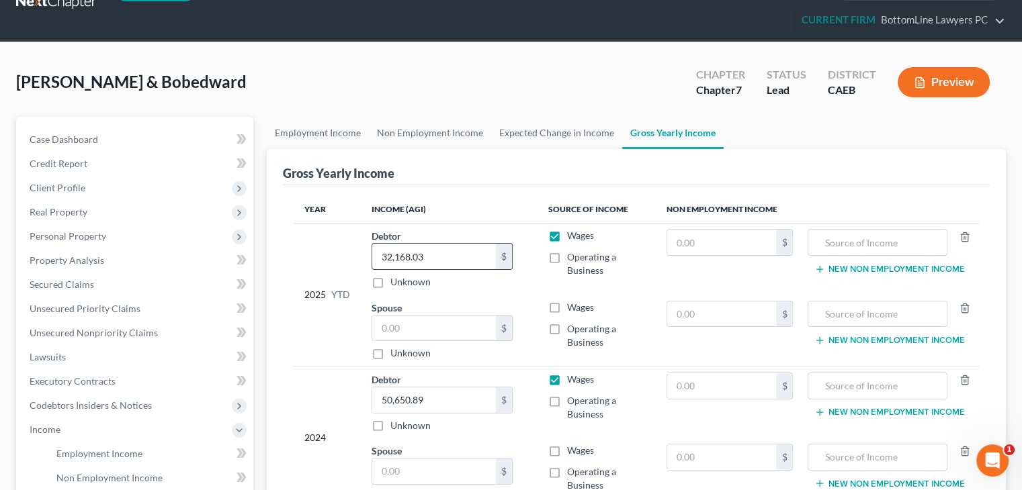
scroll to position [67, 0]
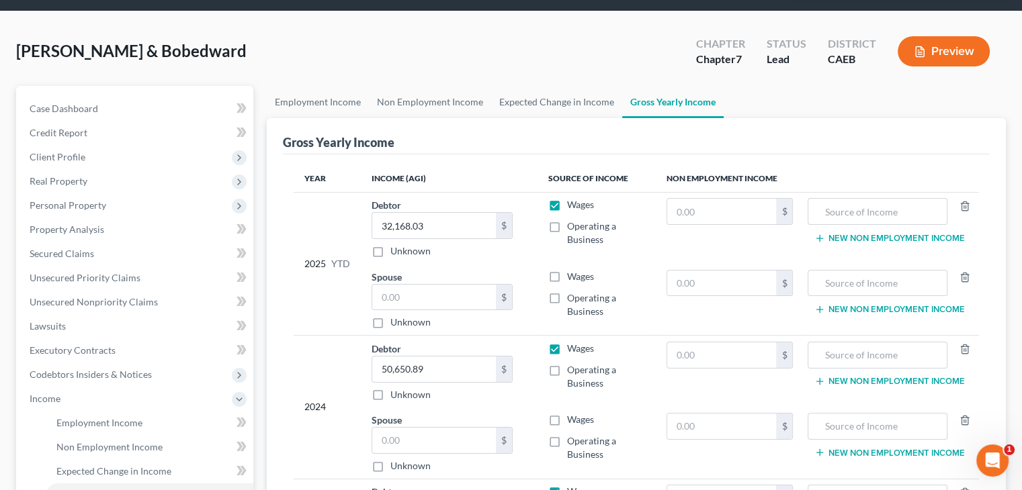
click at [589, 275] on span "Wages" at bounding box center [580, 276] width 27 height 11
click at [581, 275] on input "Wages" at bounding box center [576, 274] width 9 height 9
checkbox input "true"
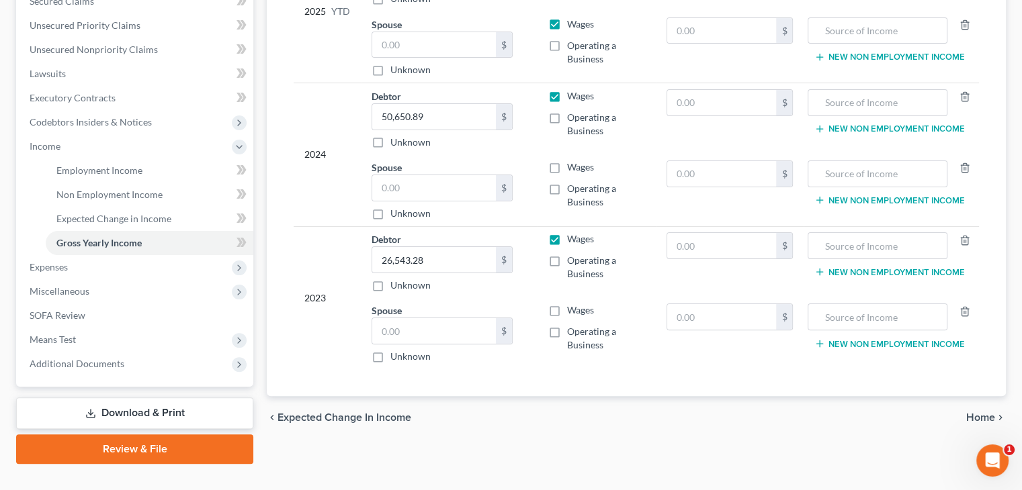
scroll to position [343, 0]
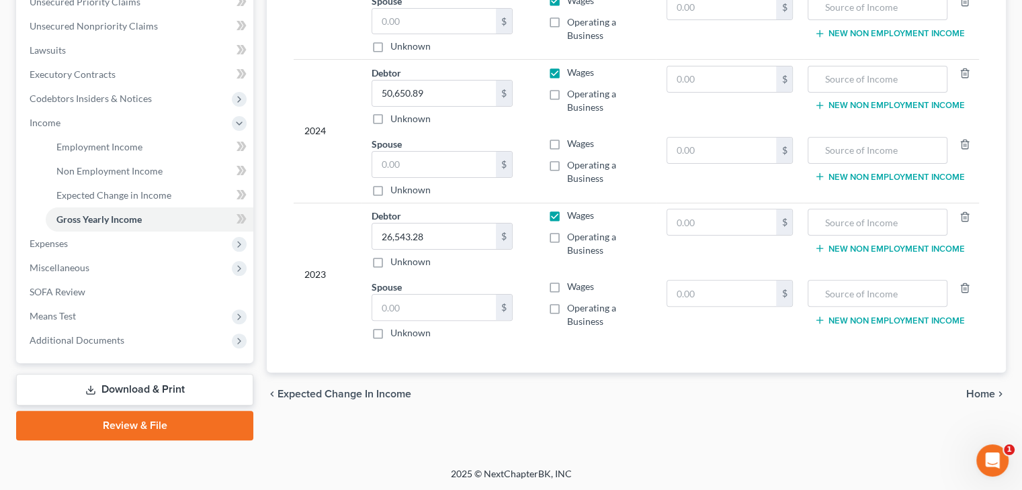
click at [979, 394] on span "Home" at bounding box center [980, 394] width 29 height 11
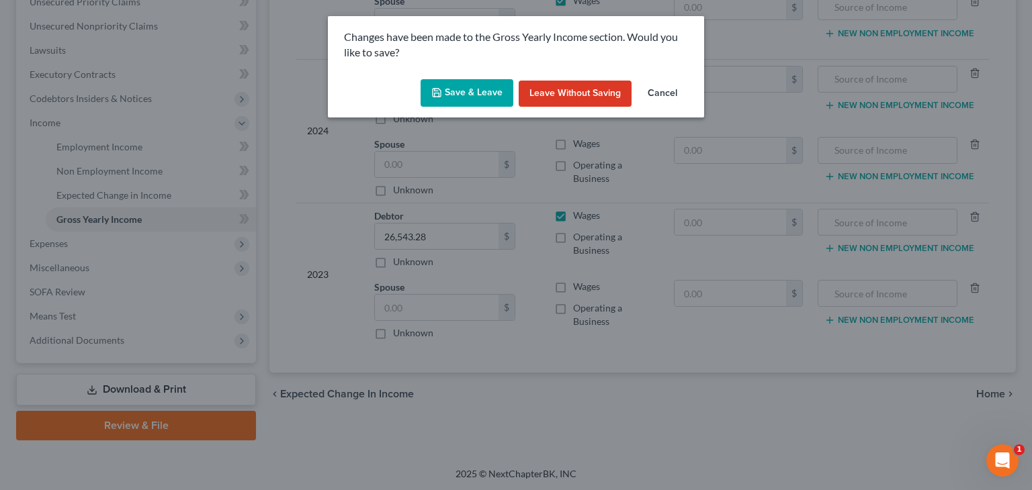
click at [493, 97] on button "Save & Leave" at bounding box center [466, 93] width 93 height 28
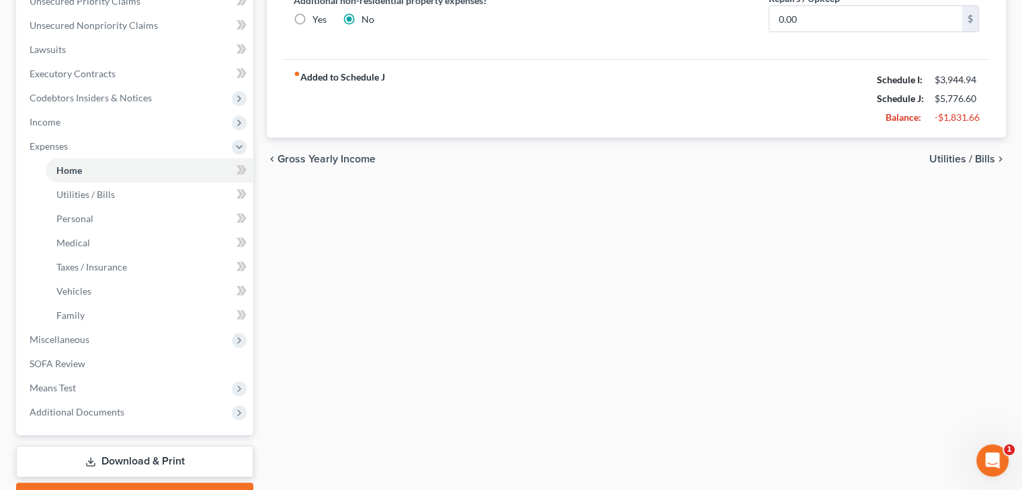
scroll to position [416, 0]
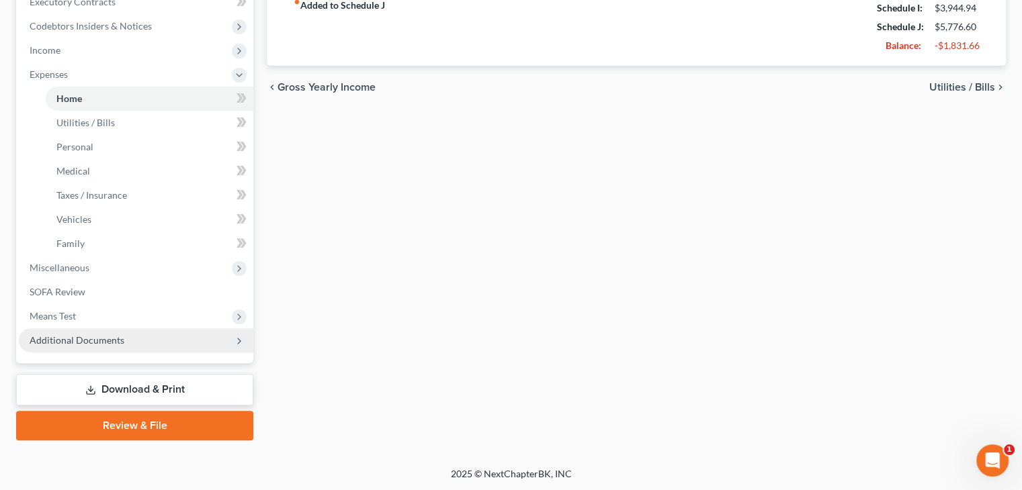
click at [93, 340] on span "Additional Documents" at bounding box center [77, 340] width 95 height 11
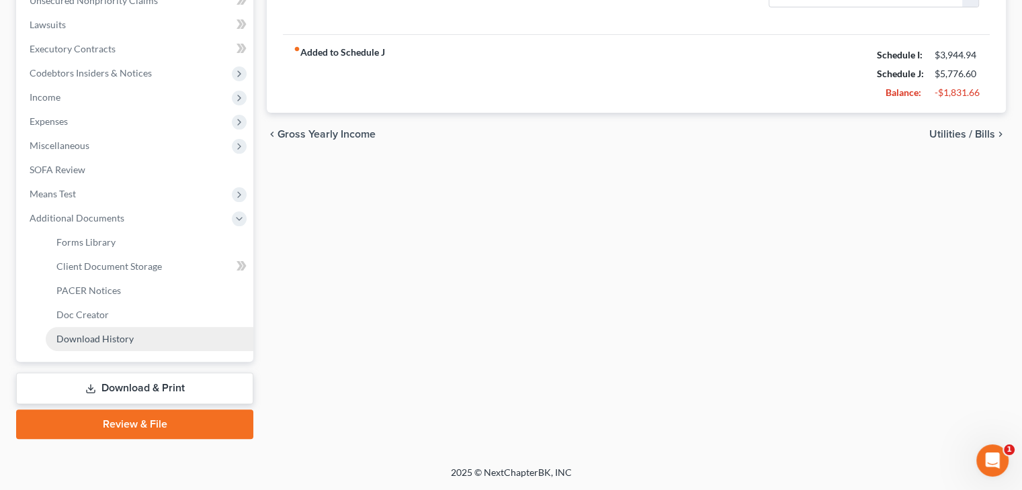
scroll to position [367, 0]
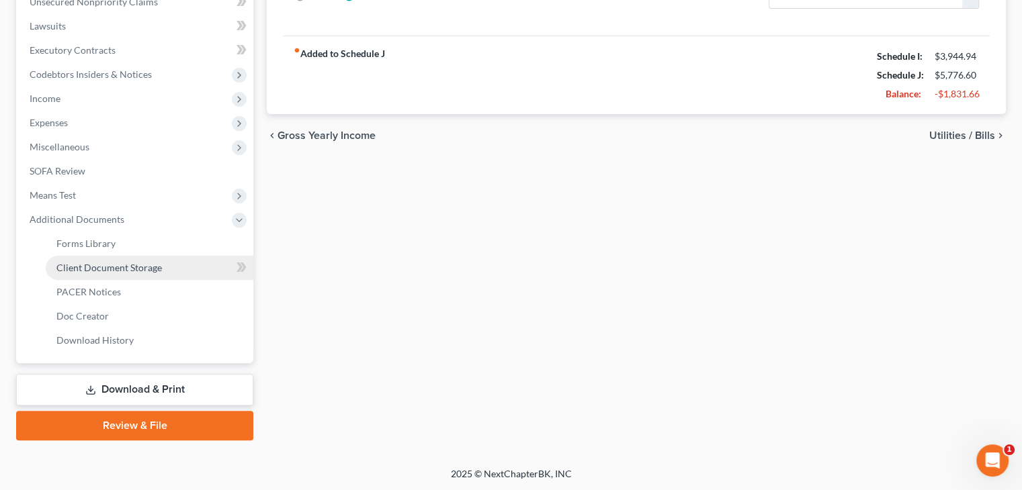
click at [125, 262] on span "Client Document Storage" at bounding box center [108, 267] width 105 height 11
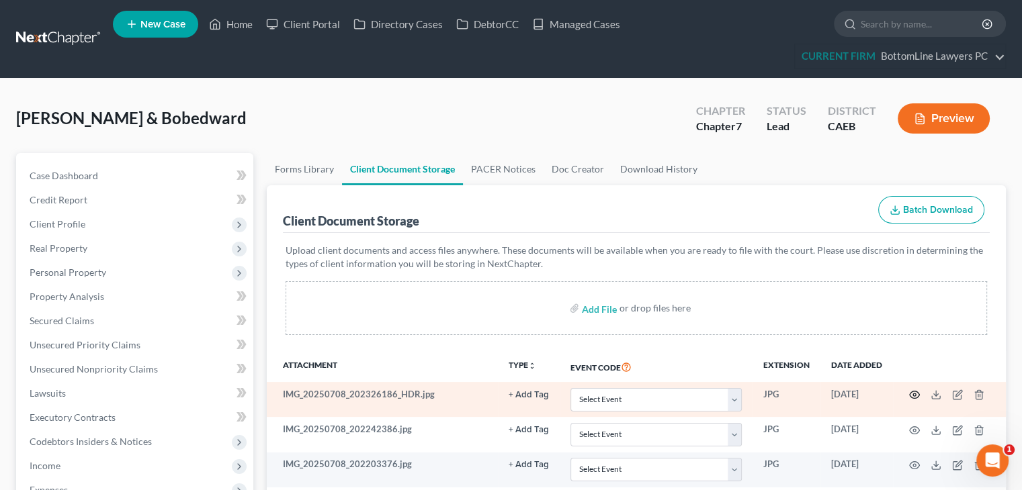
click at [910, 395] on icon "button" at bounding box center [914, 395] width 11 height 11
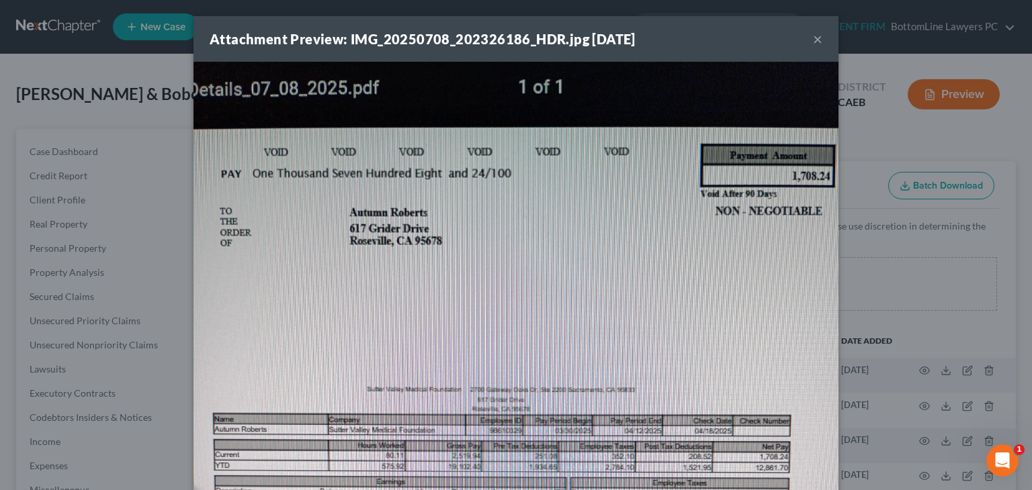
click at [813, 44] on button "×" at bounding box center [817, 39] width 9 height 16
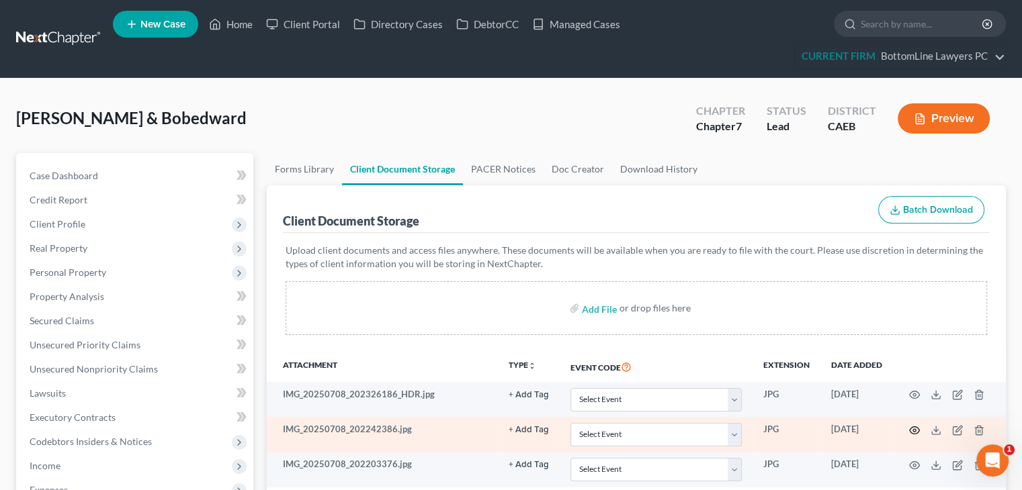
click at [916, 428] on icon "button" at bounding box center [914, 430] width 11 height 11
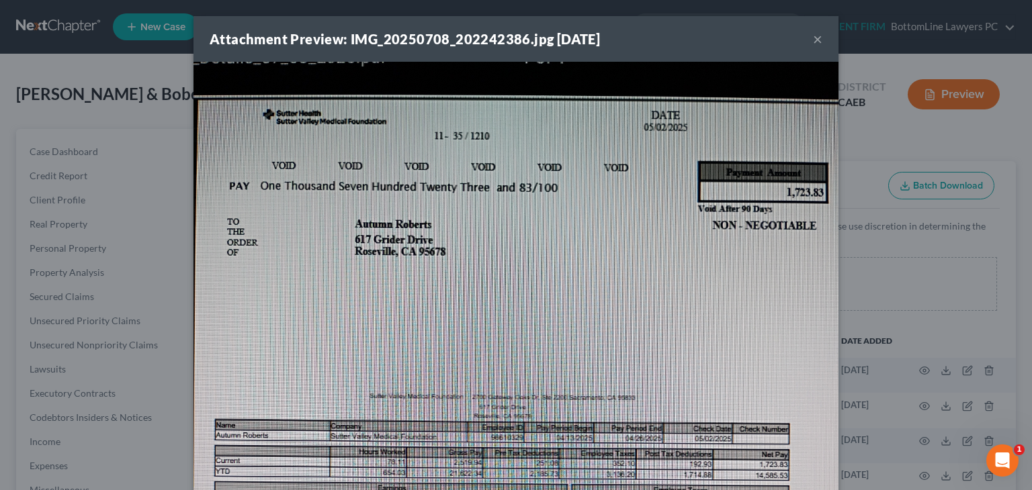
click at [813, 38] on button "×" at bounding box center [817, 39] width 9 height 16
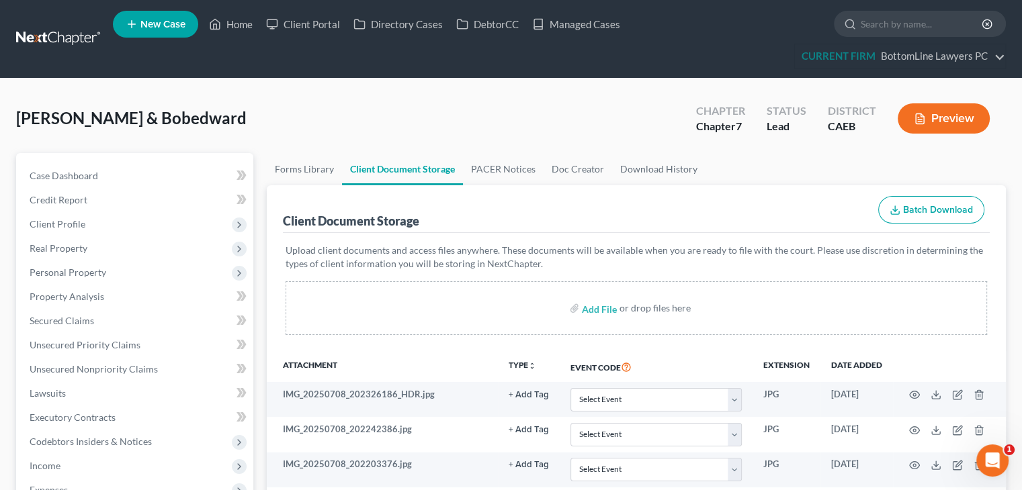
click at [844, 247] on p "Upload client documents and access files anywhere. These documents will be avai…" at bounding box center [635, 257] width 701 height 27
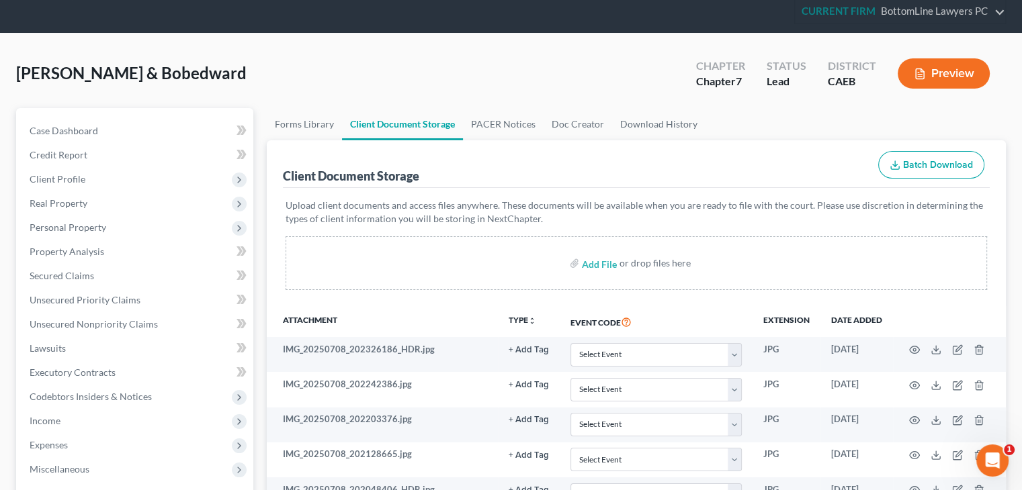
scroll to position [67, 0]
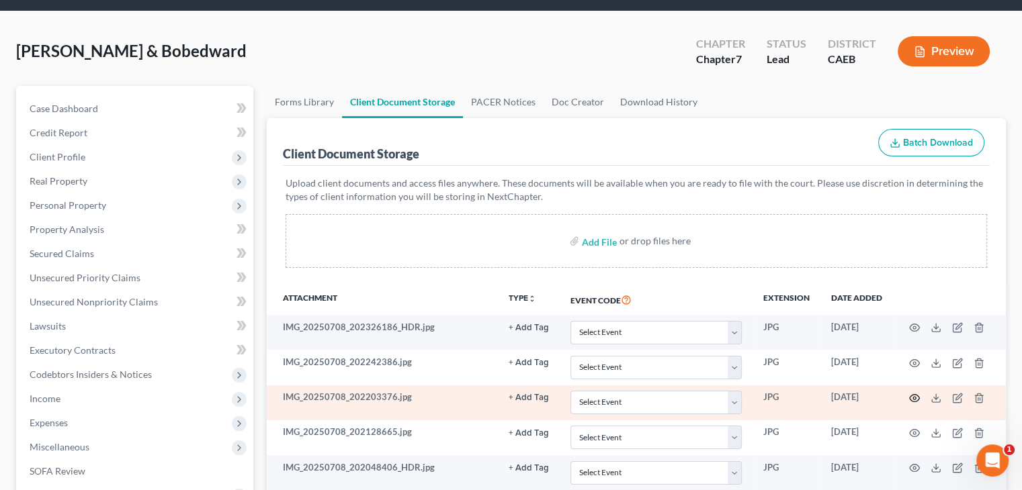
click at [912, 395] on icon "button" at bounding box center [914, 398] width 11 height 11
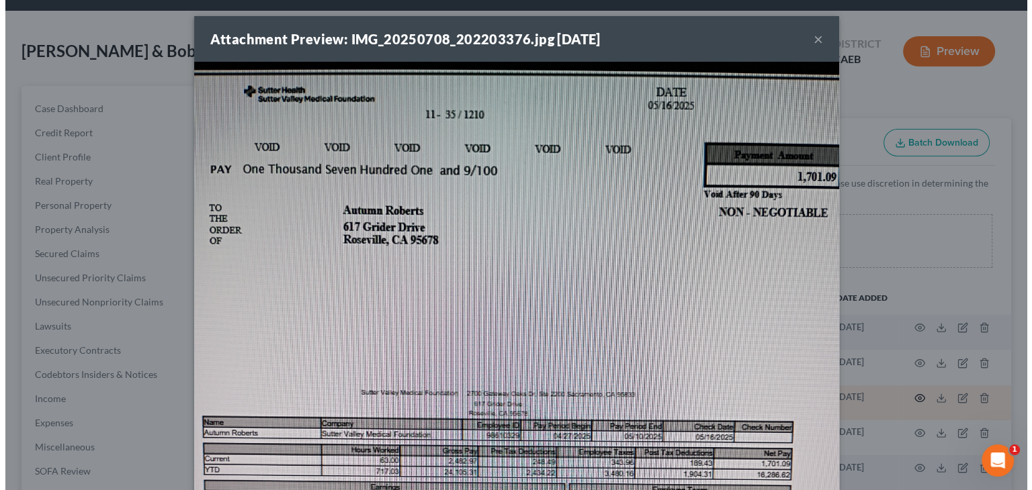
scroll to position [38, 0]
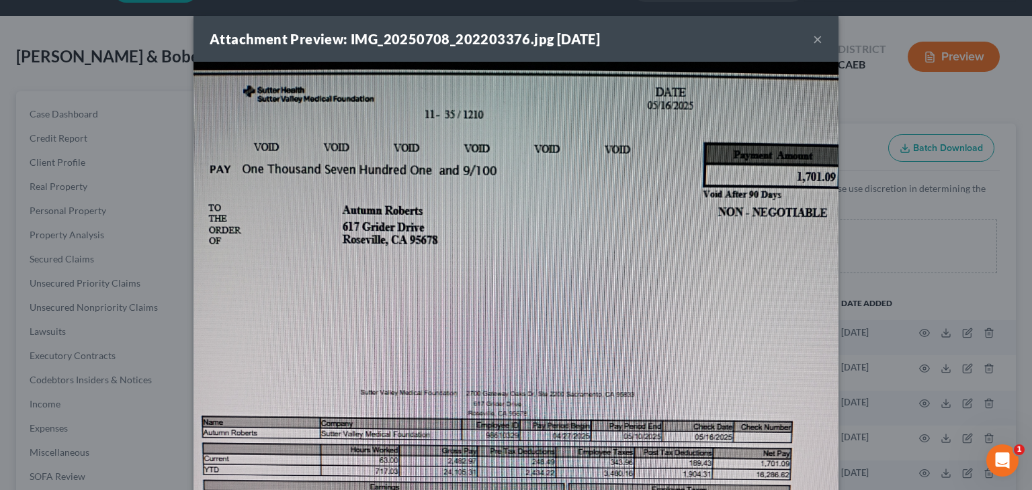
click at [813, 44] on button "×" at bounding box center [817, 39] width 9 height 16
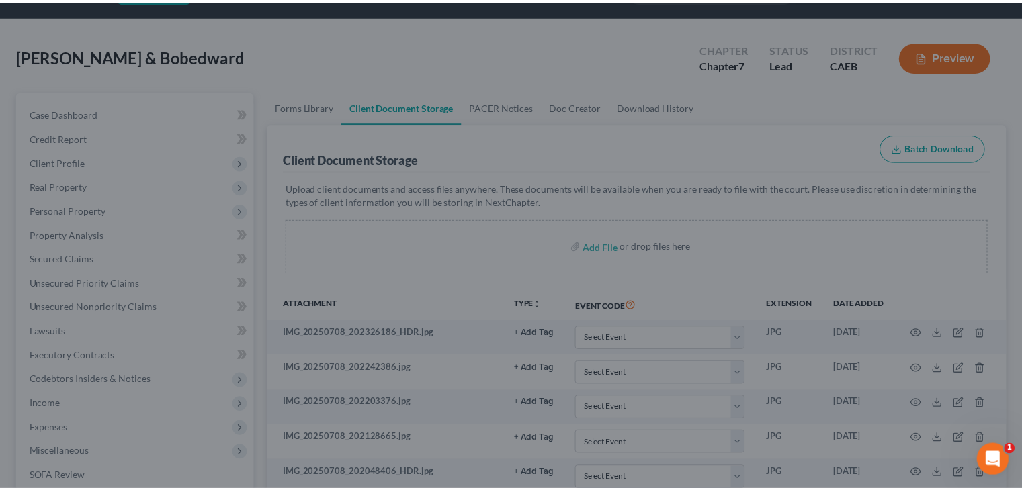
scroll to position [50, 0]
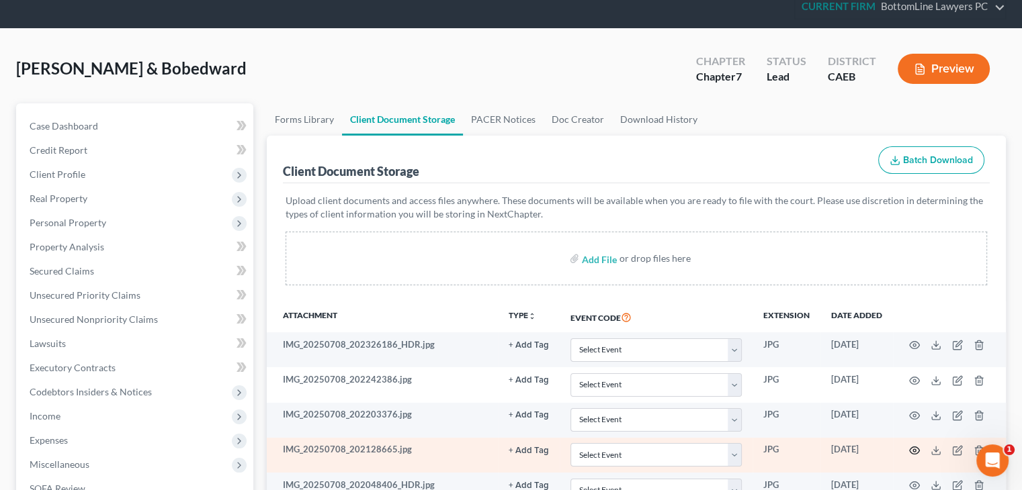
click at [914, 452] on icon "button" at bounding box center [914, 450] width 10 height 7
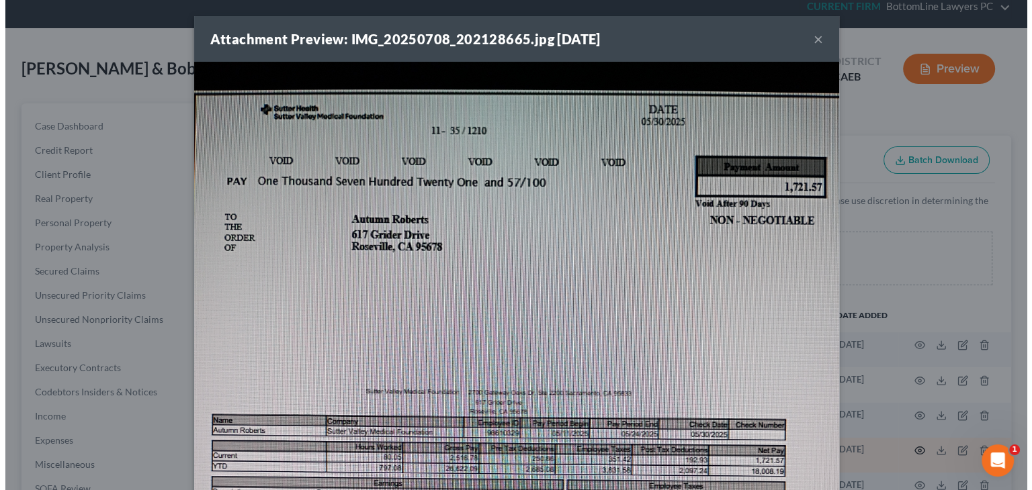
scroll to position [38, 0]
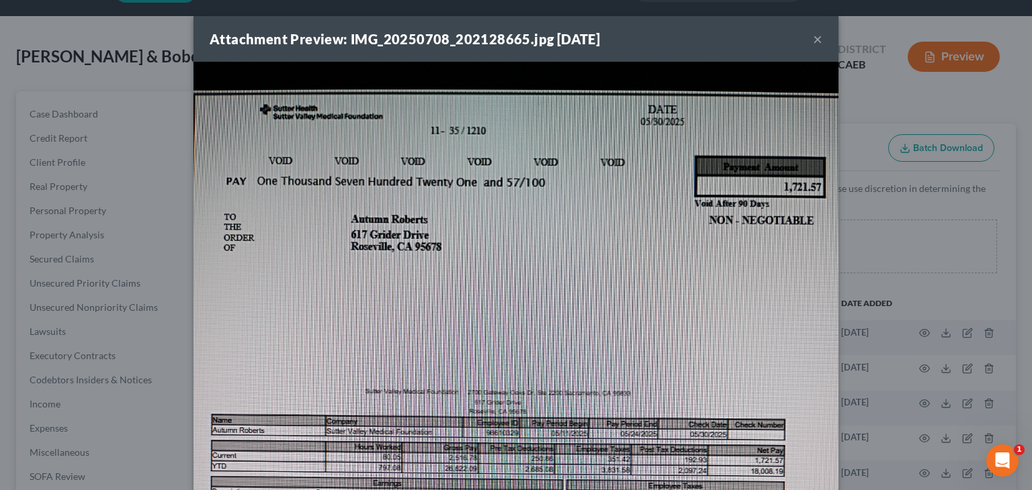
click at [813, 40] on button "×" at bounding box center [817, 39] width 9 height 16
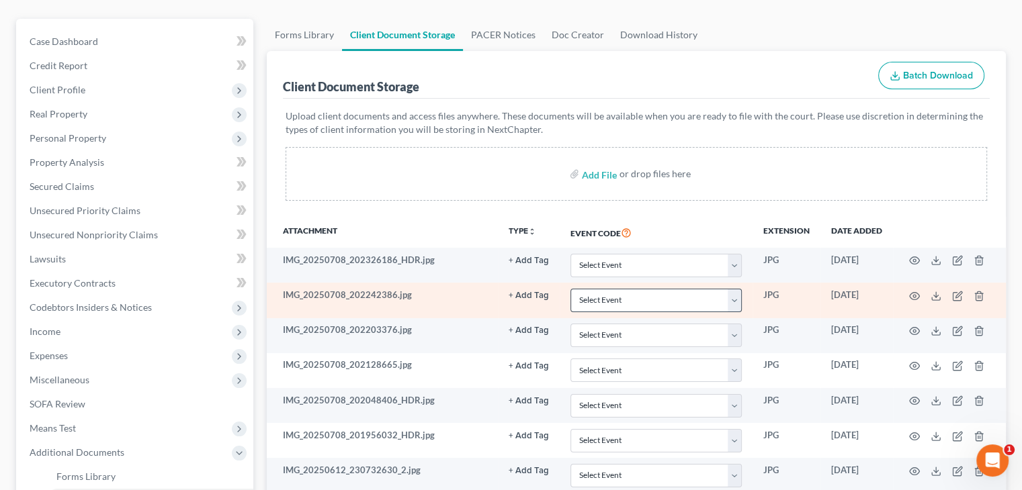
scroll to position [184, 0]
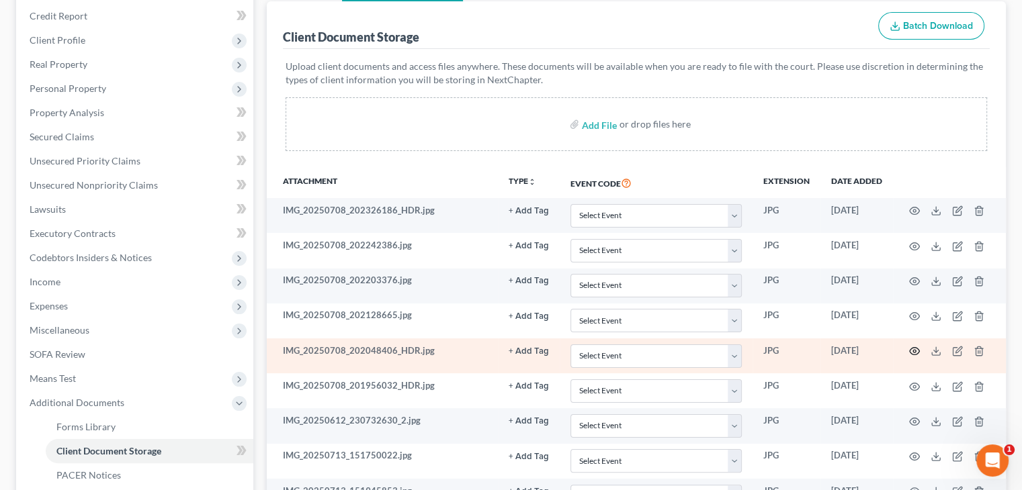
click at [910, 349] on icon "button" at bounding box center [914, 351] width 11 height 11
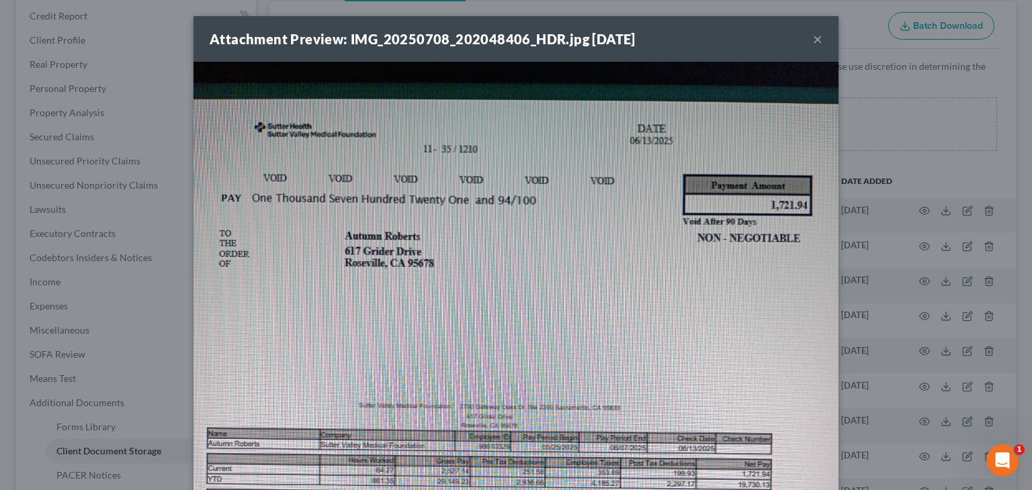
click at [813, 39] on button "×" at bounding box center [817, 39] width 9 height 16
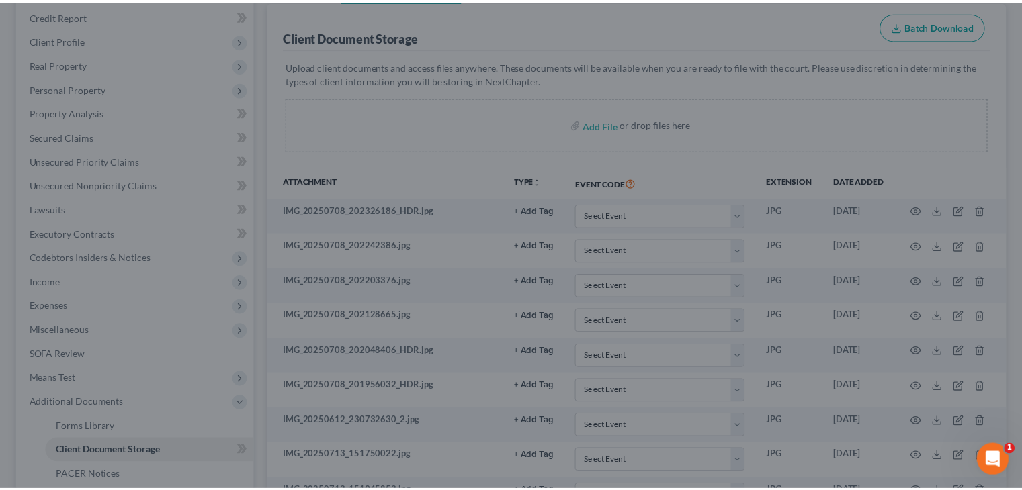
scroll to position [184, 0]
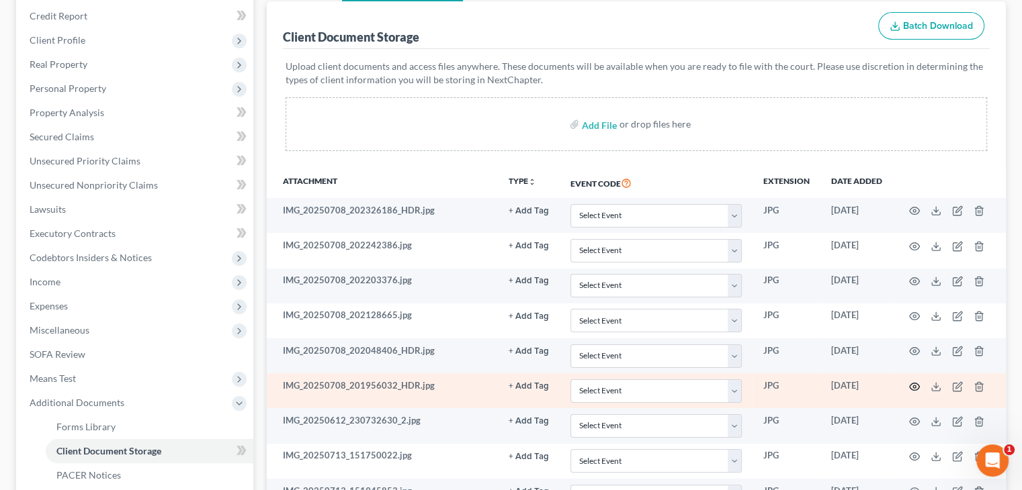
click at [910, 384] on icon "button" at bounding box center [914, 387] width 11 height 11
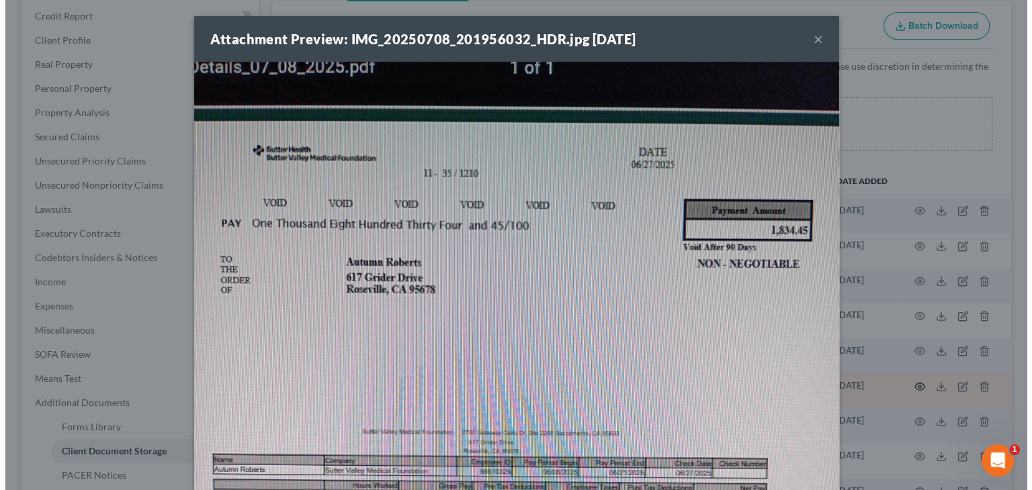
scroll to position [160, 0]
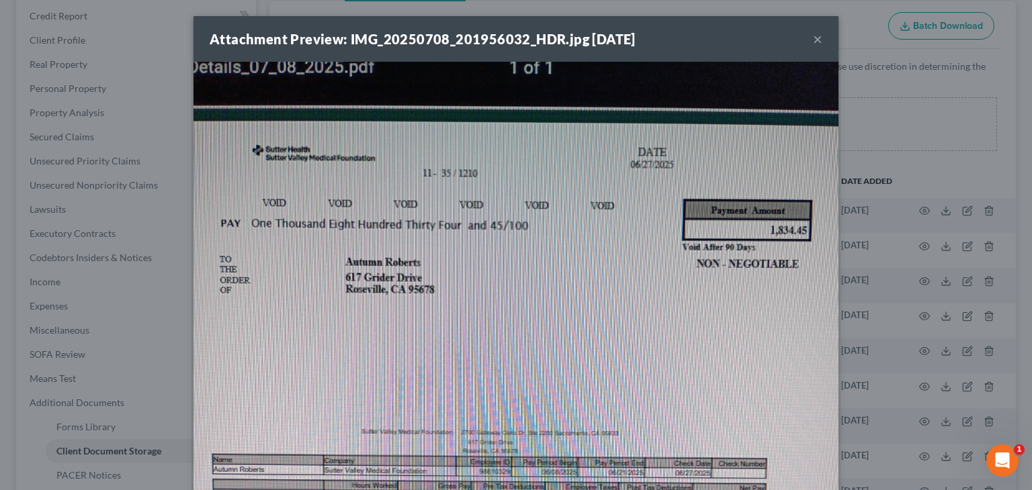
click at [813, 38] on button "×" at bounding box center [817, 39] width 9 height 16
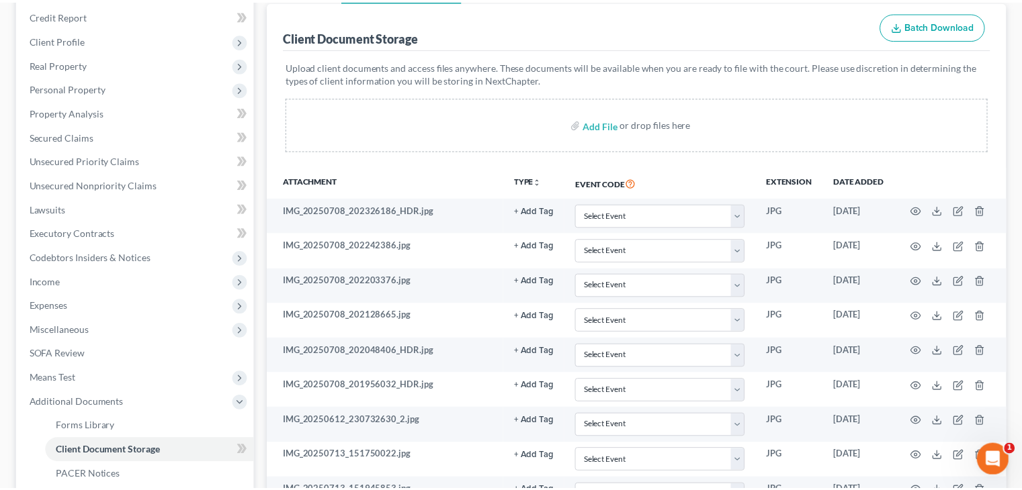
scroll to position [184, 0]
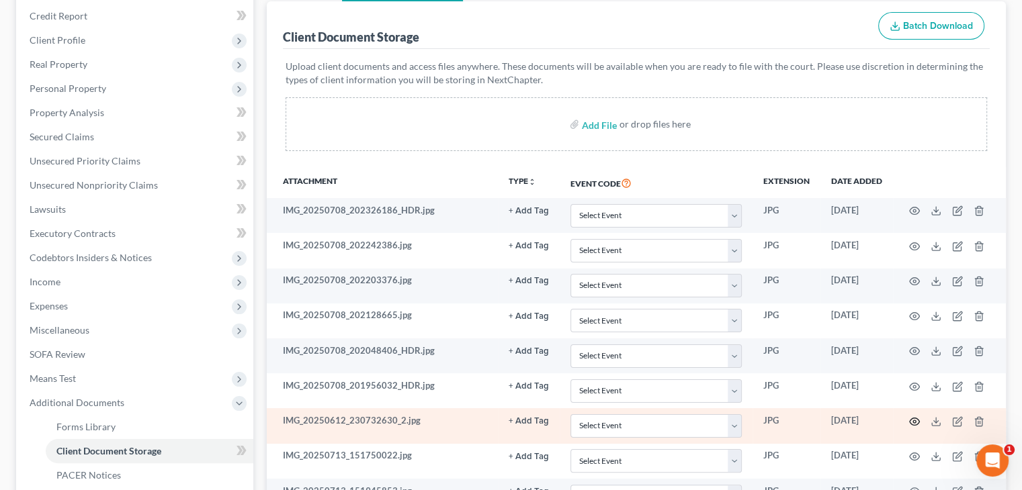
click at [910, 420] on icon "button" at bounding box center [914, 421] width 11 height 11
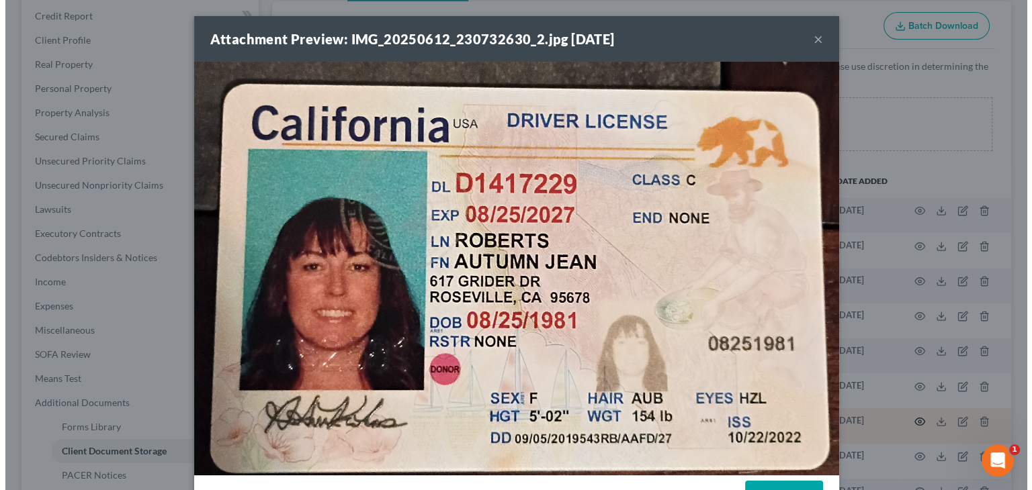
scroll to position [160, 0]
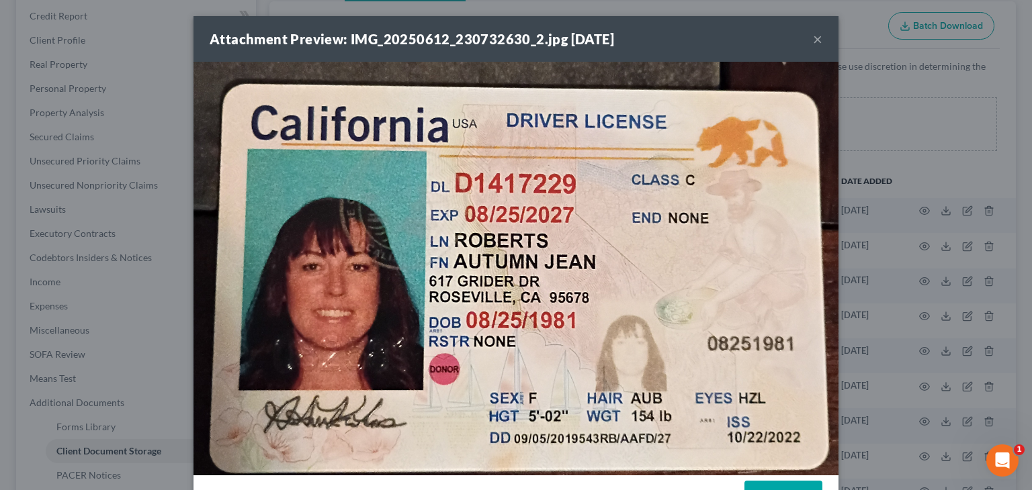
click at [813, 40] on button "×" at bounding box center [817, 39] width 9 height 16
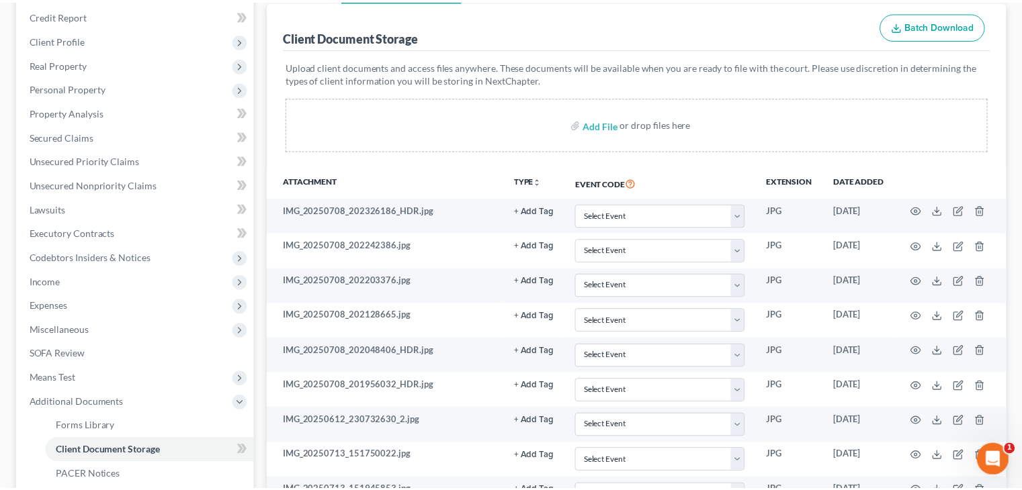
scroll to position [184, 0]
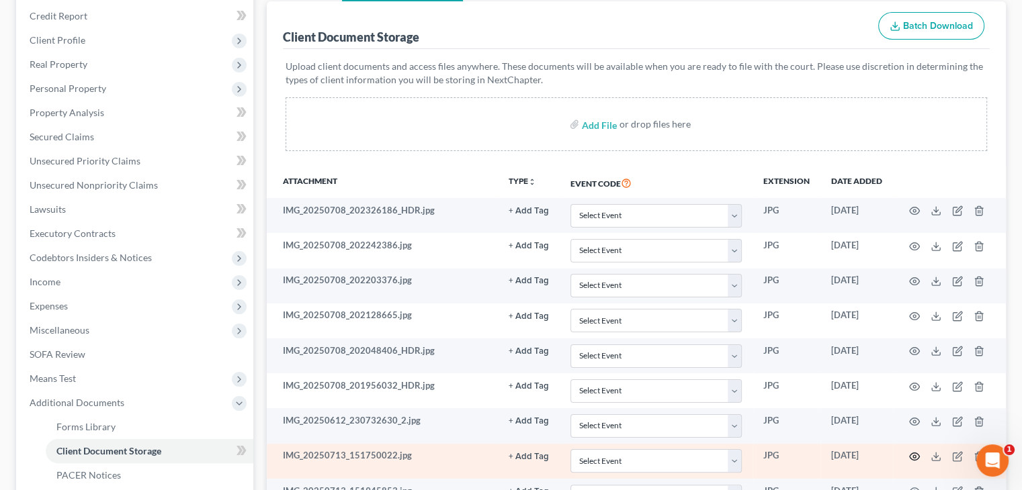
click at [914, 455] on icon "button" at bounding box center [914, 456] width 11 height 11
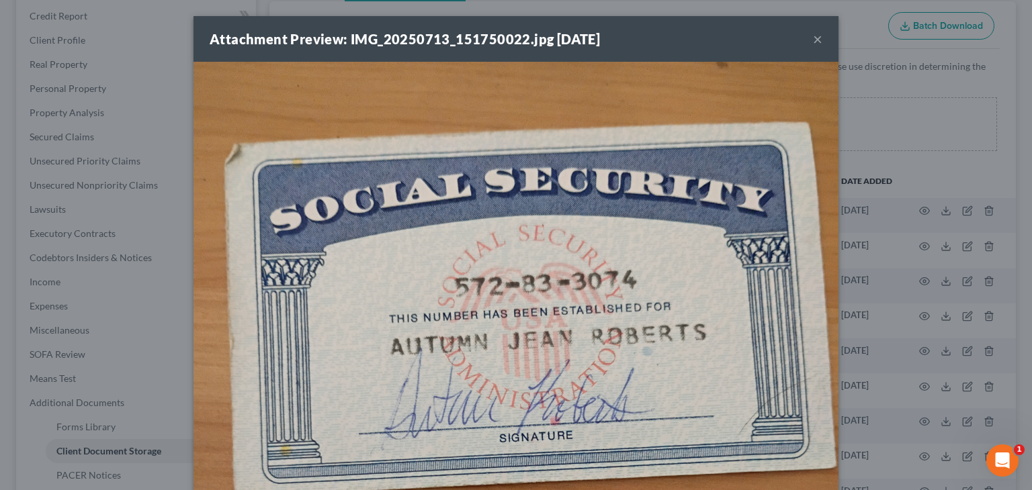
click at [813, 40] on button "×" at bounding box center [817, 39] width 9 height 16
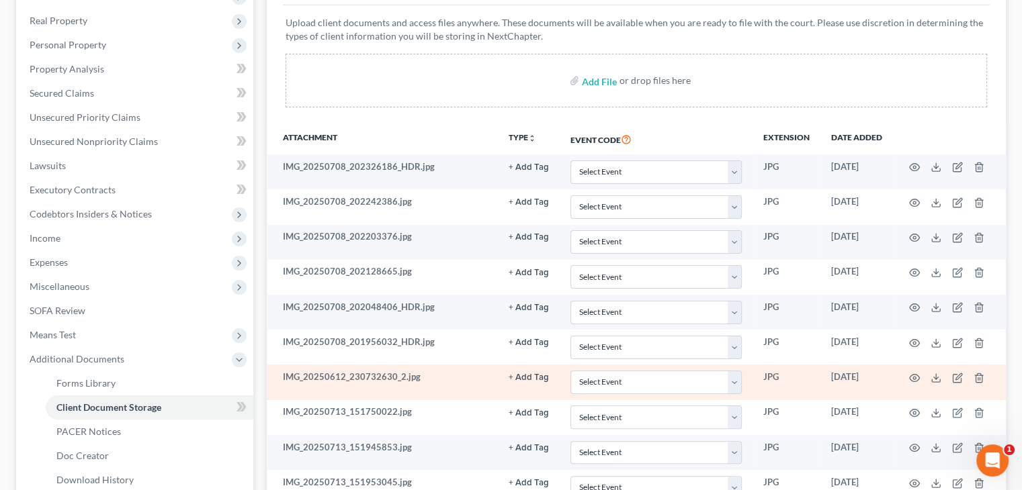
scroll to position [251, 0]
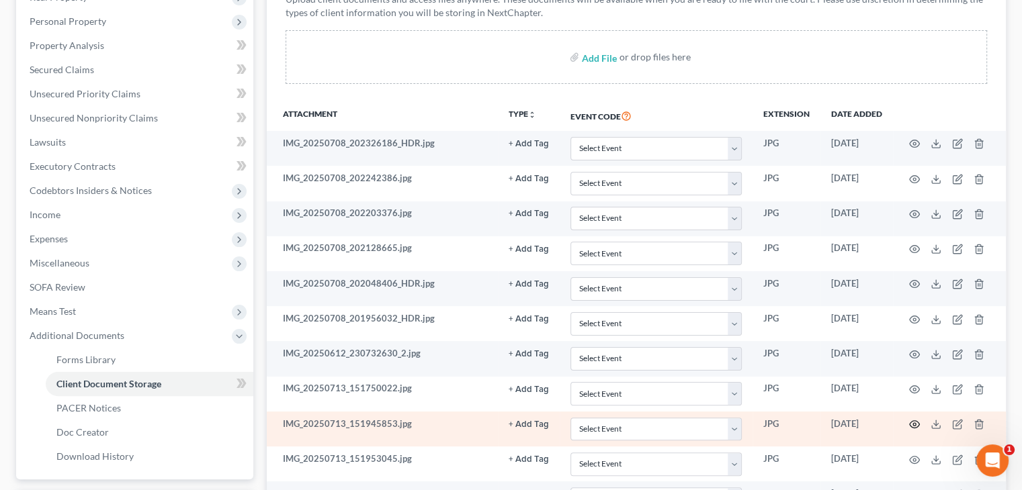
click at [914, 422] on icon "button" at bounding box center [914, 424] width 11 height 11
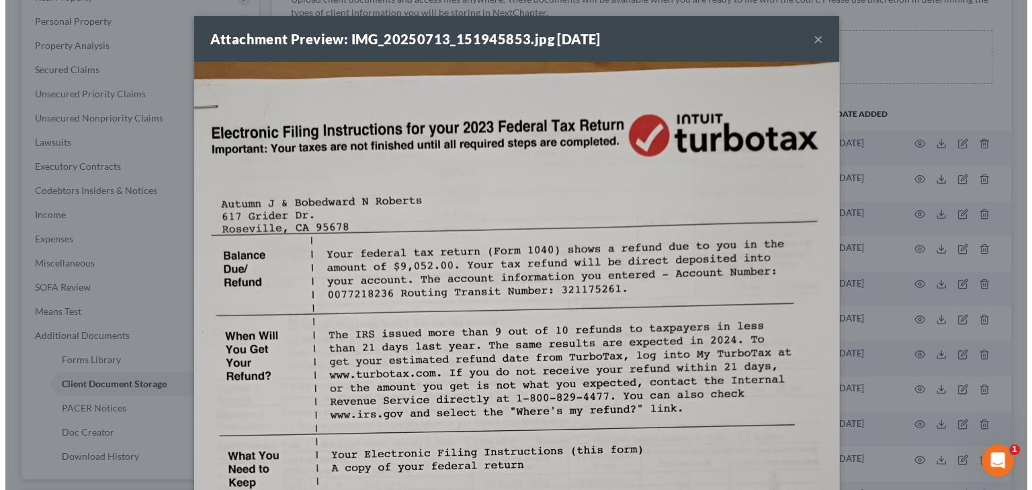
scroll to position [228, 0]
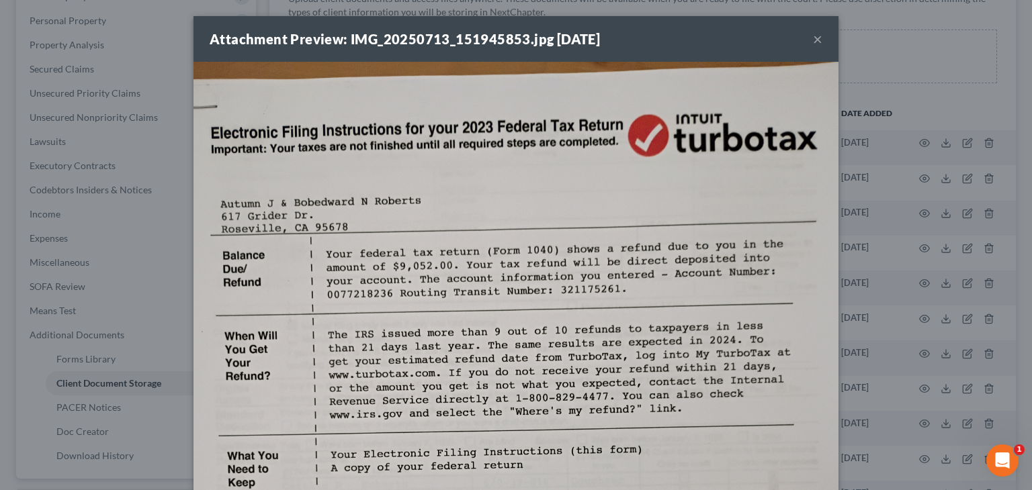
click at [813, 38] on button "×" at bounding box center [817, 39] width 9 height 16
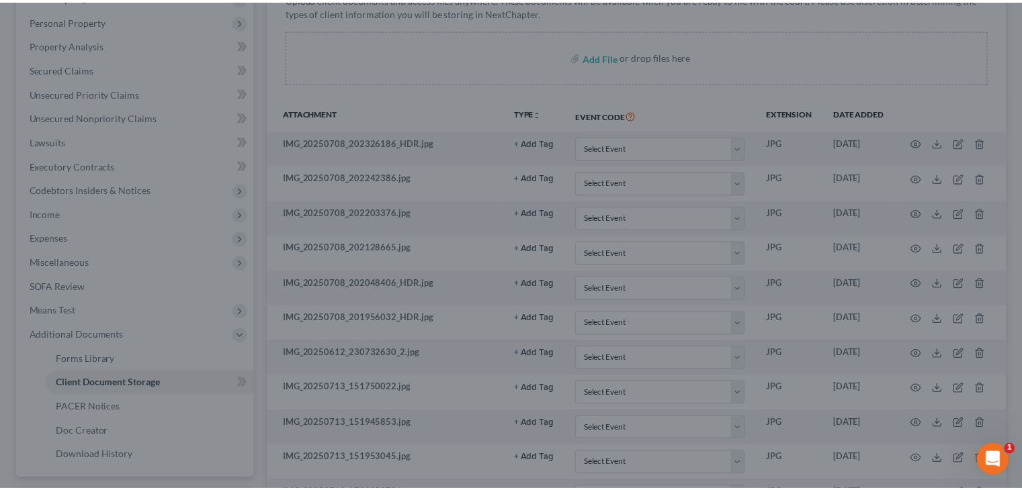
scroll to position [251, 0]
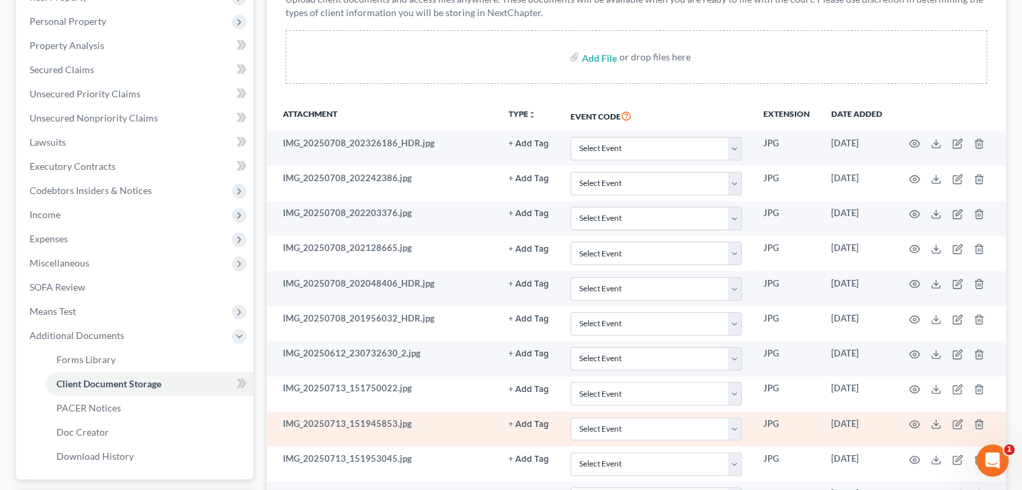
click at [920, 423] on td at bounding box center [949, 429] width 113 height 35
click at [914, 421] on icon "button" at bounding box center [914, 424] width 11 height 11
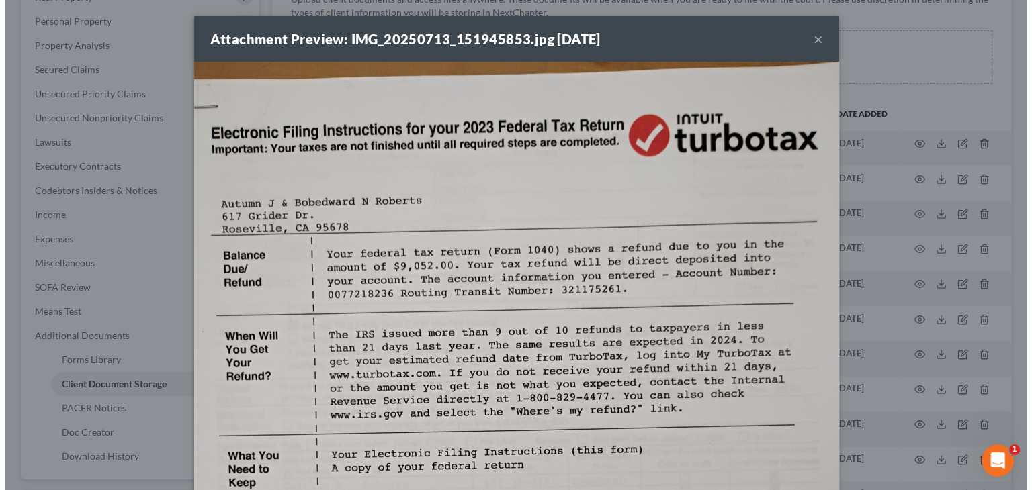
scroll to position [228, 0]
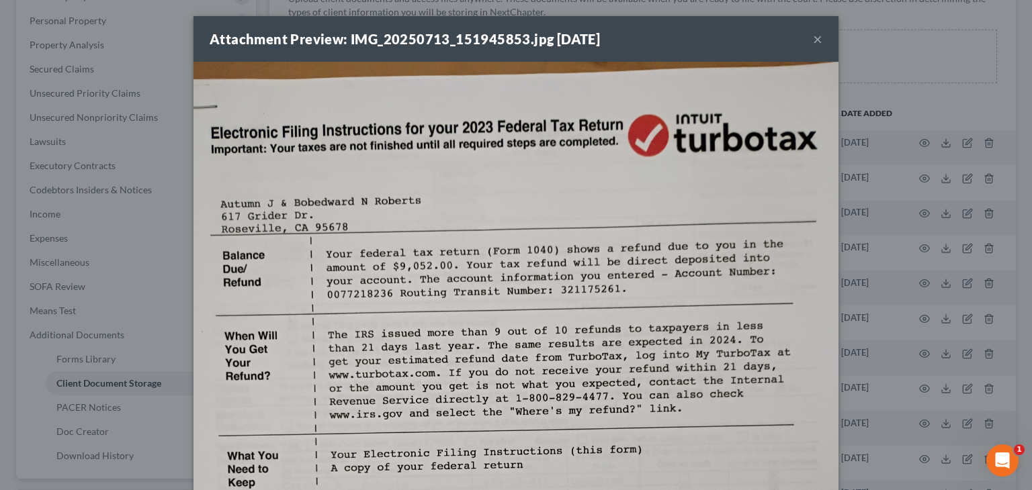
click at [813, 41] on button "×" at bounding box center [817, 39] width 9 height 16
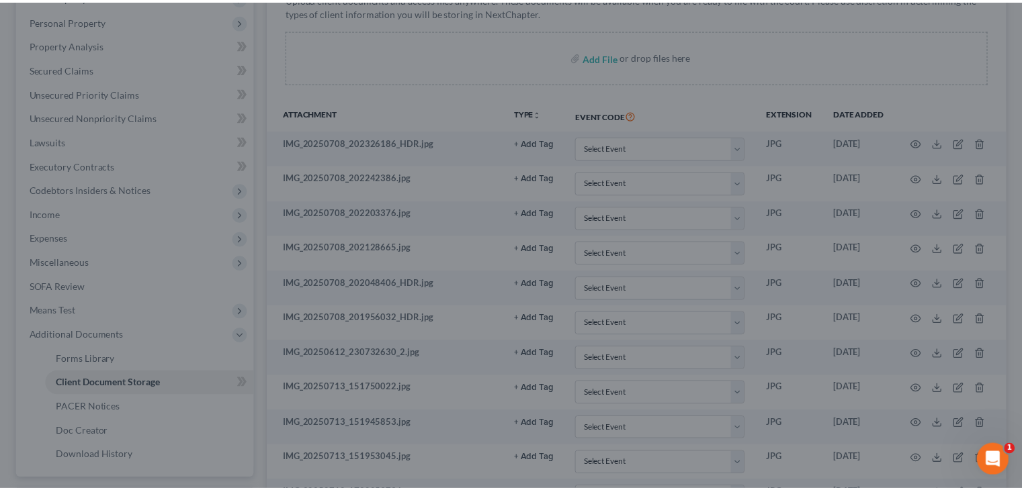
scroll to position [251, 0]
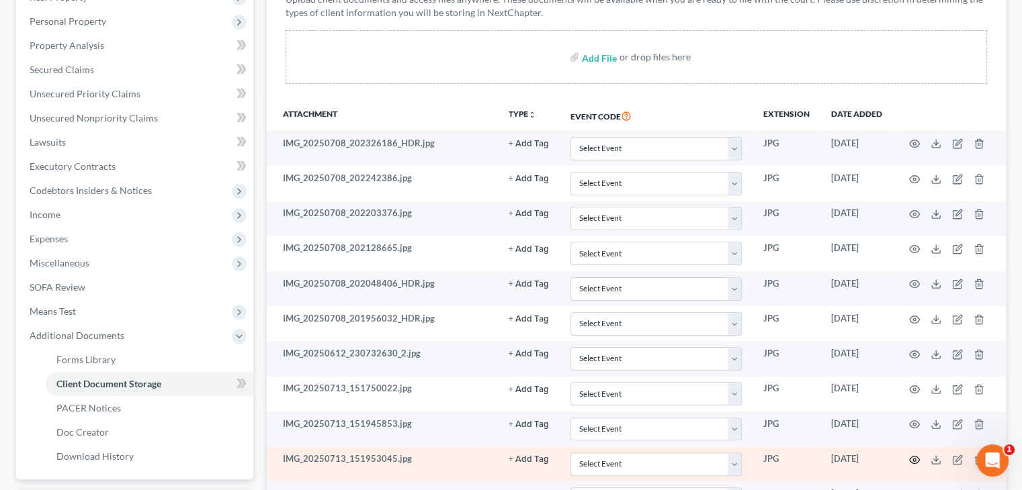
click at [913, 459] on circle "button" at bounding box center [914, 460] width 3 height 3
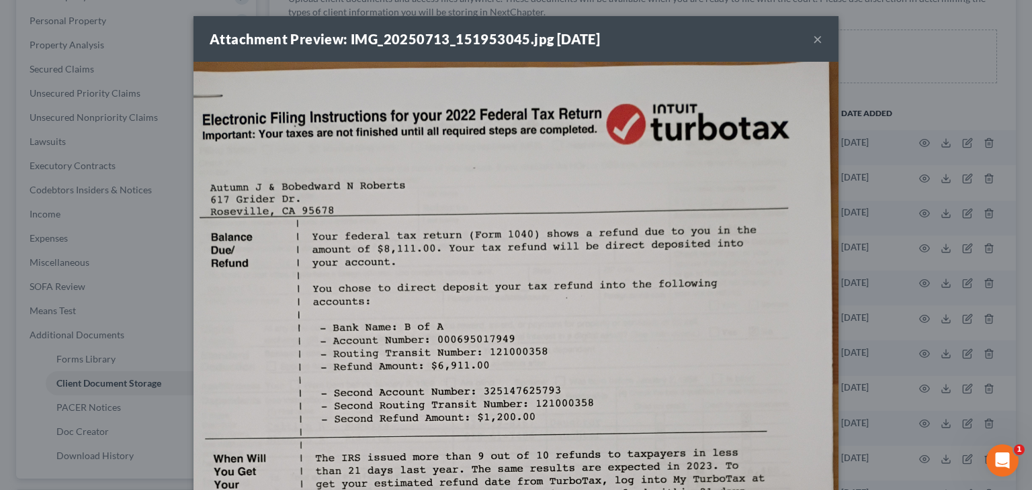
scroll to position [0, 0]
click at [813, 41] on button "×" at bounding box center [817, 39] width 9 height 16
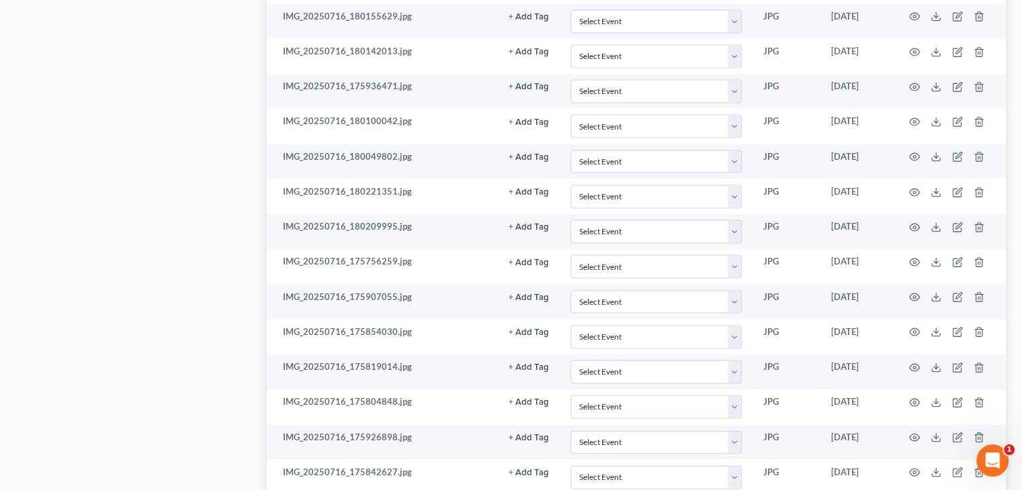
scroll to position [2992, 0]
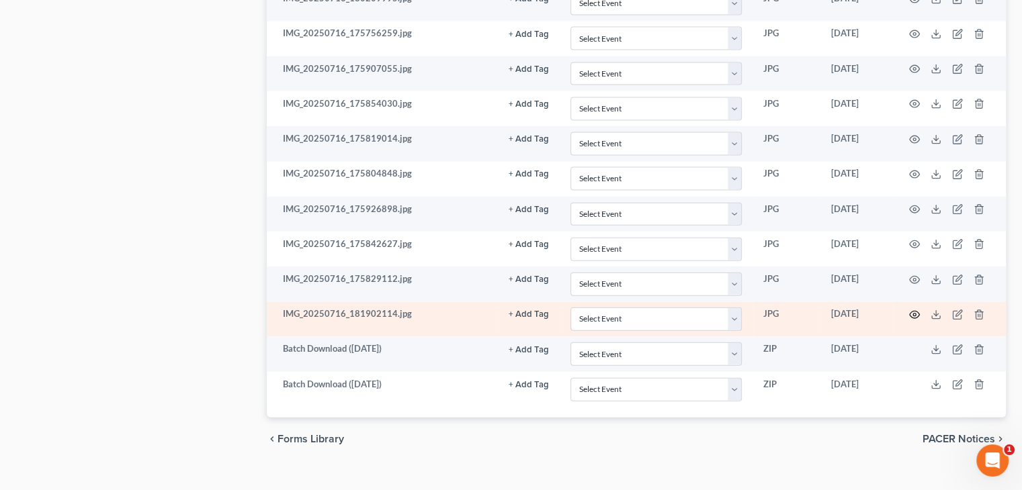
click at [912, 310] on icon "button" at bounding box center [914, 315] width 11 height 11
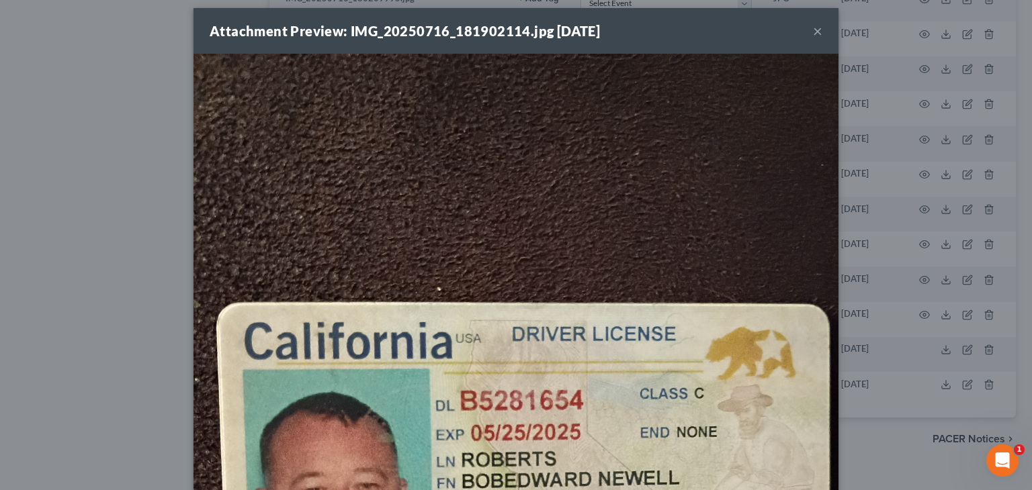
scroll to position [0, 0]
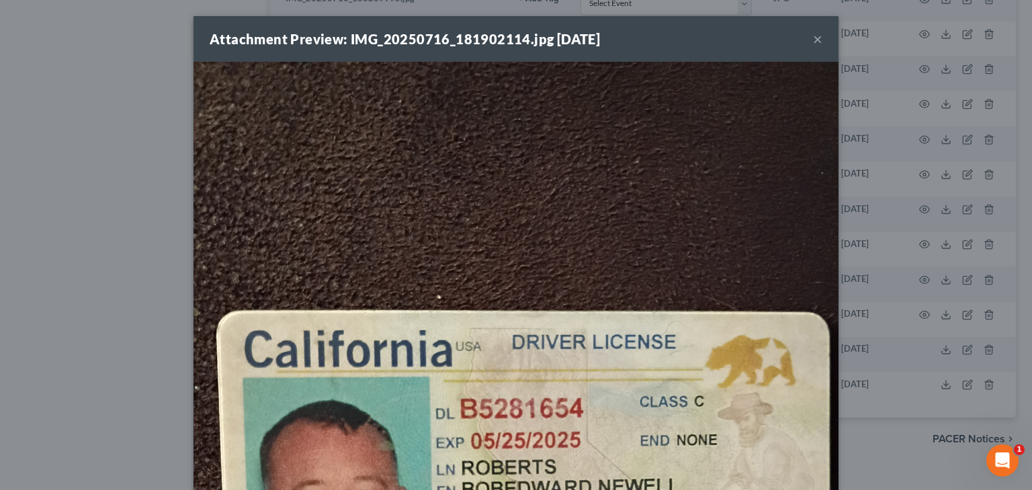
click at [813, 42] on button "×" at bounding box center [817, 39] width 9 height 16
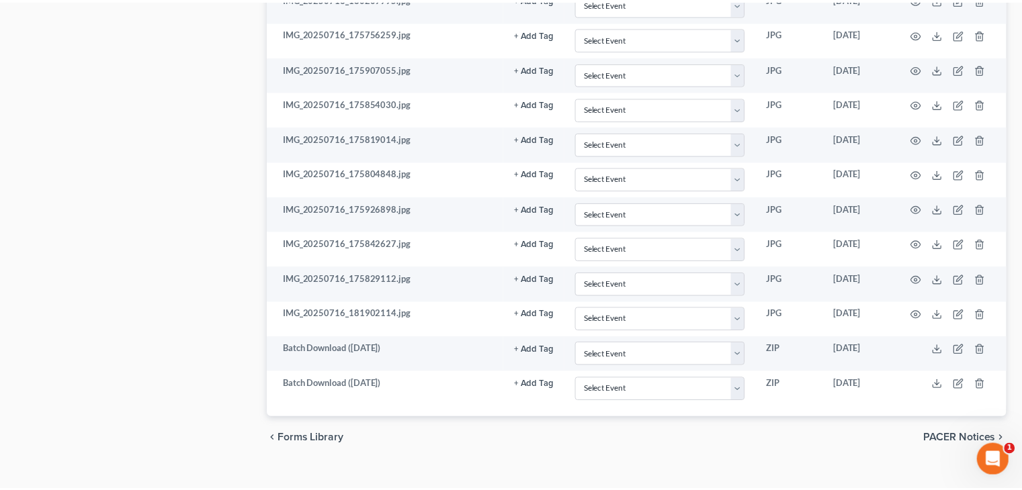
scroll to position [2992, 0]
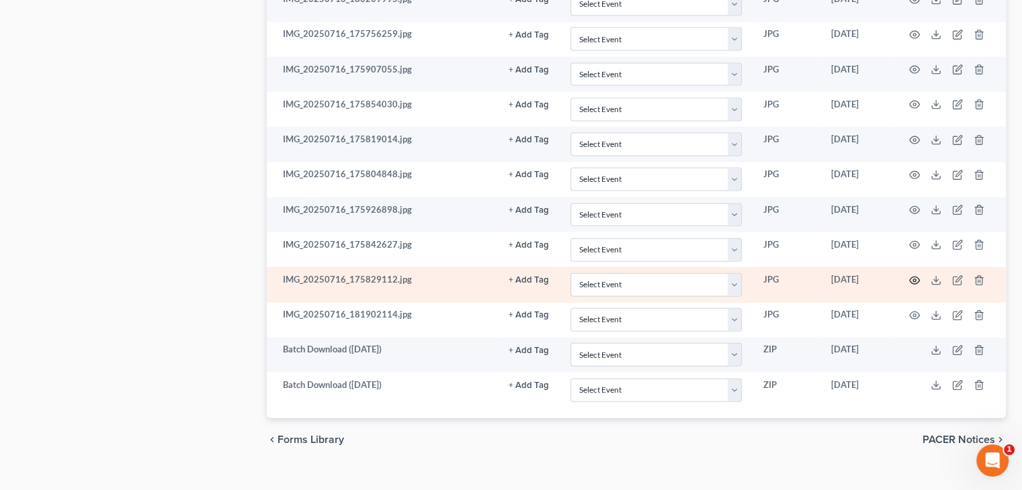
click at [910, 275] on icon "button" at bounding box center [914, 280] width 11 height 11
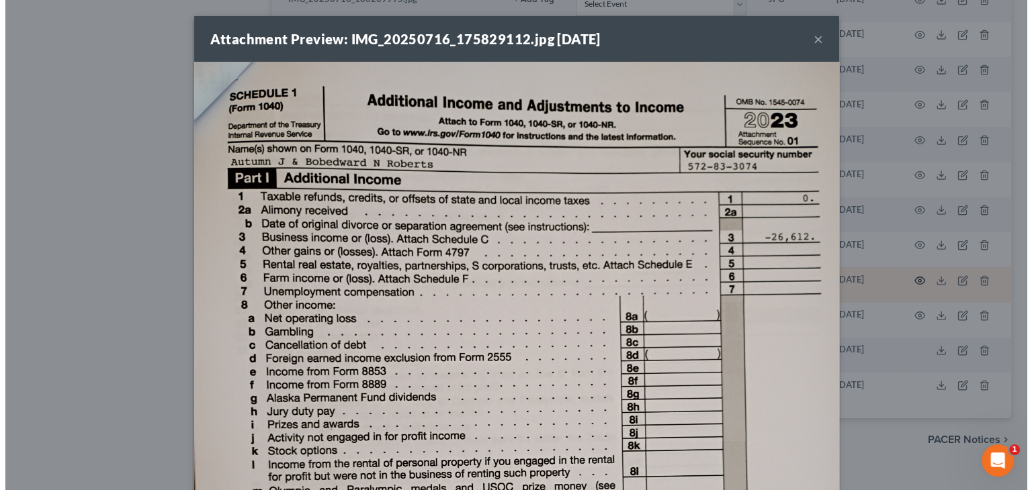
scroll to position [2968, 0]
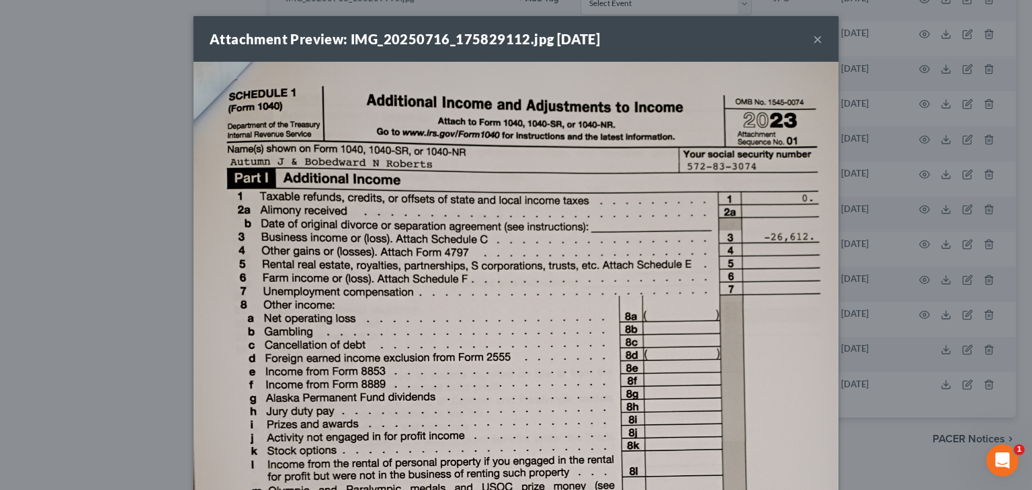
click at [813, 42] on button "×" at bounding box center [817, 39] width 9 height 16
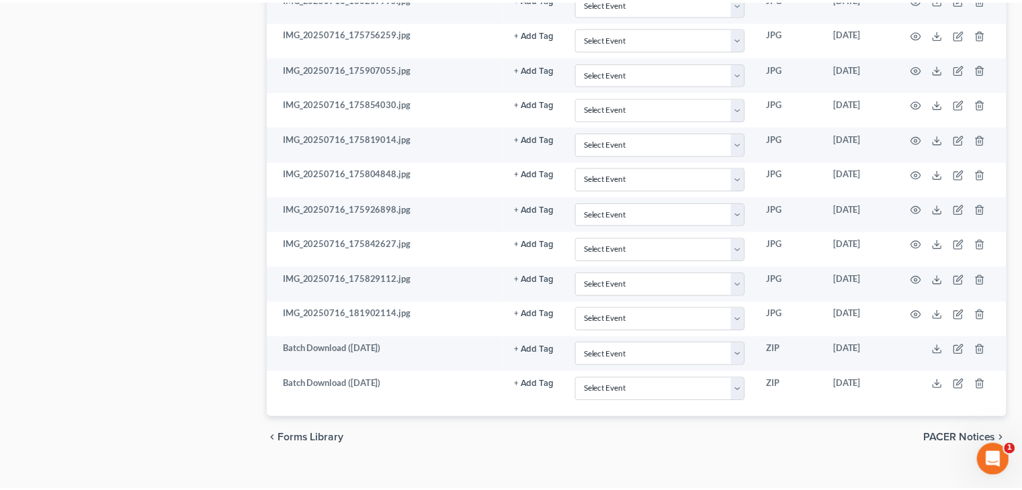
scroll to position [2992, 0]
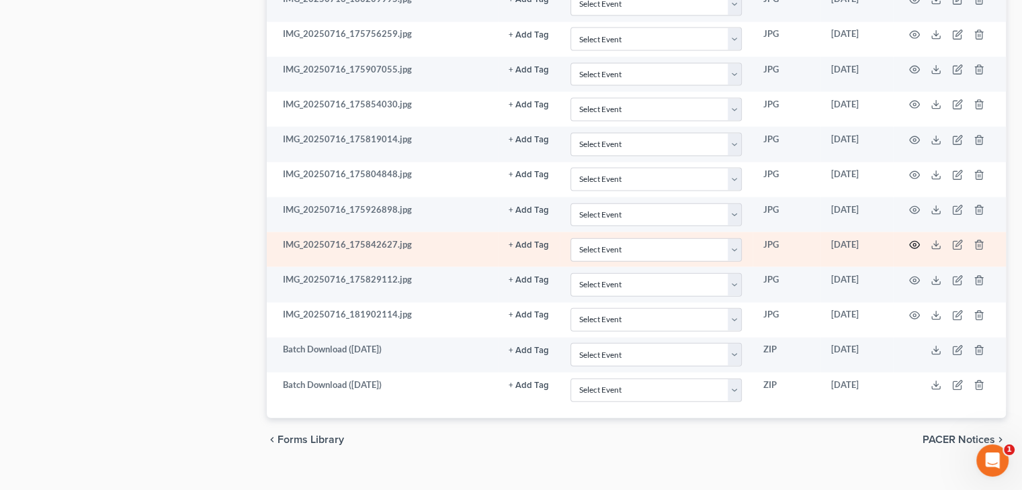
click at [911, 240] on icon "button" at bounding box center [914, 245] width 11 height 11
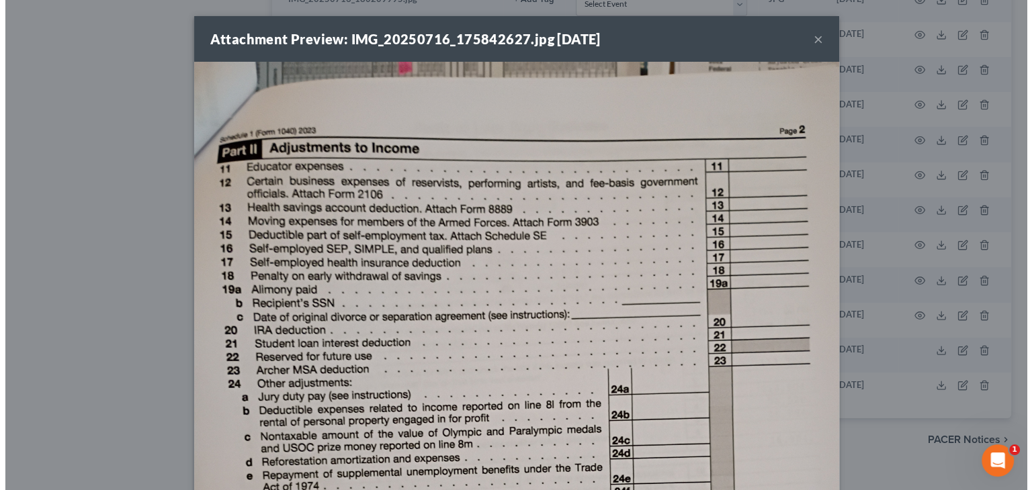
scroll to position [2968, 0]
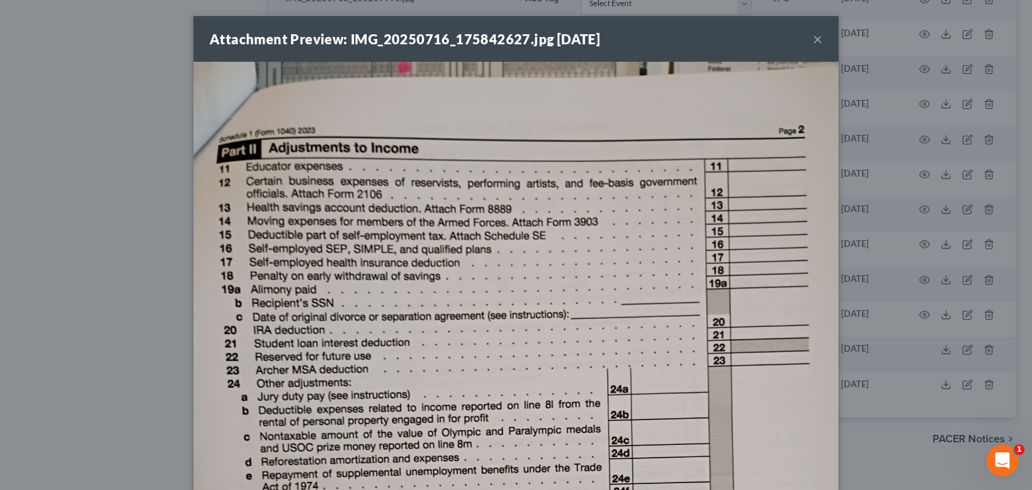
click at [813, 39] on button "×" at bounding box center [817, 39] width 9 height 16
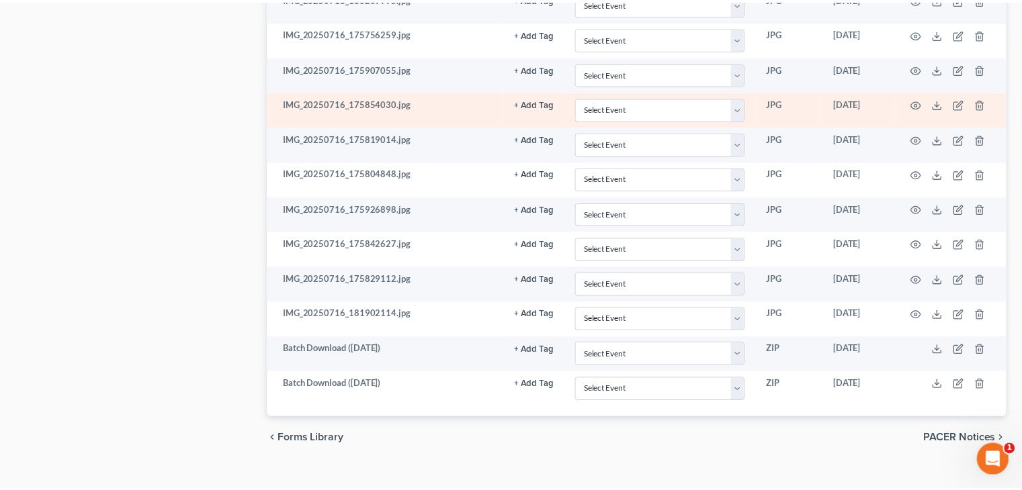
scroll to position [2992, 0]
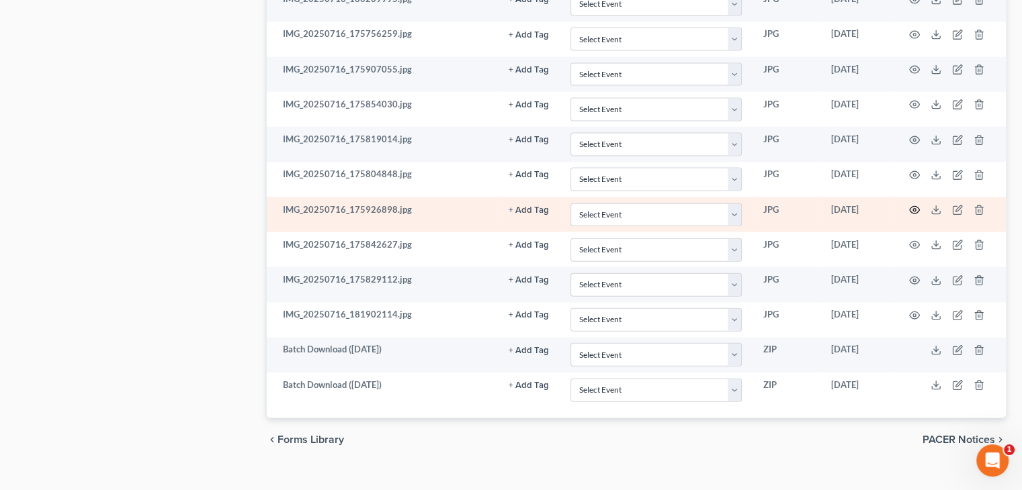
click at [917, 207] on icon "button" at bounding box center [914, 210] width 10 height 7
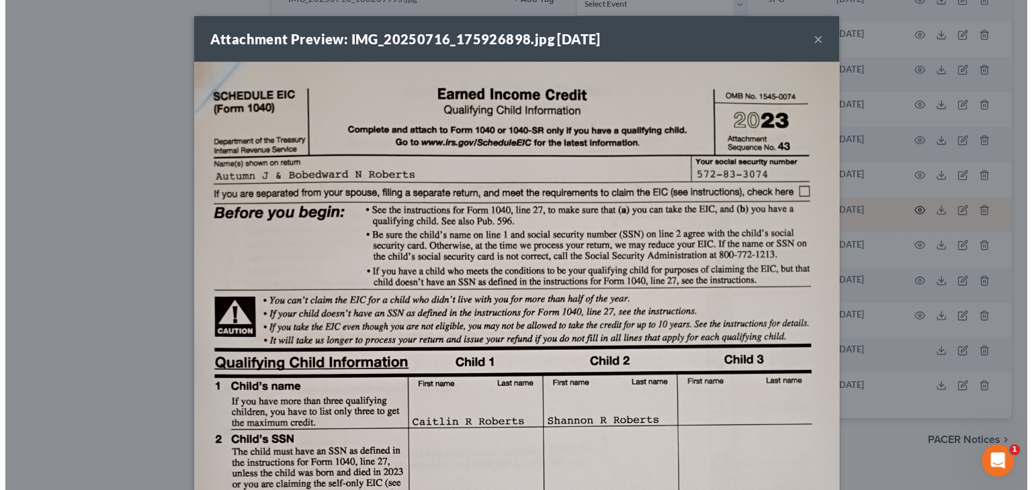
scroll to position [2968, 0]
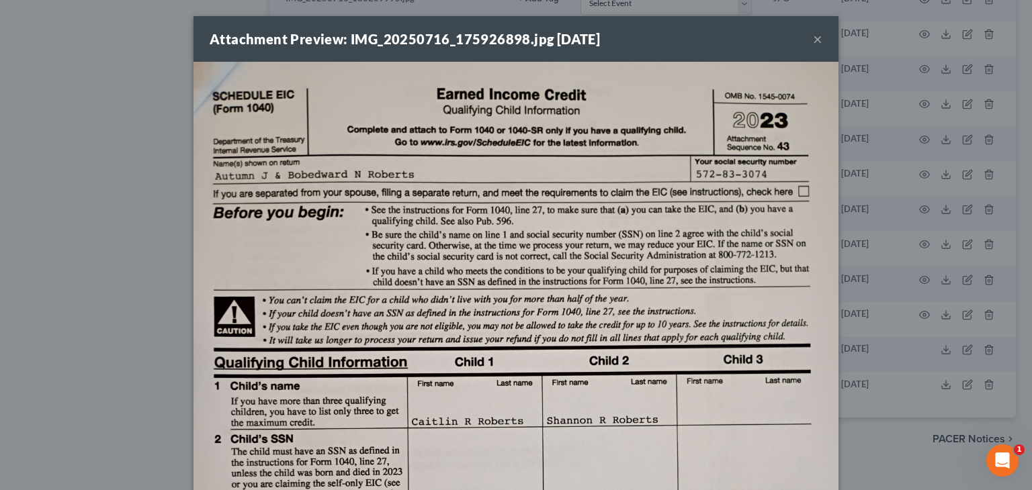
click at [813, 40] on button "×" at bounding box center [817, 39] width 9 height 16
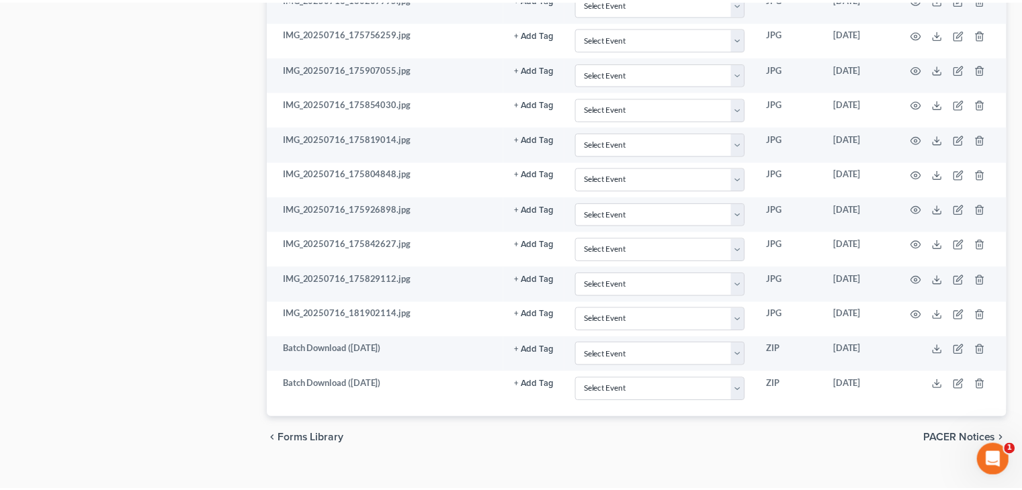
scroll to position [2992, 0]
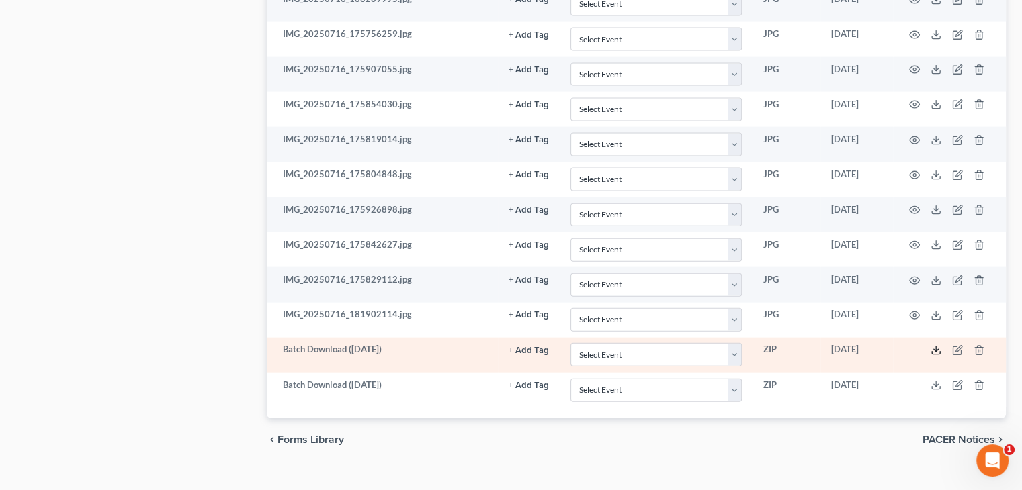
click at [936, 347] on line at bounding box center [936, 349] width 0 height 5
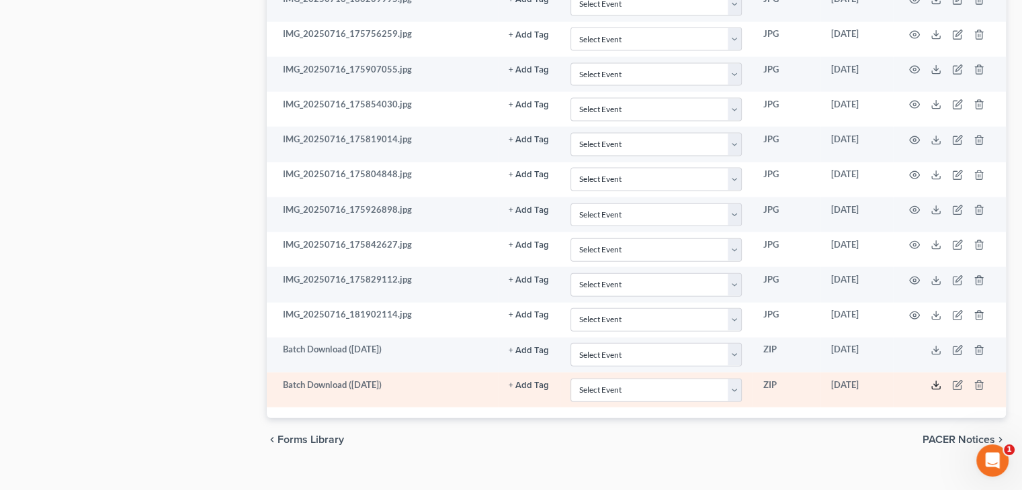
click at [935, 385] on polyline at bounding box center [936, 386] width 5 height 2
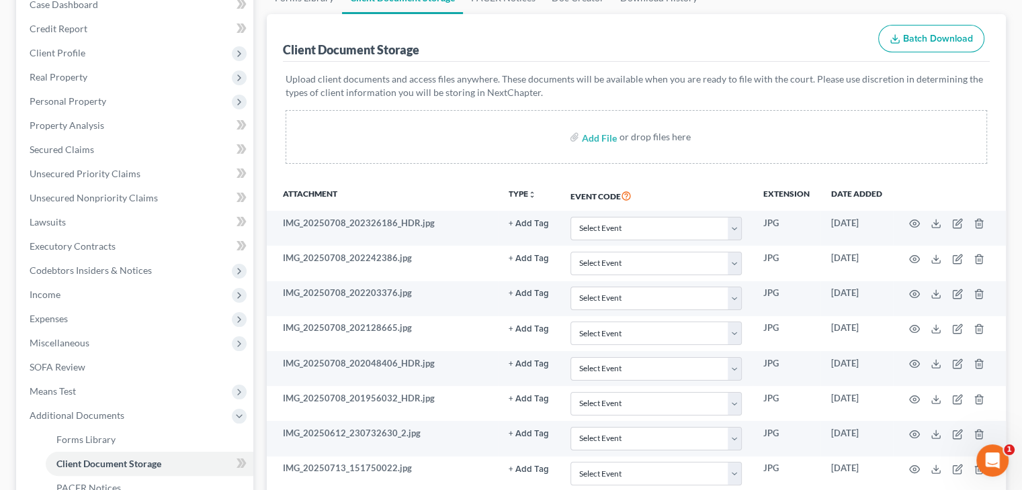
scroll to position [171, 0]
click at [115, 194] on span "Unsecured Nonpriority Claims" at bounding box center [94, 198] width 128 height 11
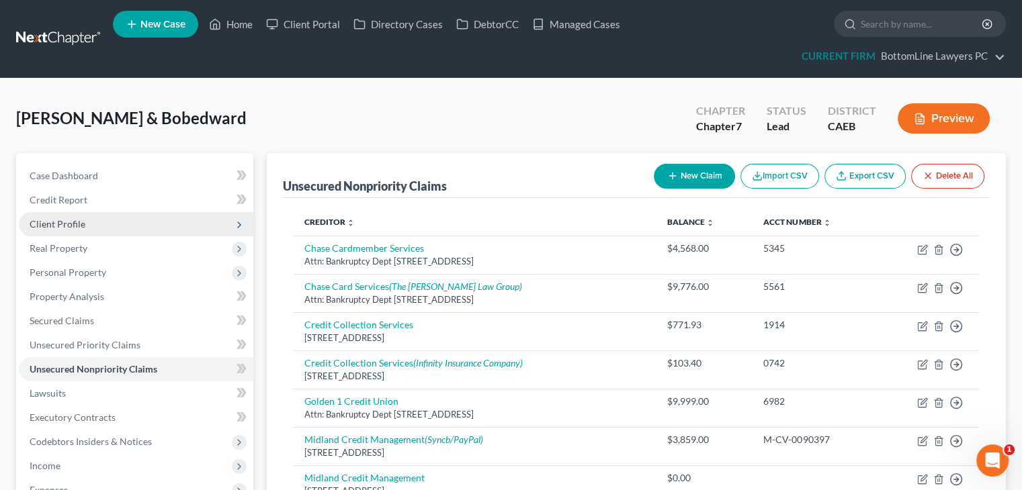
click at [78, 216] on span "Client Profile" at bounding box center [136, 224] width 234 height 24
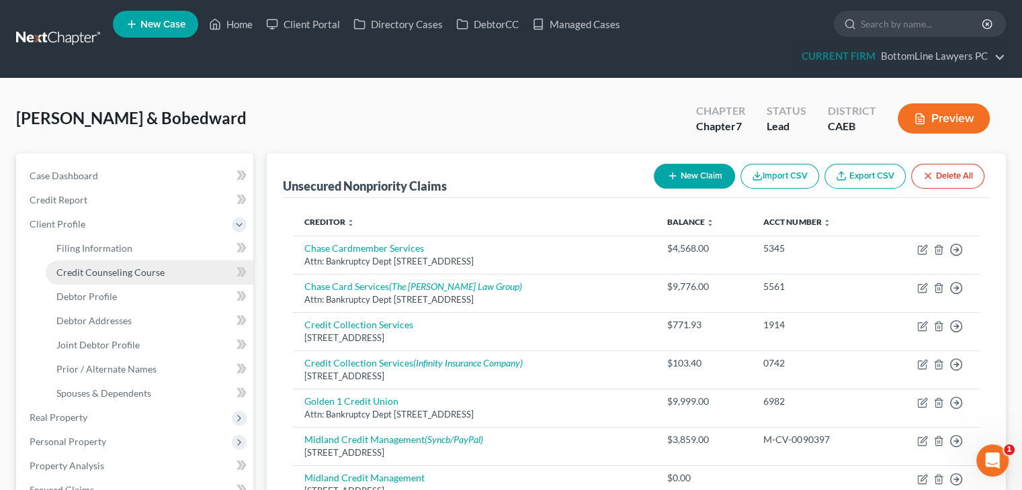
click at [81, 270] on span "Credit Counseling Course" at bounding box center [110, 272] width 108 height 11
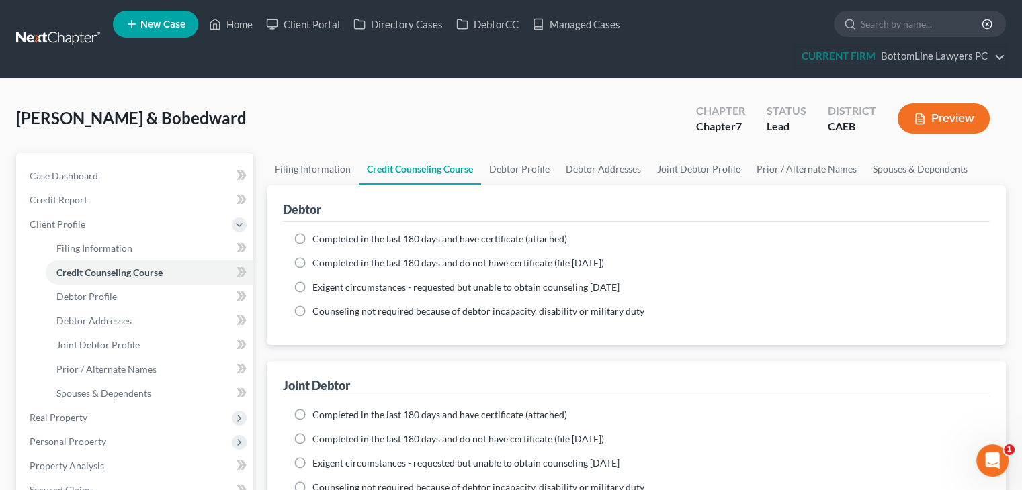
click at [362, 234] on span "Completed in the last 180 days and have certificate (attached)" at bounding box center [439, 238] width 255 height 11
click at [326, 234] on input "Completed in the last 180 days and have certificate (attached)" at bounding box center [322, 236] width 9 height 9
radio input "true"
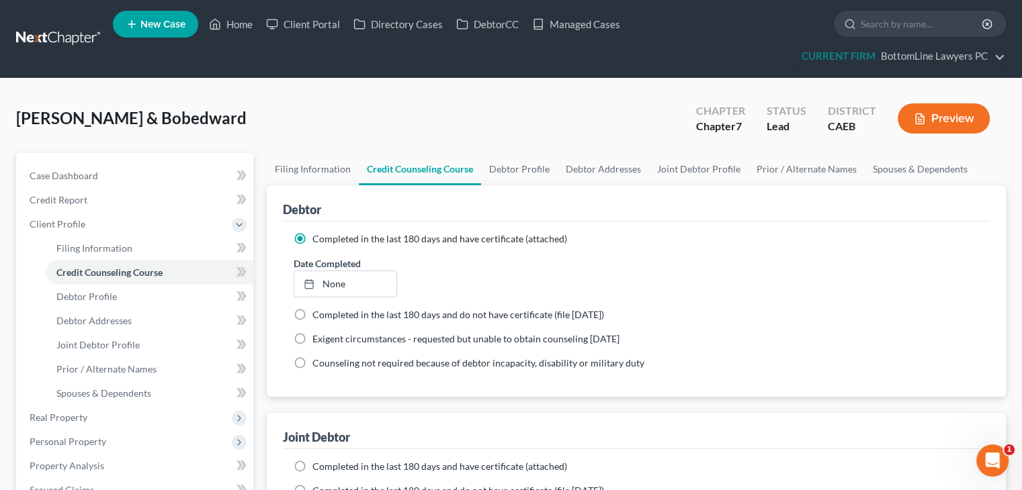
scroll to position [67, 0]
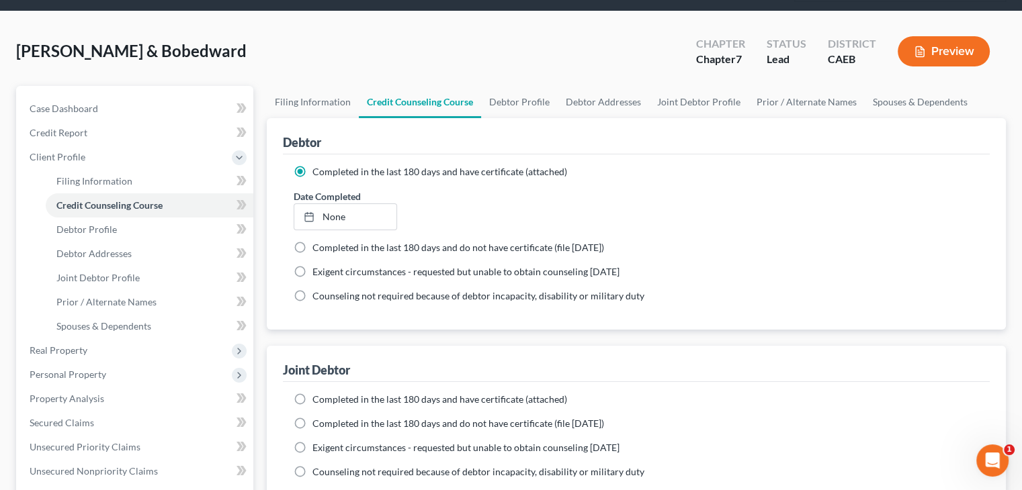
click at [392, 396] on span "Completed in the last 180 days and have certificate (attached)" at bounding box center [439, 399] width 255 height 11
click at [326, 396] on input "Completed in the last 180 days and have certificate (attached)" at bounding box center [322, 397] width 9 height 9
radio input "true"
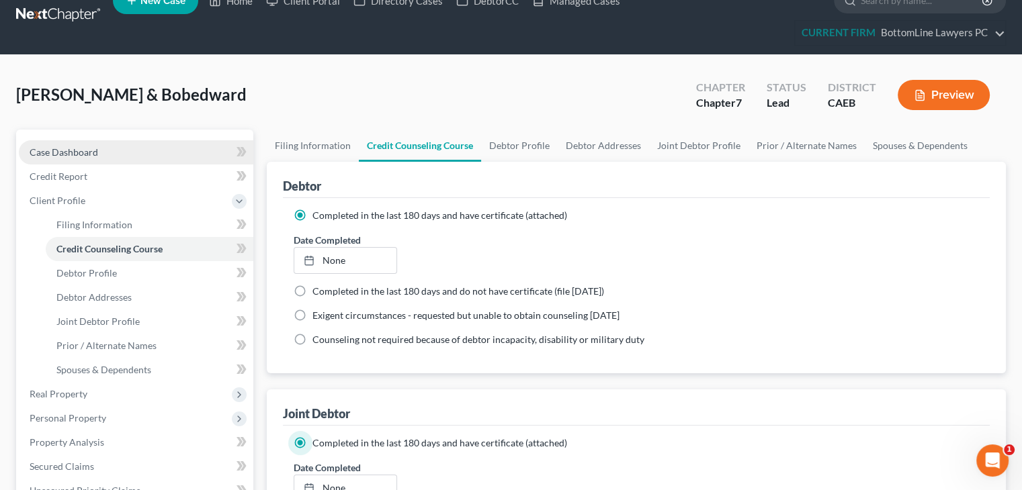
scroll to position [0, 0]
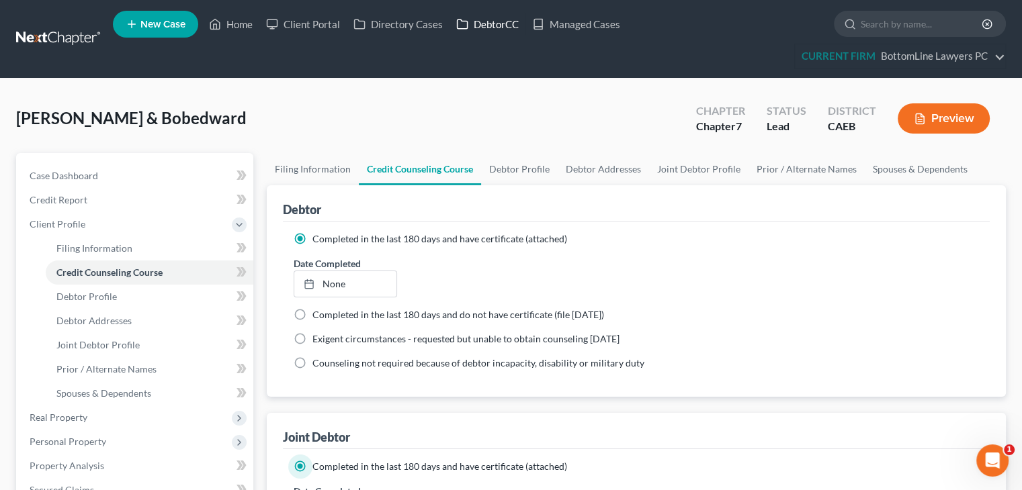
click at [488, 25] on link "DebtorCC" at bounding box center [487, 24] width 76 height 24
type input "[DATE]"
click at [339, 280] on link "[DATE]" at bounding box center [344, 284] width 101 height 26
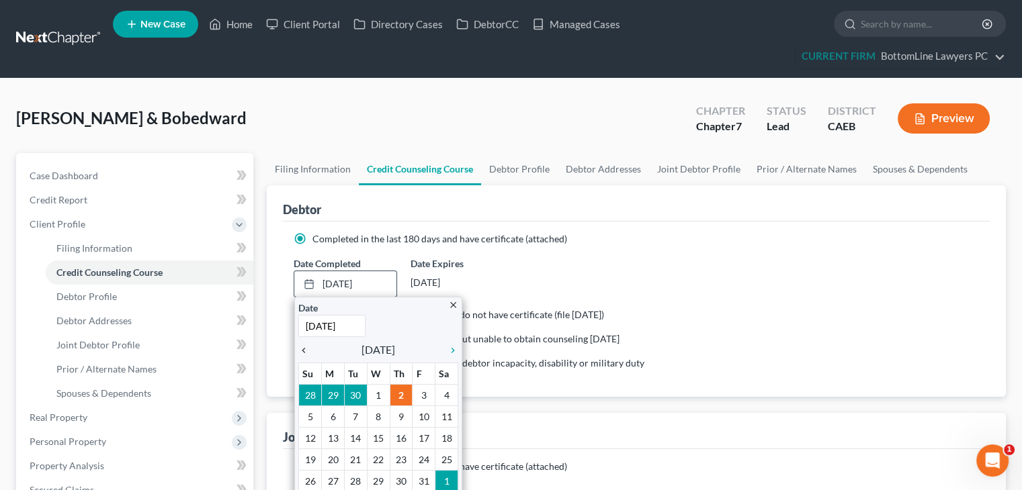
click at [308, 348] on icon "chevron_left" at bounding box center [306, 350] width 17 height 11
click at [308, 349] on icon "chevron_left" at bounding box center [306, 350] width 17 height 11
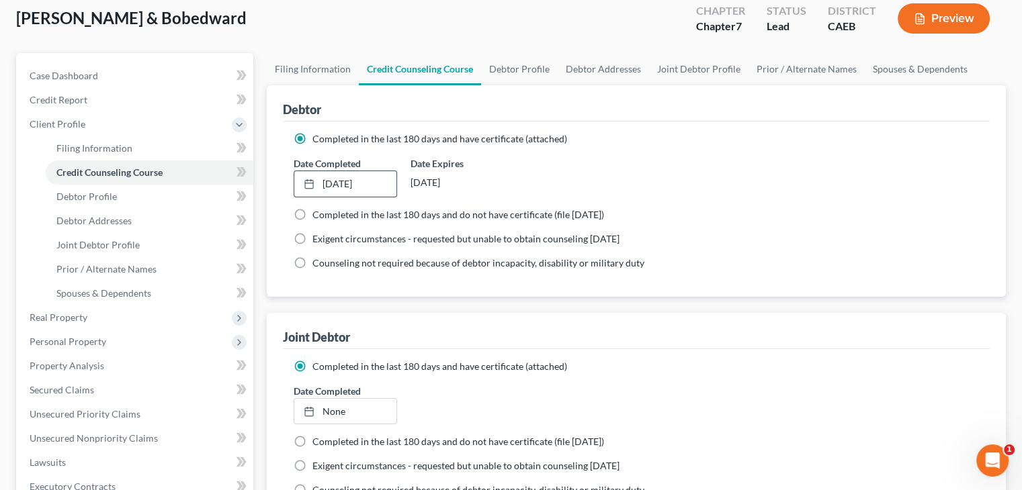
scroll to position [134, 0]
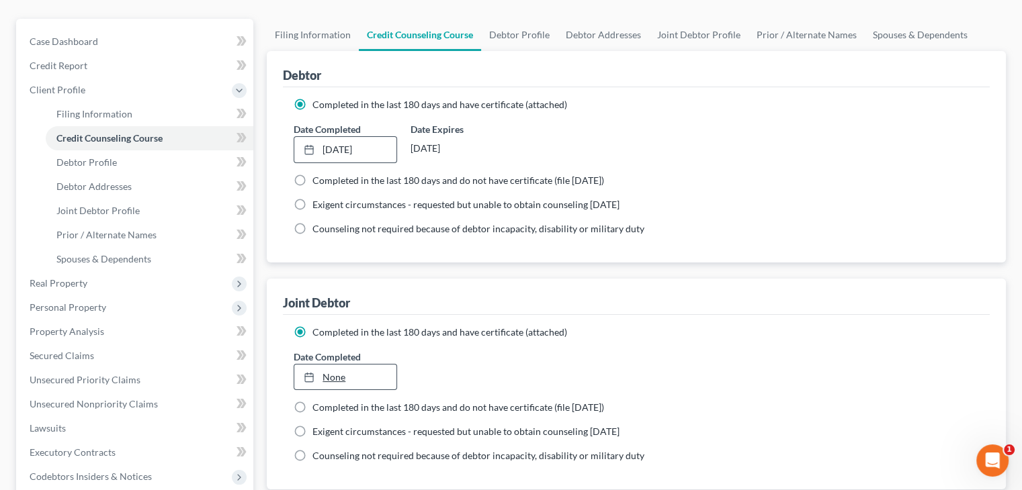
type input "[DATE]"
click at [334, 373] on link "[DATE]" at bounding box center [344, 378] width 101 height 26
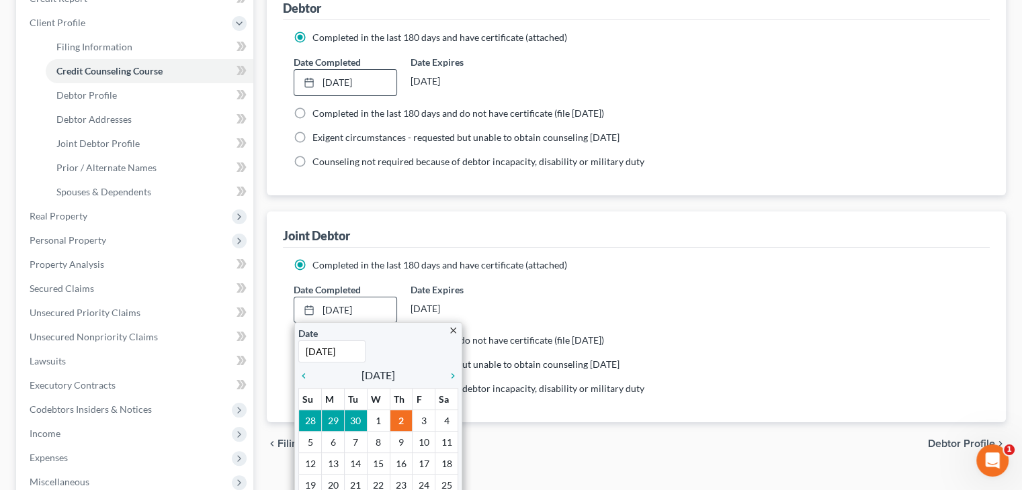
scroll to position [269, 0]
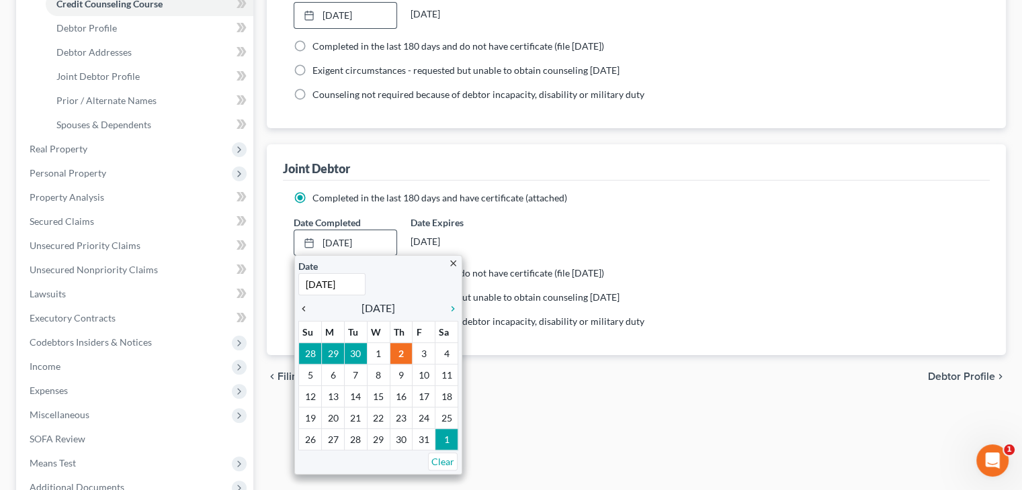
click at [307, 310] on icon "chevron_left" at bounding box center [306, 309] width 17 height 11
click at [306, 310] on icon "chevron_left" at bounding box center [306, 309] width 17 height 11
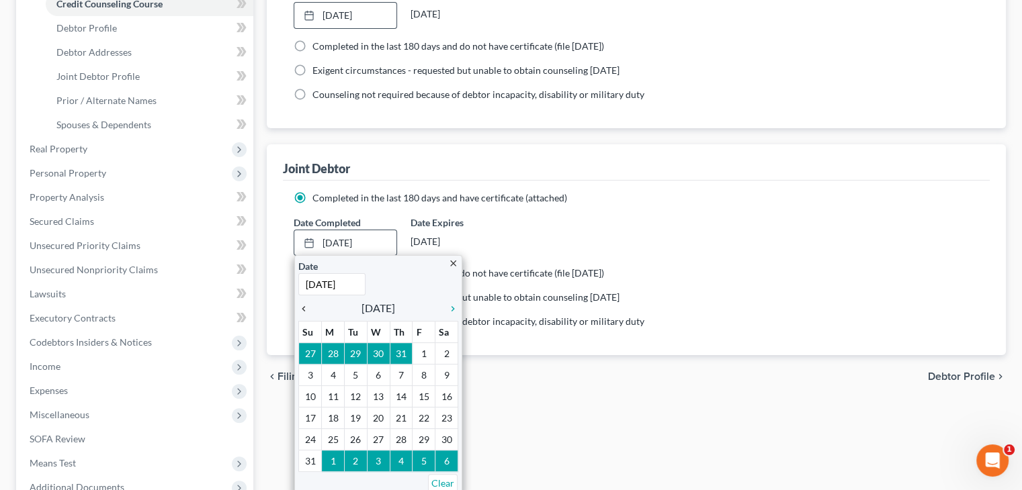
click at [306, 310] on icon "chevron_left" at bounding box center [306, 309] width 17 height 11
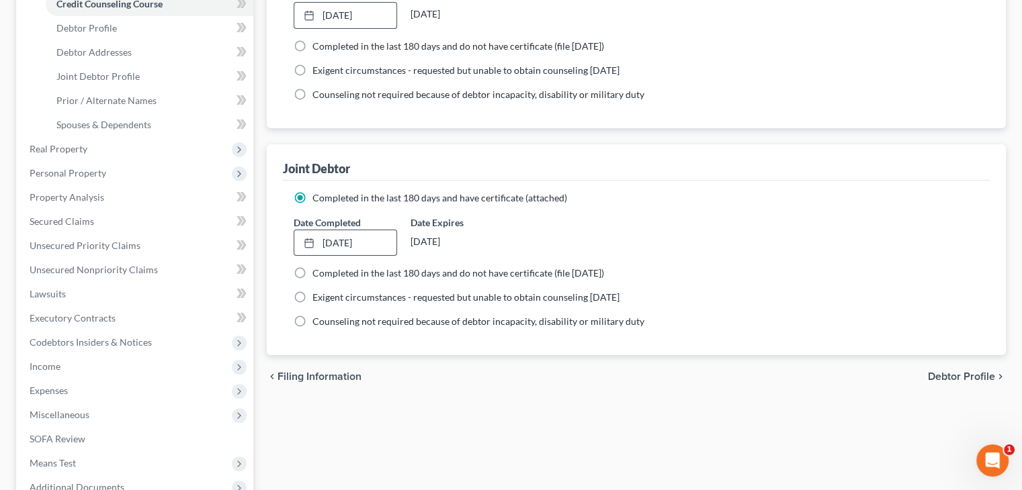
click at [690, 320] on div "Counseling not required because of debtor incapacity, disability or military du…" at bounding box center [636, 321] width 685 height 13
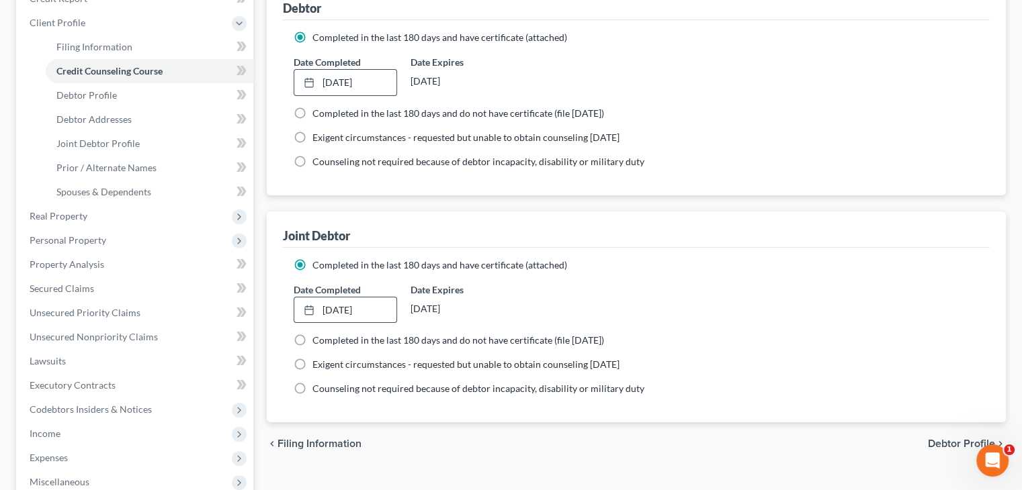
scroll to position [202, 0]
click at [942, 441] on span "Debtor Profile" at bounding box center [961, 444] width 67 height 11
select select "1"
select select "2"
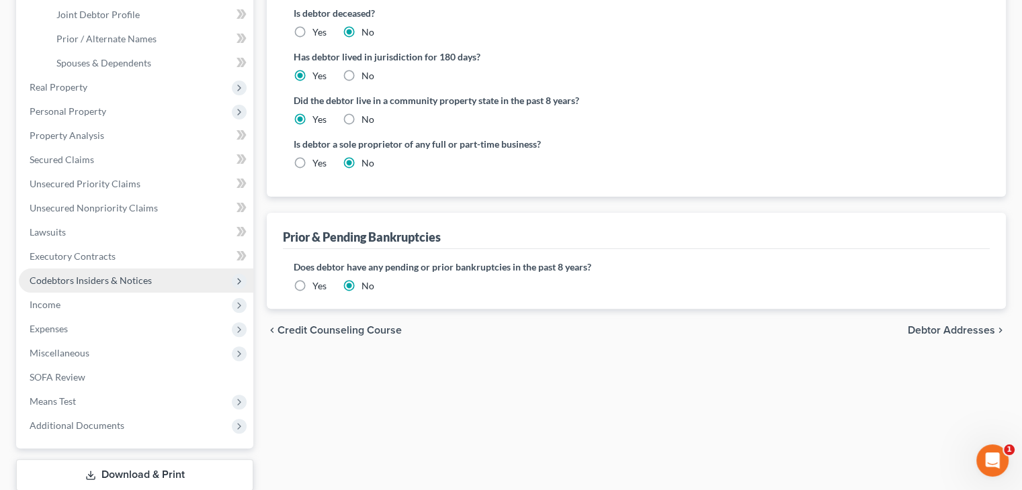
scroll to position [416, 0]
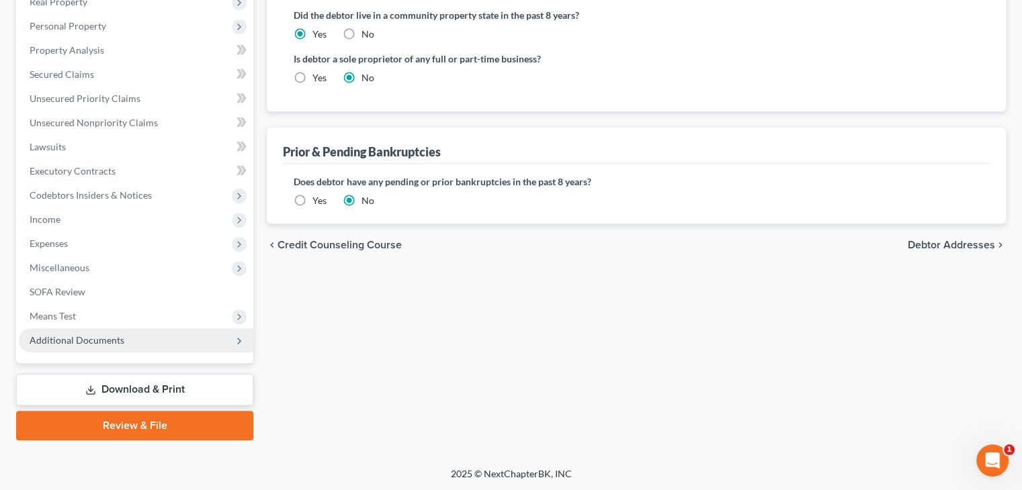
click at [121, 346] on span "Additional Documents" at bounding box center [136, 340] width 234 height 24
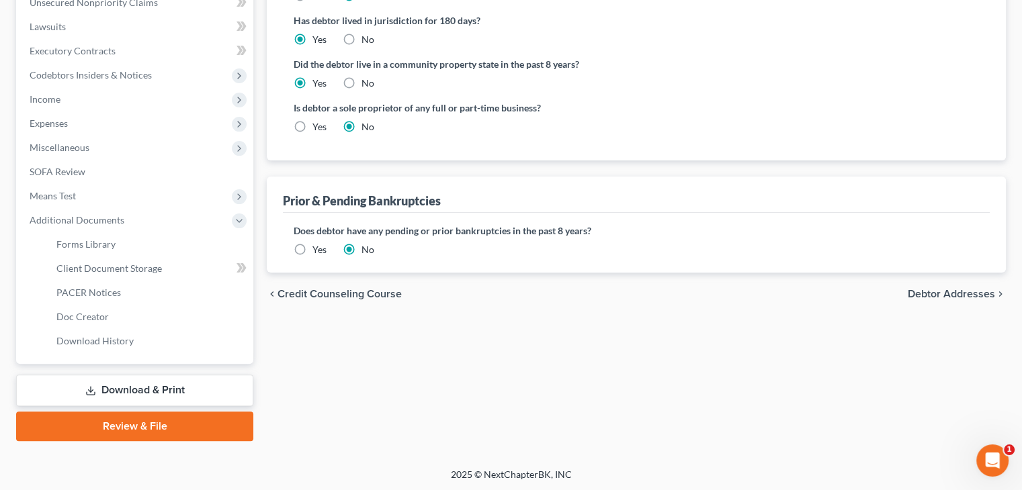
scroll to position [367, 0]
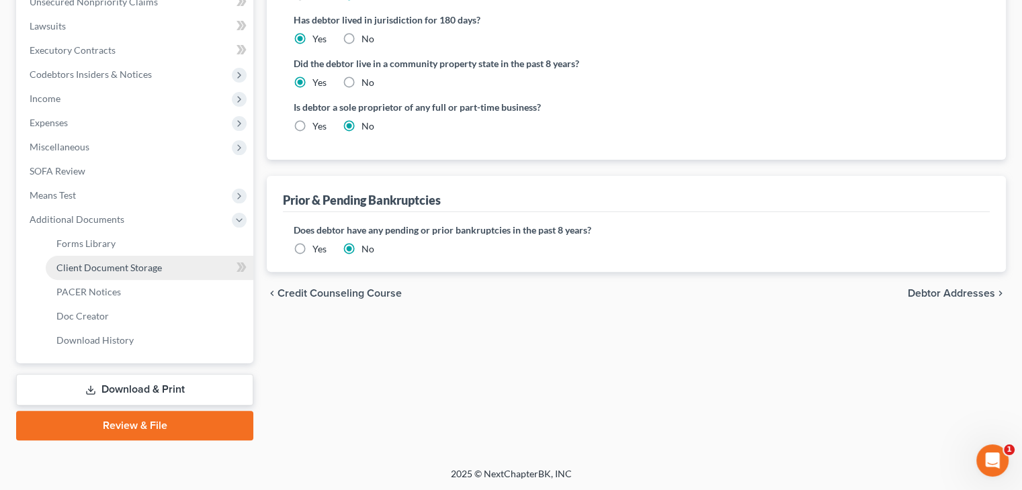
click at [83, 265] on span "Client Document Storage" at bounding box center [108, 267] width 105 height 11
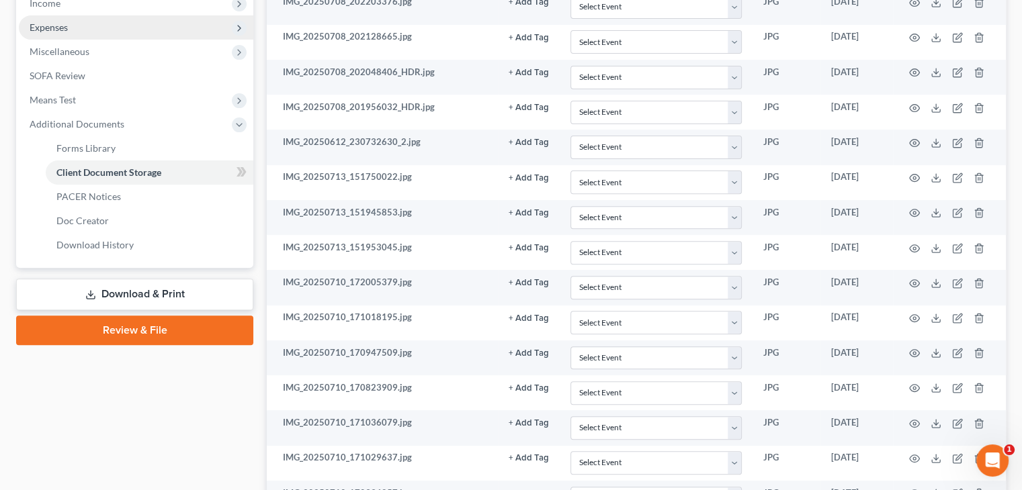
scroll to position [440, 0]
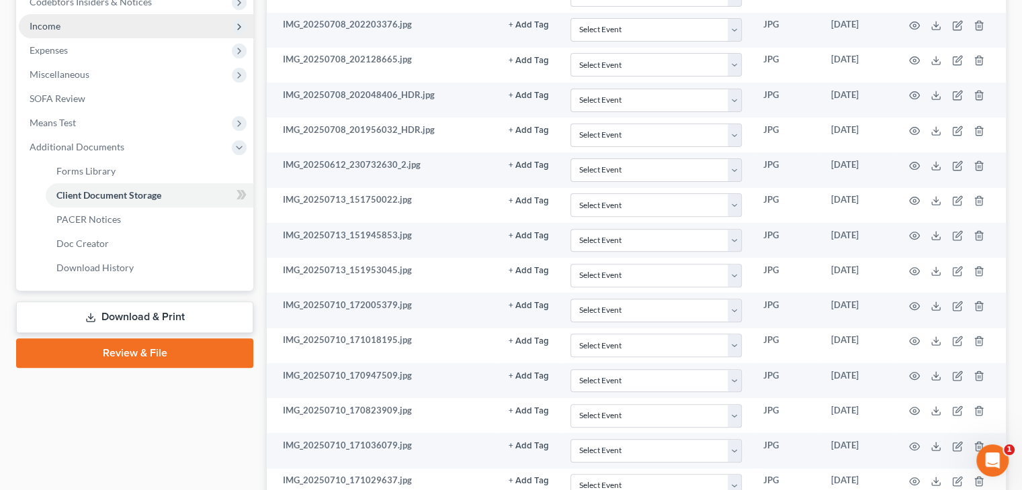
click at [83, 26] on span "Income" at bounding box center [136, 26] width 234 height 24
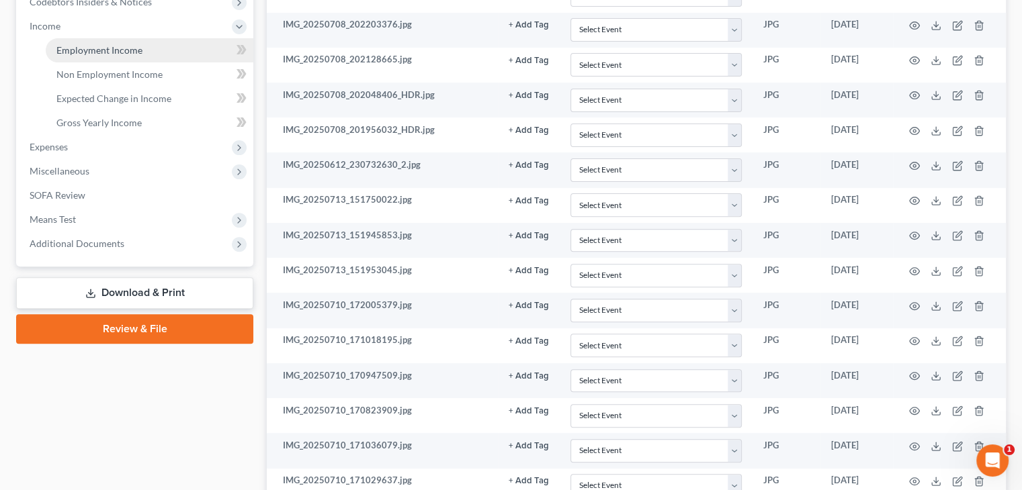
click at [113, 52] on span "Employment Income" at bounding box center [99, 49] width 86 height 11
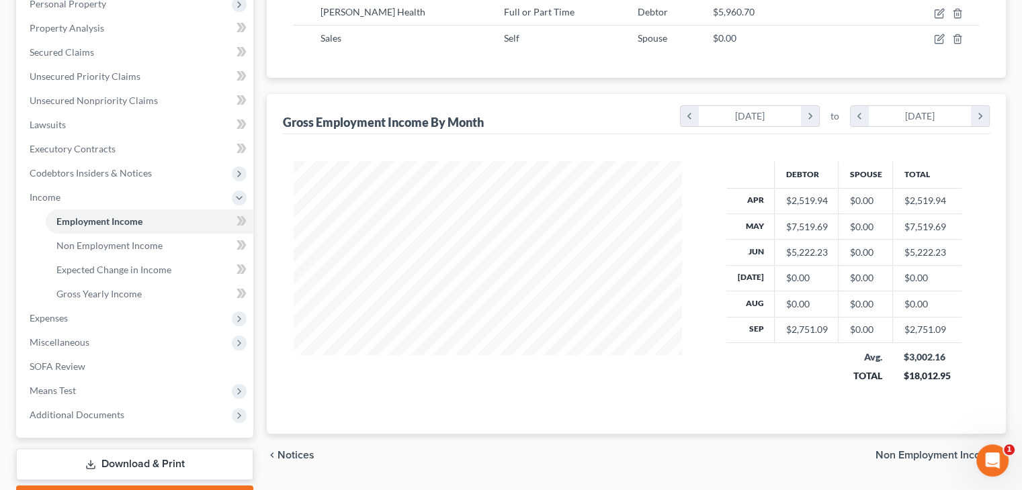
scroll to position [336, 0]
